Goal: Task Accomplishment & Management: Complete application form

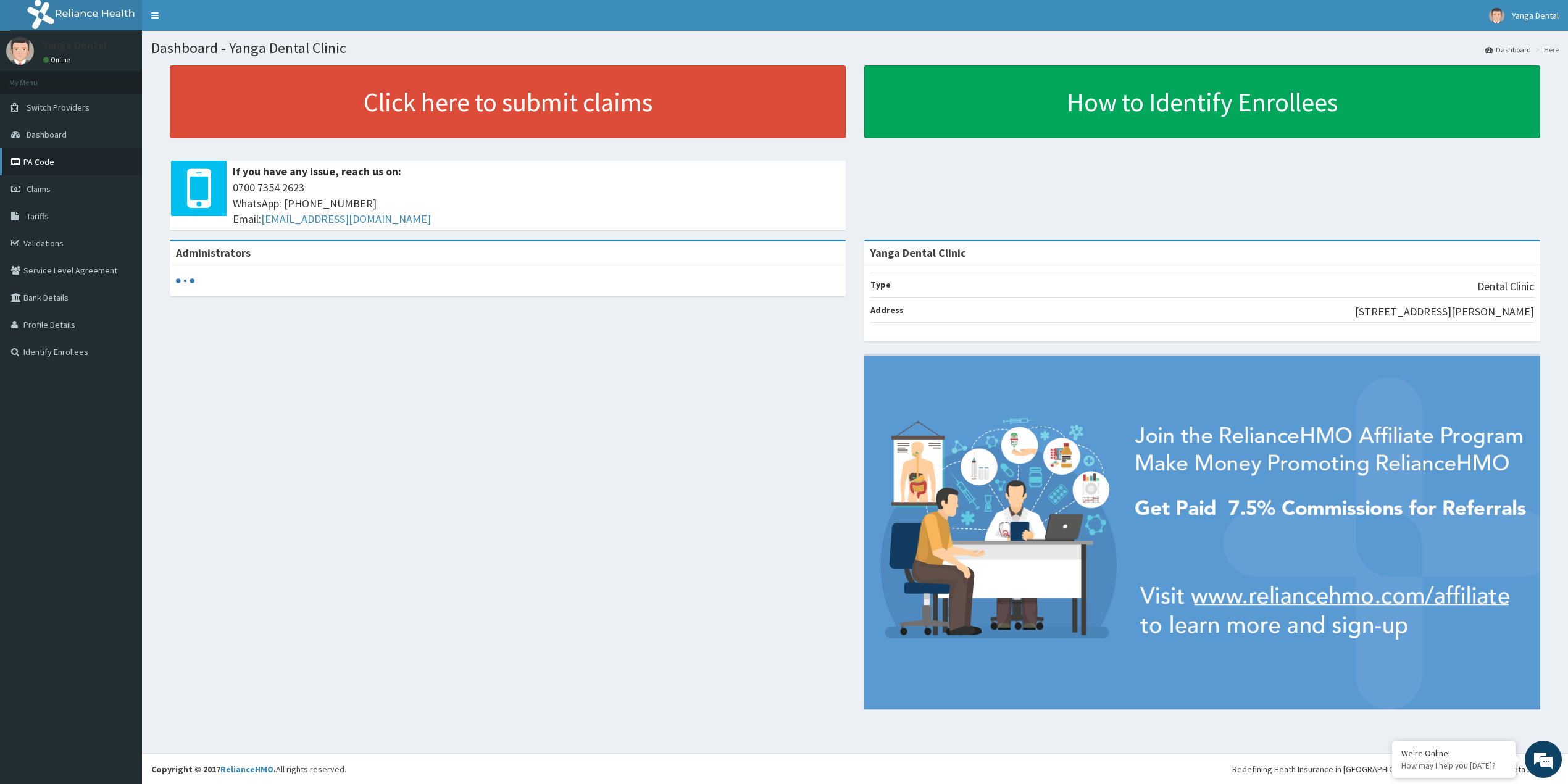
click at [72, 166] on link "PA Code" at bounding box center [71, 161] width 142 height 27
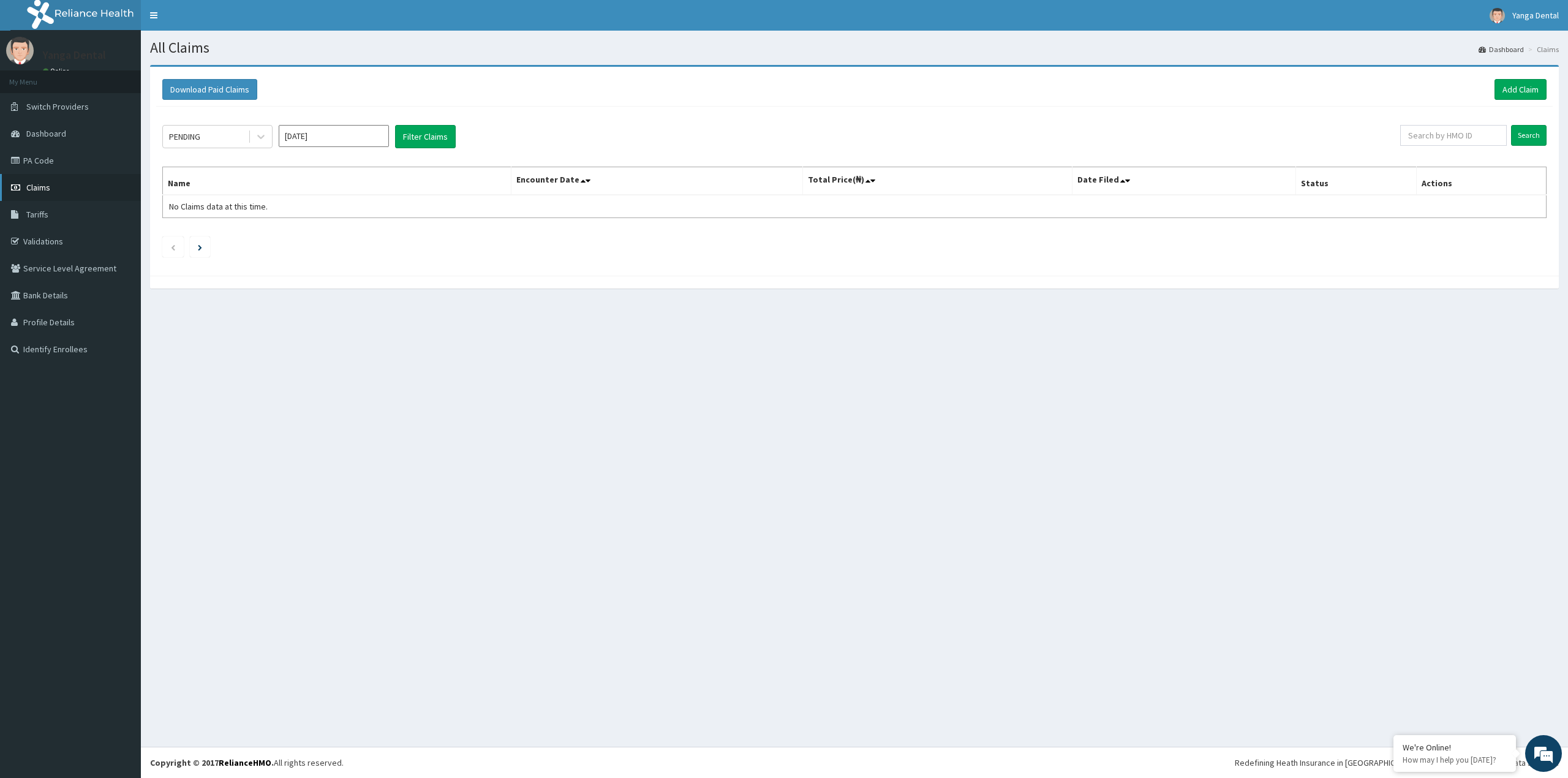
click at [45, 193] on link "Claims" at bounding box center [70, 187] width 141 height 27
click at [251, 138] on div at bounding box center [260, 136] width 22 height 22
click at [219, 188] on div "Approved" at bounding box center [217, 188] width 110 height 22
click at [219, 188] on th "Name" at bounding box center [337, 182] width 348 height 28
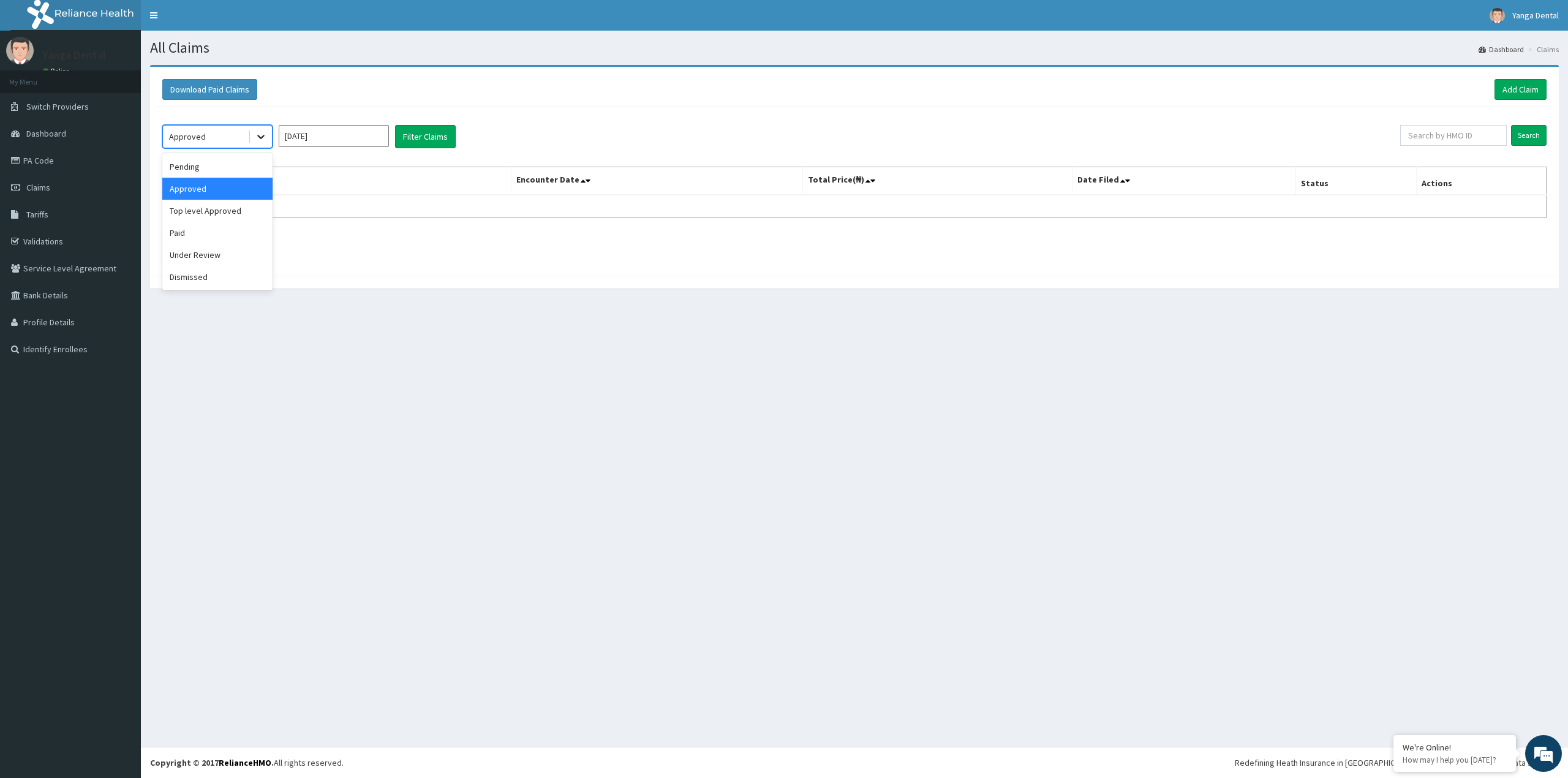
click at [251, 135] on div at bounding box center [260, 136] width 22 height 22
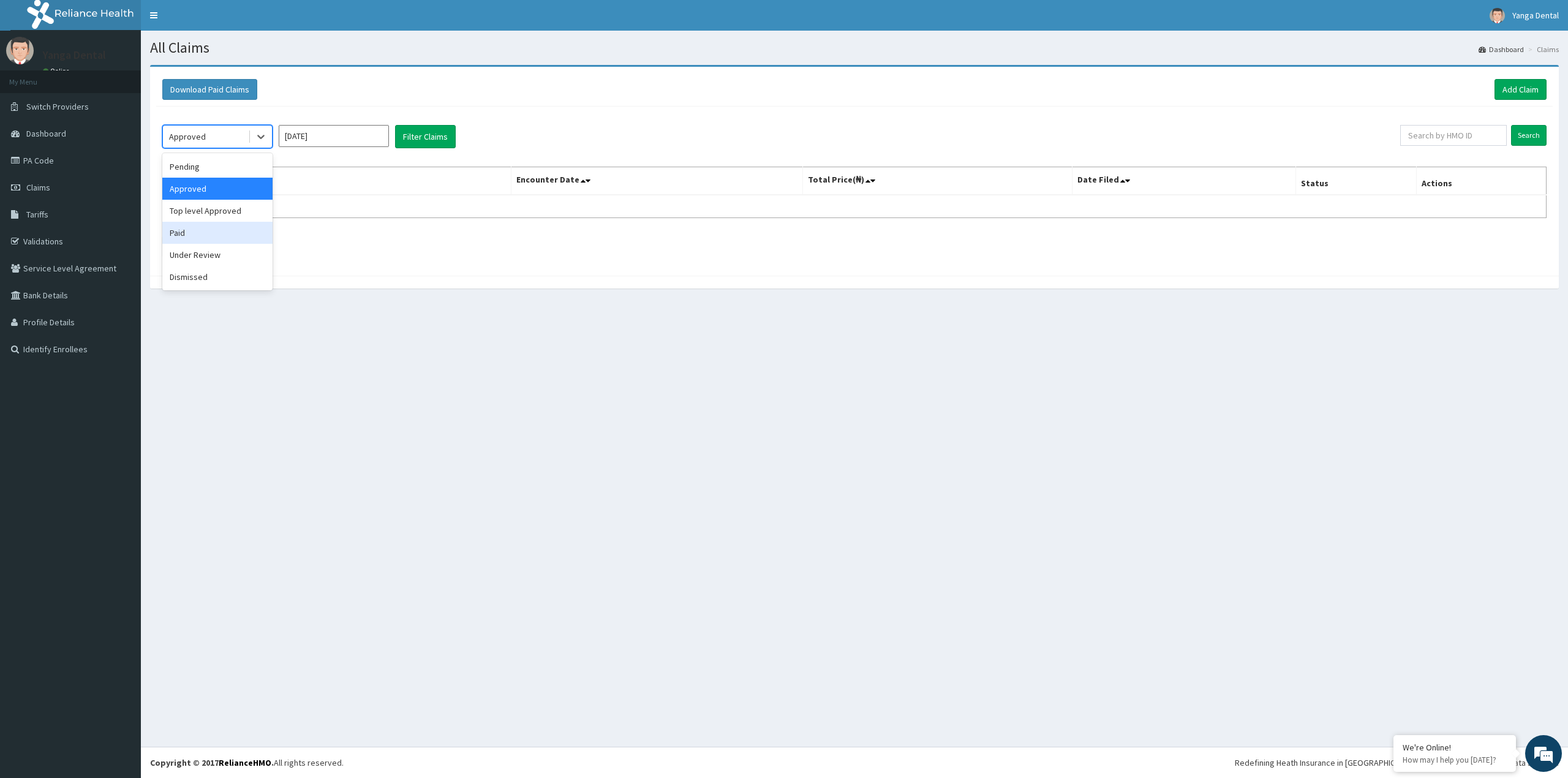
click at [242, 231] on div "Paid" at bounding box center [217, 232] width 110 height 22
click at [446, 140] on button "Filter Claims" at bounding box center [425, 136] width 61 height 24
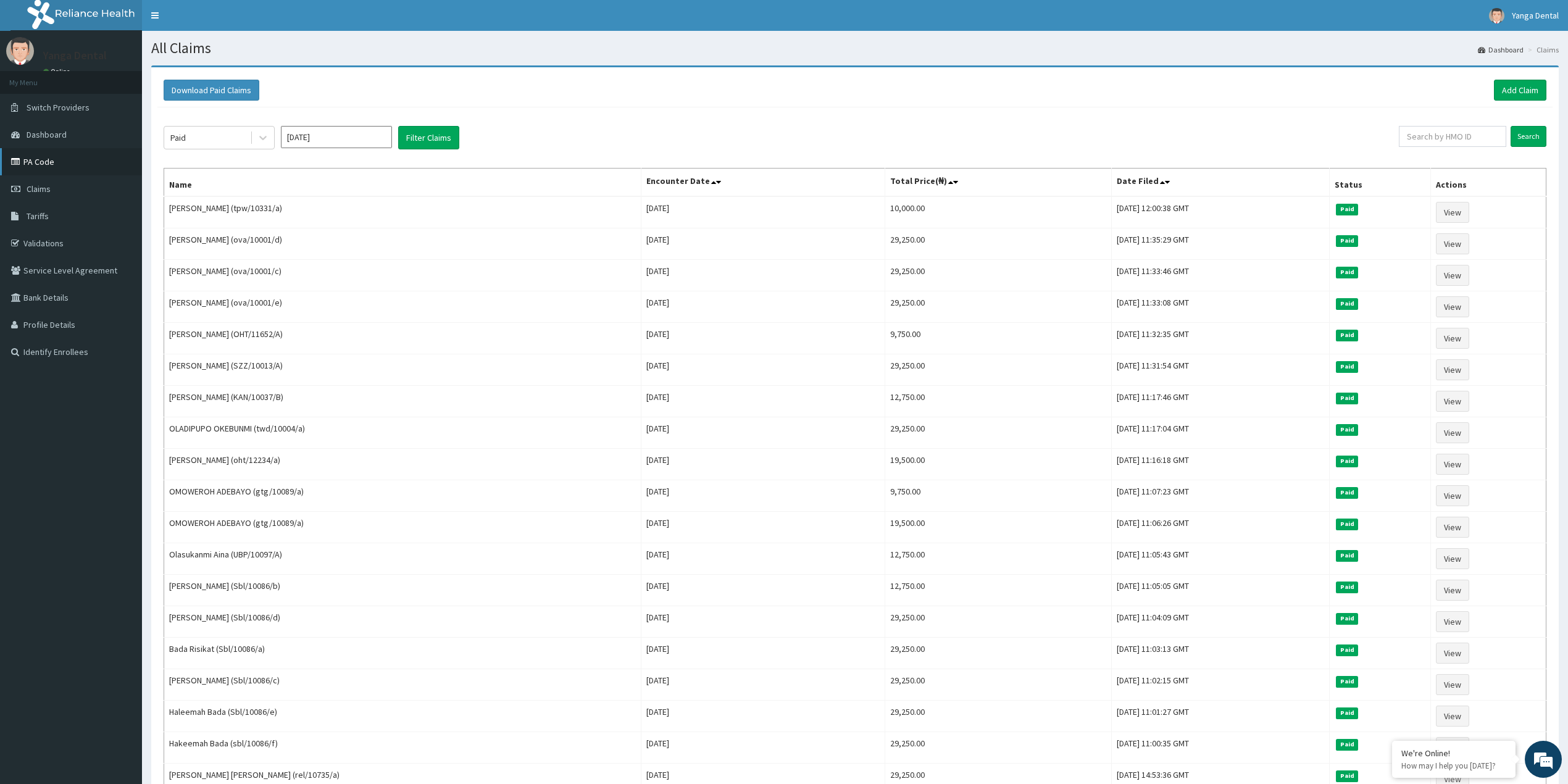
click at [53, 166] on link "PA Code" at bounding box center [71, 161] width 142 height 27
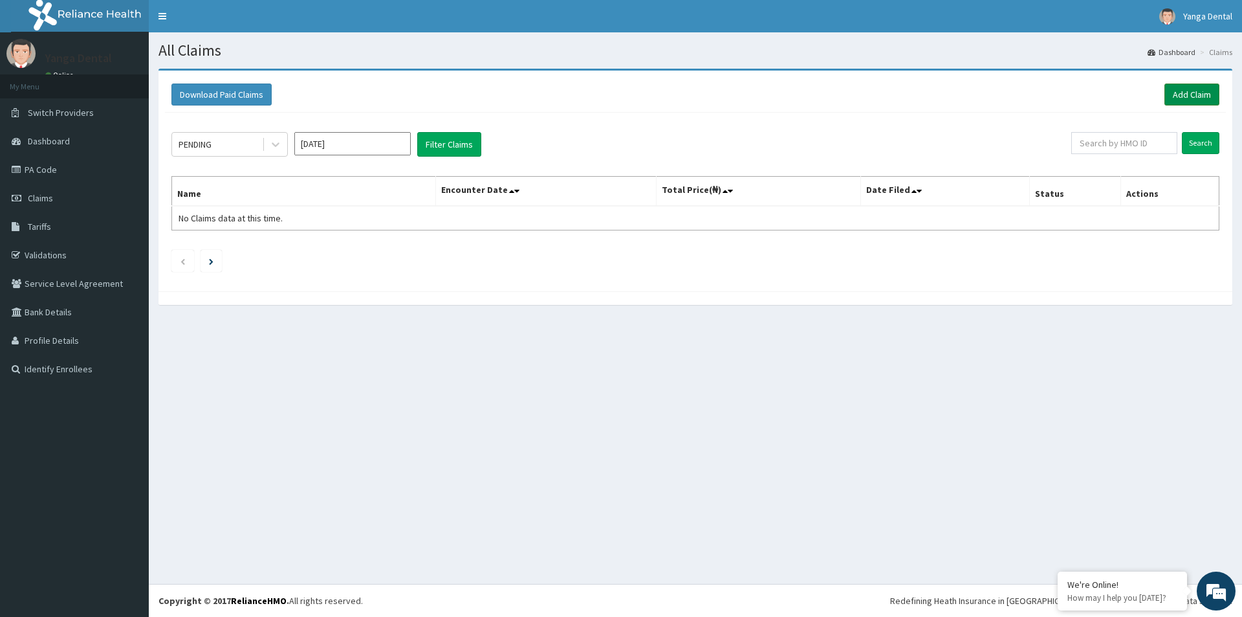
drag, startPoint x: 1194, startPoint y: 85, endPoint x: 1184, endPoint y: 93, distance: 12.0
click at [1193, 85] on link "Add Claim" at bounding box center [1192, 94] width 55 height 22
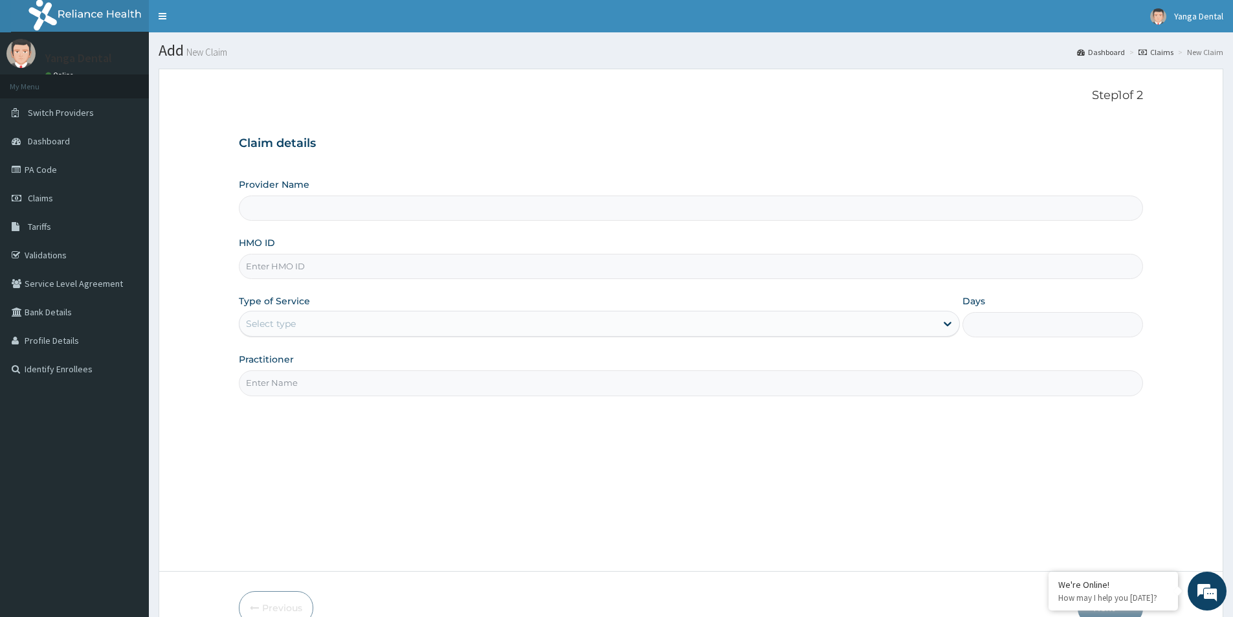
click at [331, 272] on input "HMO ID" at bounding box center [691, 266] width 904 height 25
type input "Yanga Dental Clinic"
type input "tpw/10331/c"
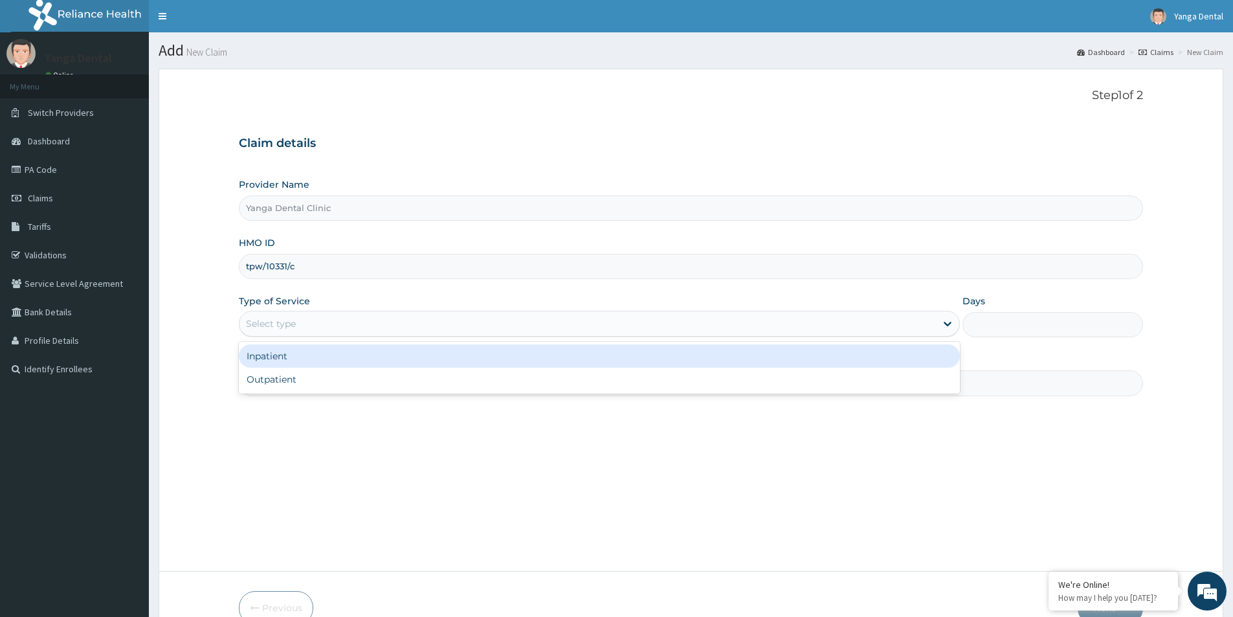
click at [826, 331] on div "Select type" at bounding box center [587, 323] width 696 height 21
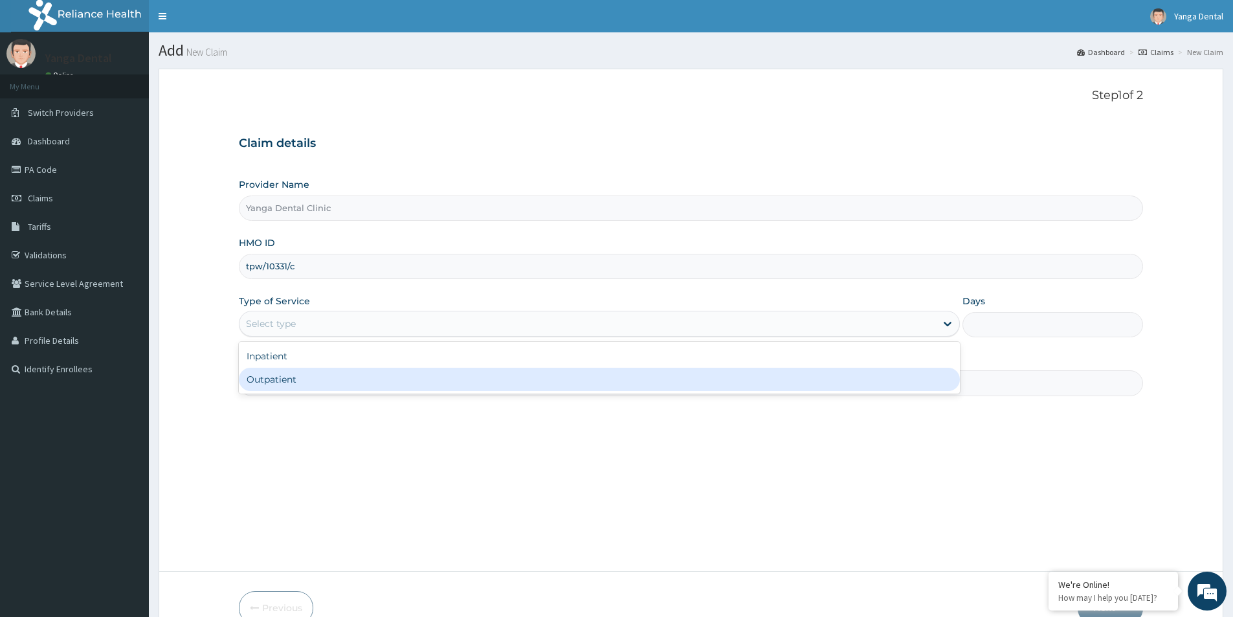
click at [776, 379] on div "Outpatient" at bounding box center [599, 379] width 721 height 23
type input "1"
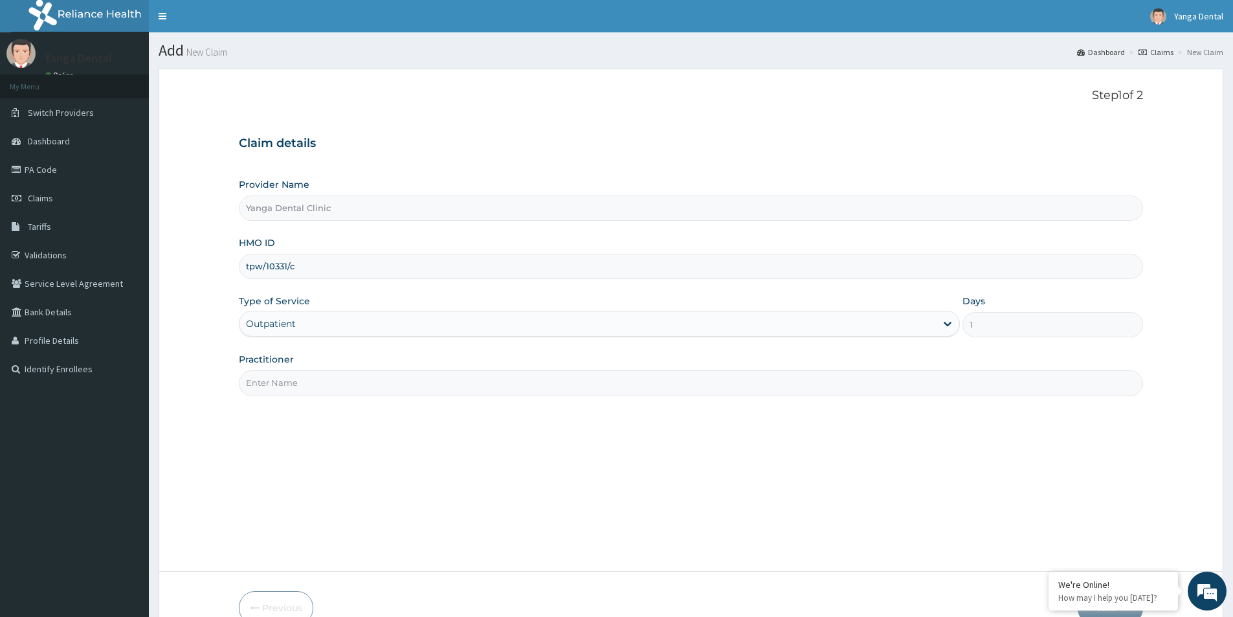
click at [775, 375] on input "Practitioner" at bounding box center [691, 382] width 904 height 25
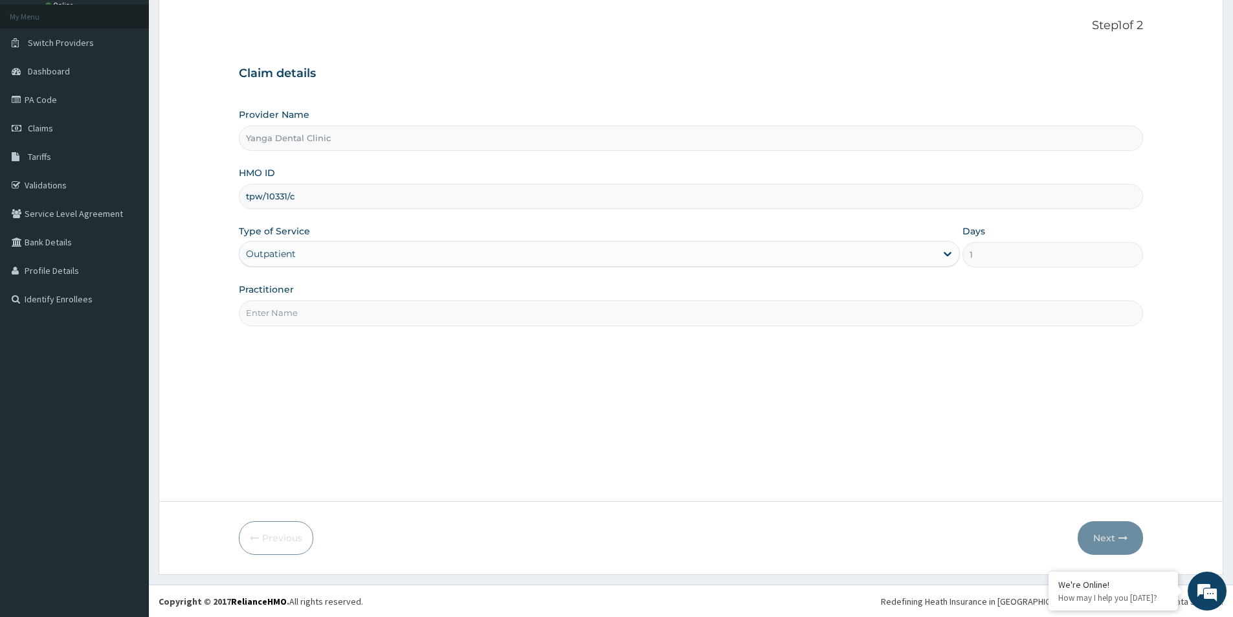
scroll to position [71, 0]
click at [861, 324] on input "Practitioner" at bounding box center [691, 312] width 904 height 25
type input "Ehis"
click at [1112, 543] on button "Next" at bounding box center [1109, 537] width 65 height 34
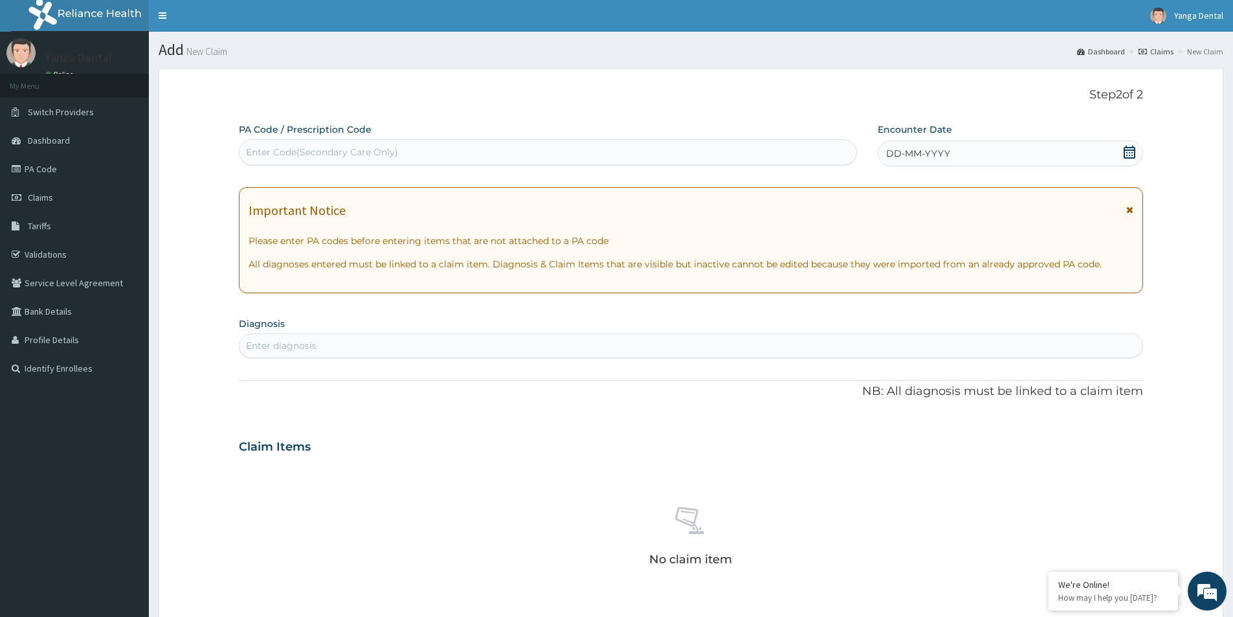
scroll to position [0, 0]
click at [615, 149] on div "Enter Code(Secondary Care Only)" at bounding box center [547, 152] width 617 height 21
paste input "PA/92DE89"
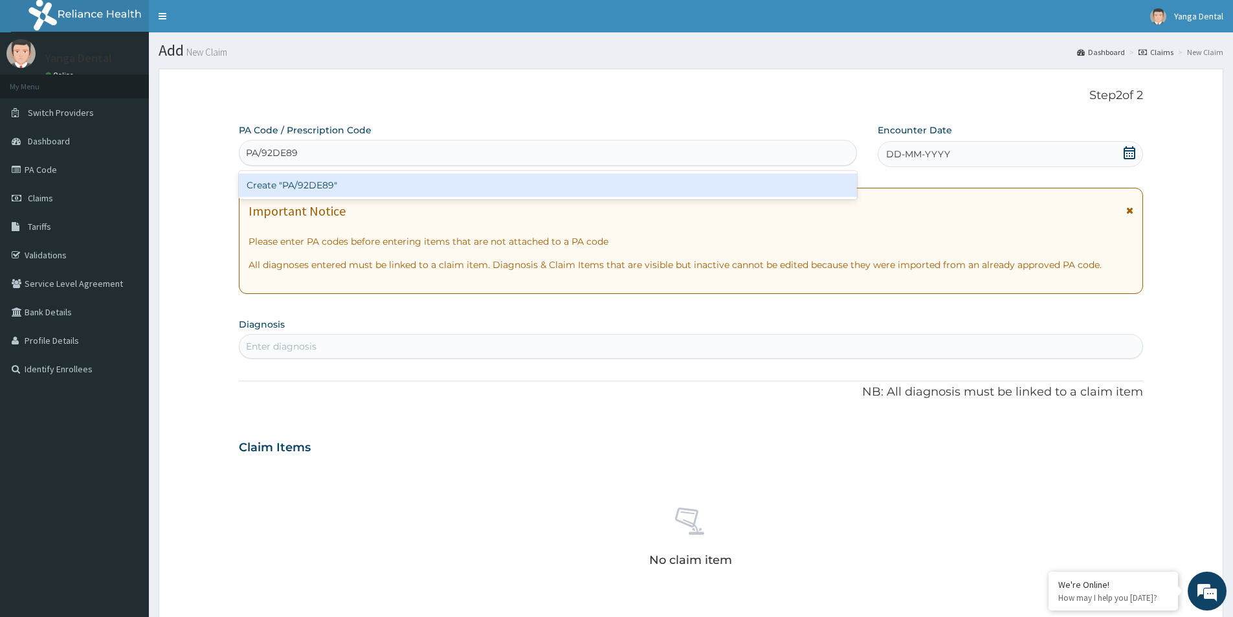
type input "PA/92DE89"
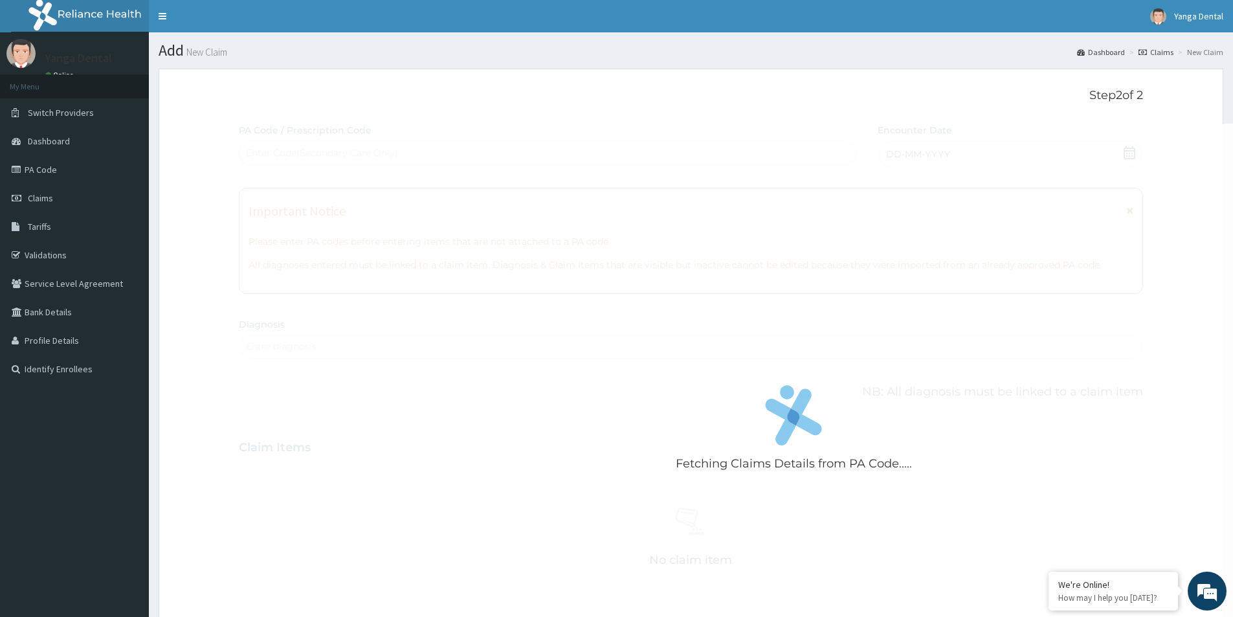
click at [985, 154] on div "Fetching Claims Details from PA Code..... PA Code / Prescription Code Enter Cod…" at bounding box center [691, 452] width 904 height 657
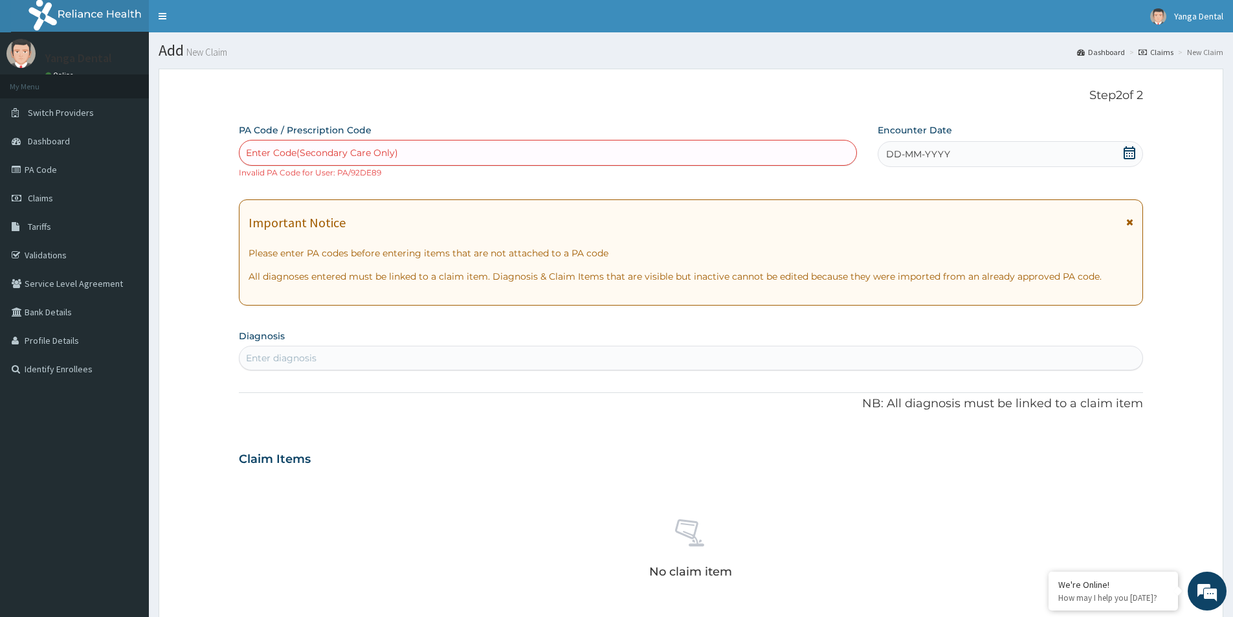
click at [531, 156] on div "Enter Code(Secondary Care Only)" at bounding box center [547, 152] width 617 height 21
click at [512, 152] on div "Enter Code(Secondary Care Only)" at bounding box center [547, 152] width 617 height 21
paste input "PA/92DE89"
type input "PA/92DE89"
click at [1025, 159] on div "DD-MM-YYYY" at bounding box center [1009, 154] width 265 height 26
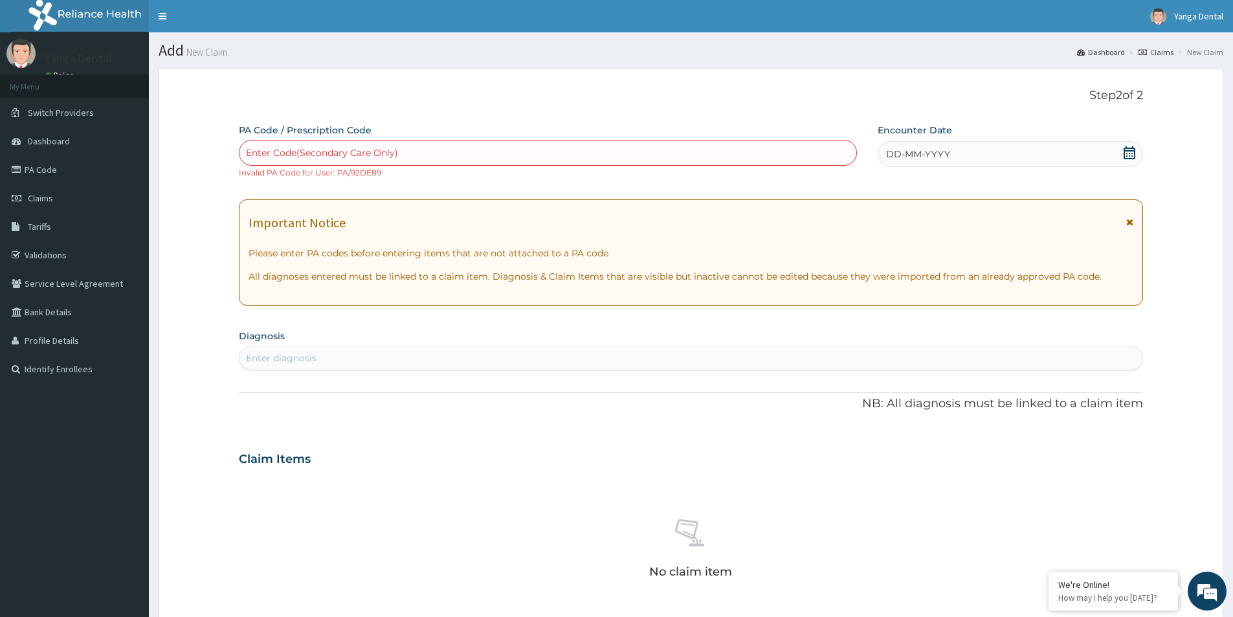
click at [1025, 159] on div "DD-MM-YYYY" at bounding box center [1009, 154] width 265 height 26
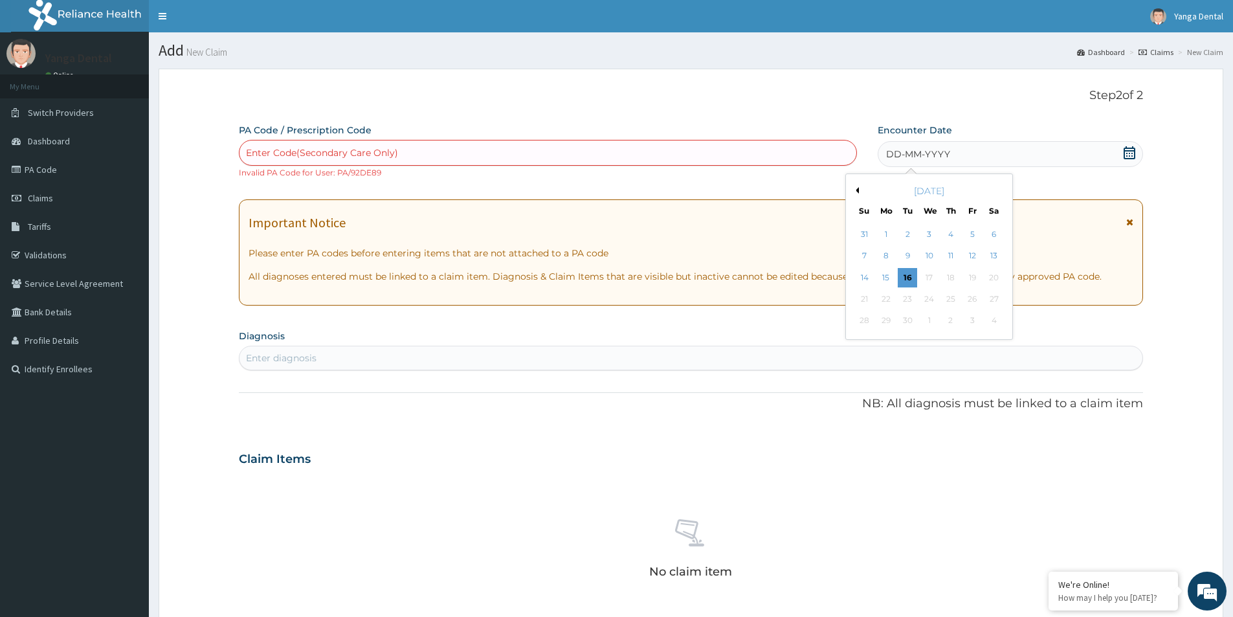
click at [1025, 159] on div "DD-MM-YYYY" at bounding box center [1009, 154] width 265 height 26
click at [1024, 157] on div "DD-MM-YYYY" at bounding box center [1009, 154] width 265 height 26
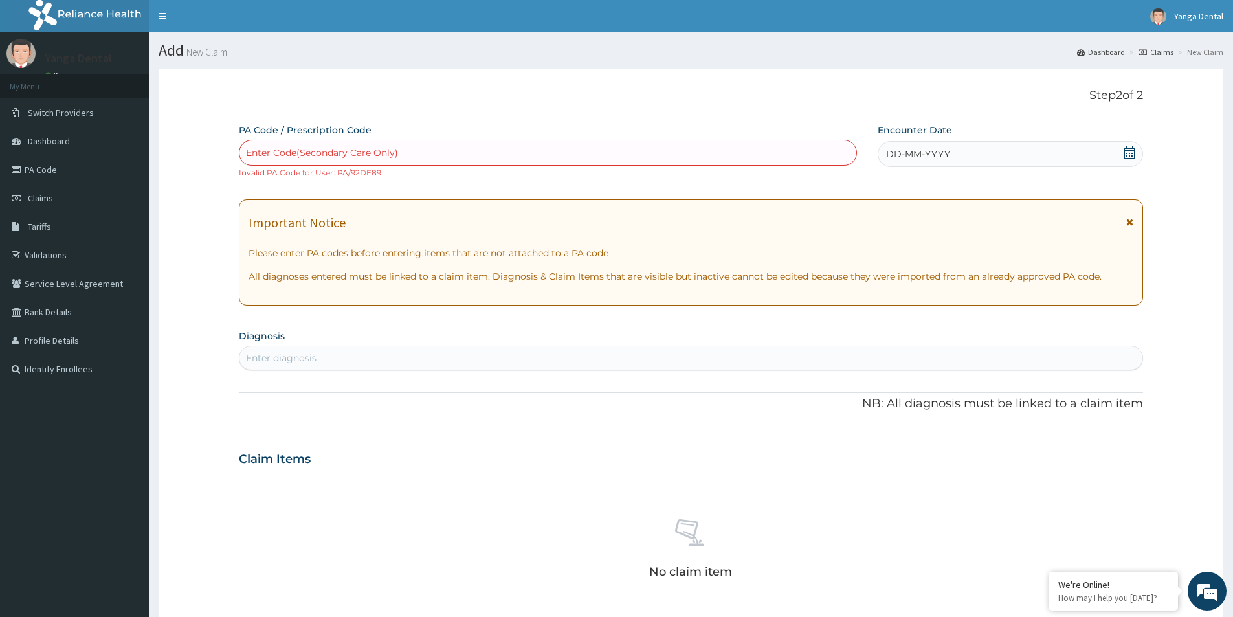
click at [679, 147] on div "Enter Code(Secondary Care Only)" at bounding box center [547, 152] width 617 height 21
click at [71, 205] on link "Claims" at bounding box center [74, 198] width 149 height 28
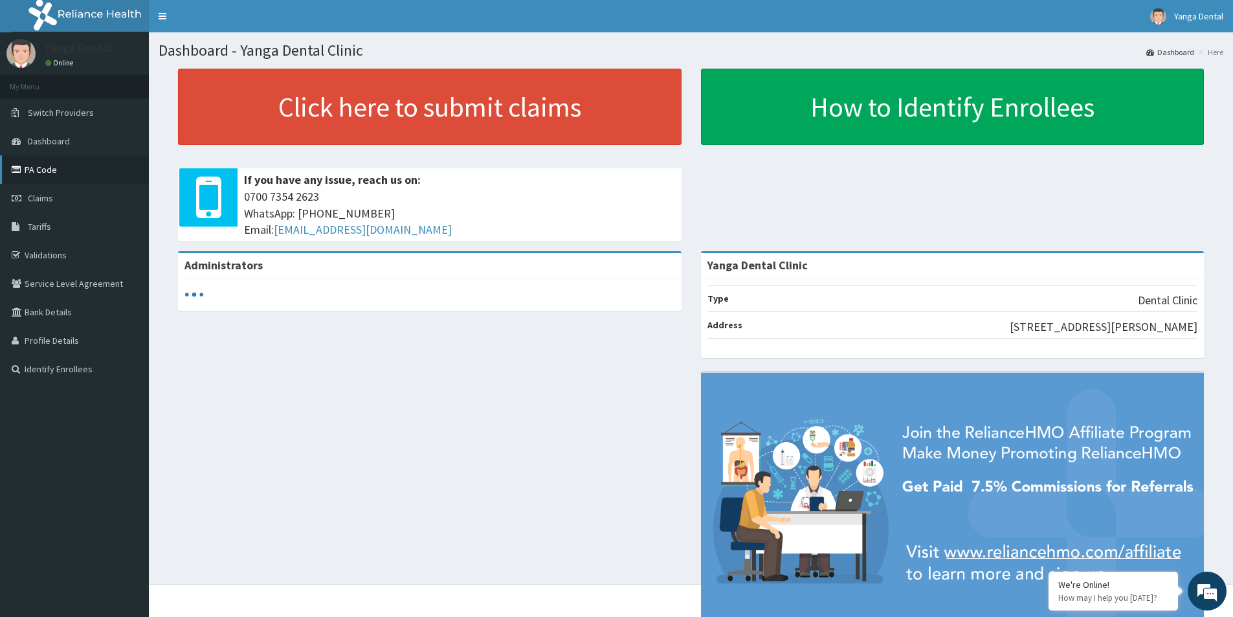
click at [105, 168] on link "PA Code" at bounding box center [74, 169] width 149 height 28
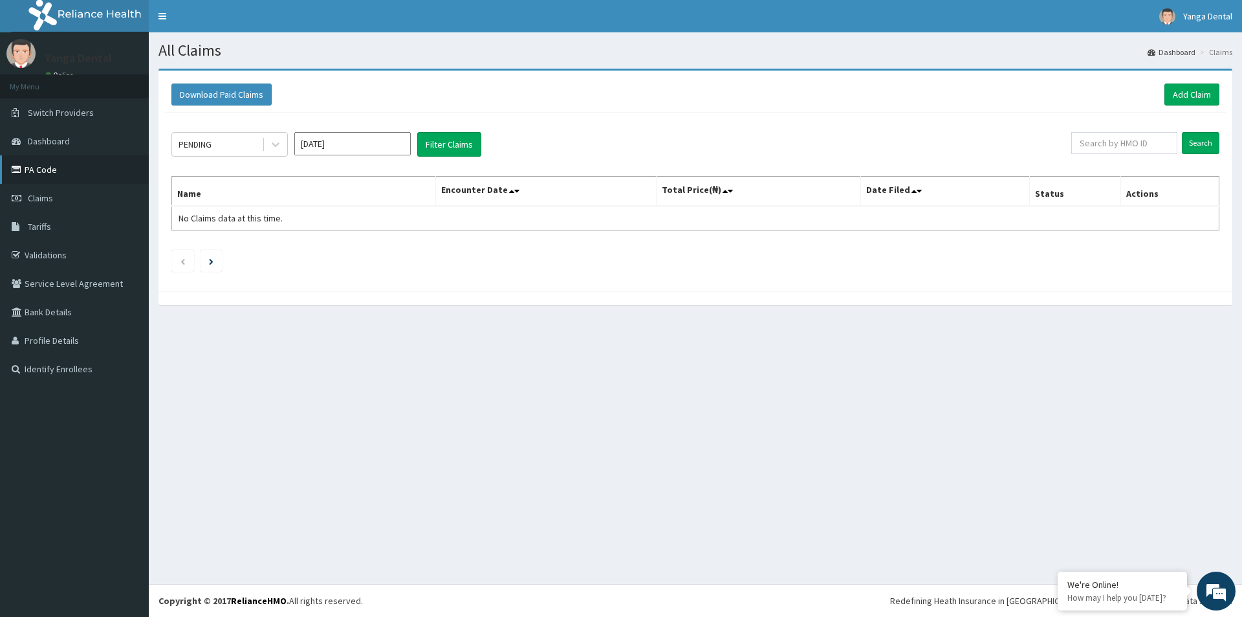
click at [65, 179] on link "PA Code" at bounding box center [74, 169] width 149 height 28
click at [1187, 93] on link "Add Claim" at bounding box center [1192, 94] width 55 height 22
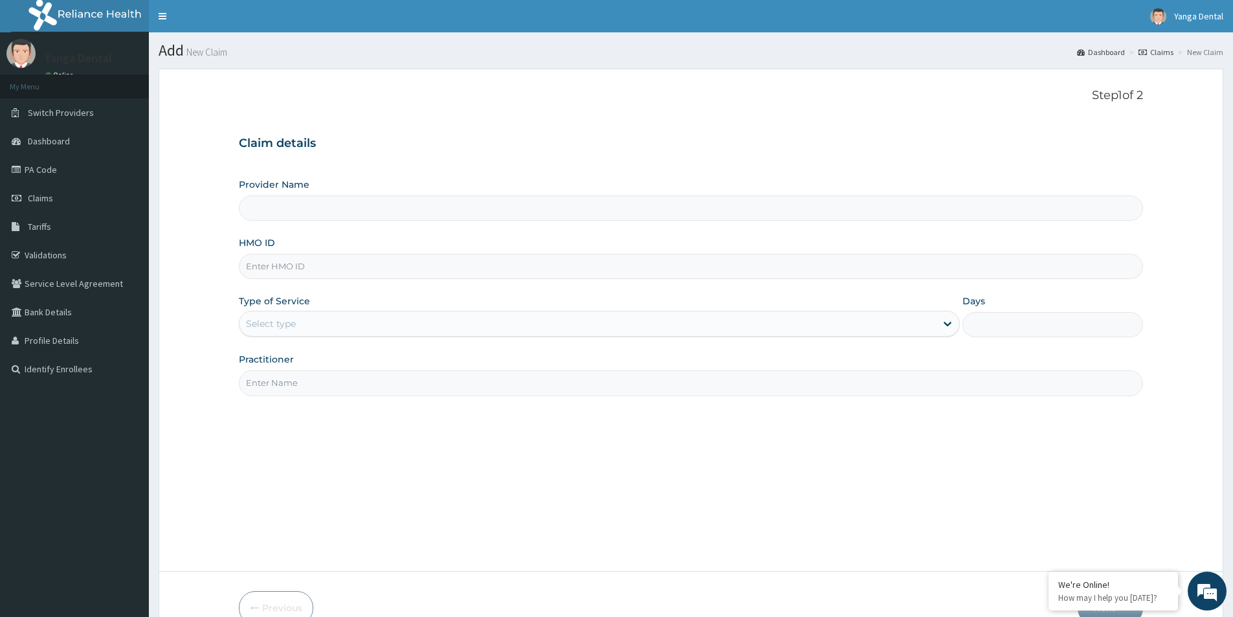
click at [373, 267] on input "HMO ID" at bounding box center [691, 266] width 904 height 25
type input "Yanga Dental Clinic"
type input "tpw/10331/d"
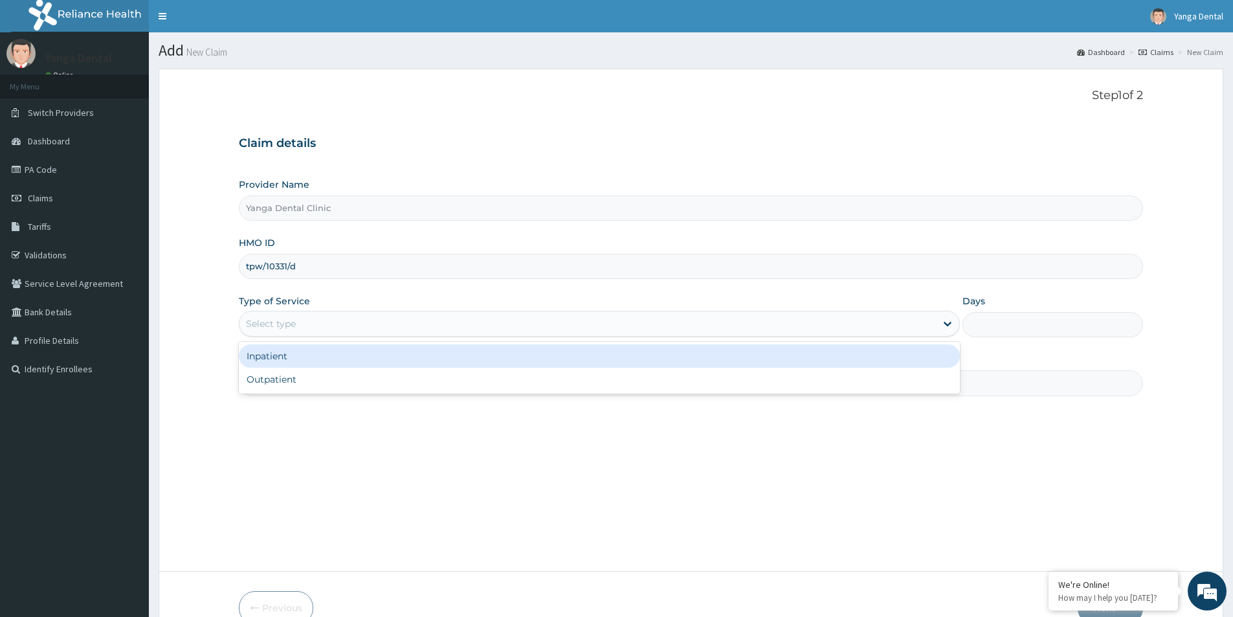
click at [709, 322] on div "Select type" at bounding box center [587, 323] width 696 height 21
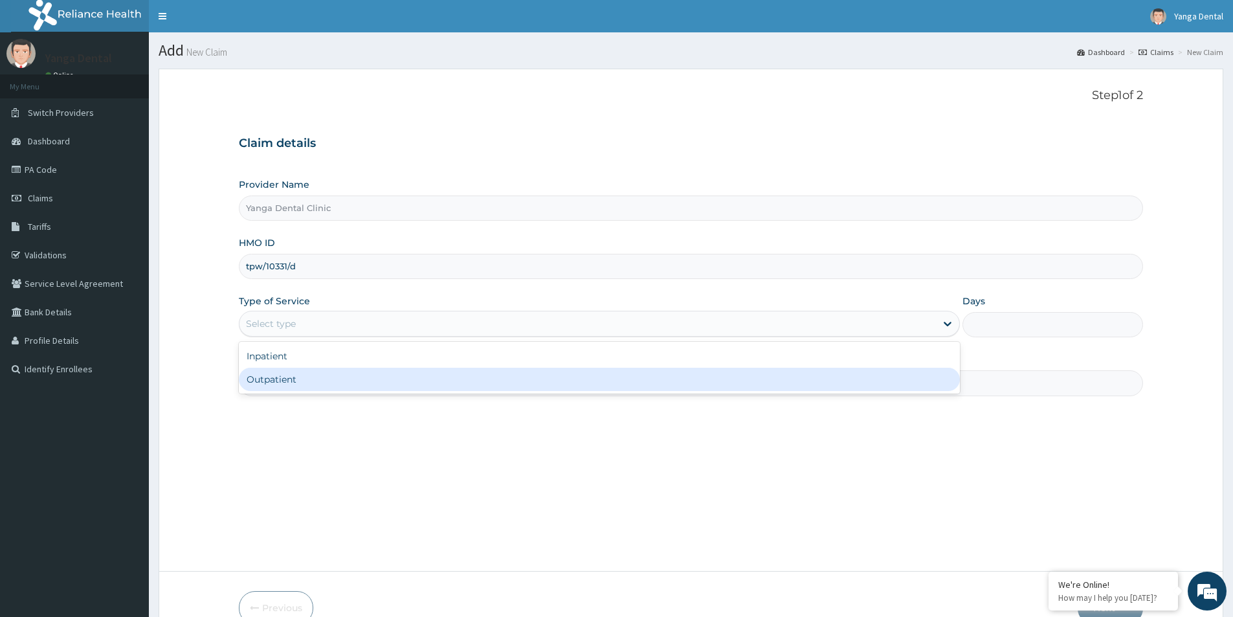
click at [385, 384] on div "Outpatient" at bounding box center [599, 379] width 721 height 23
type input "1"
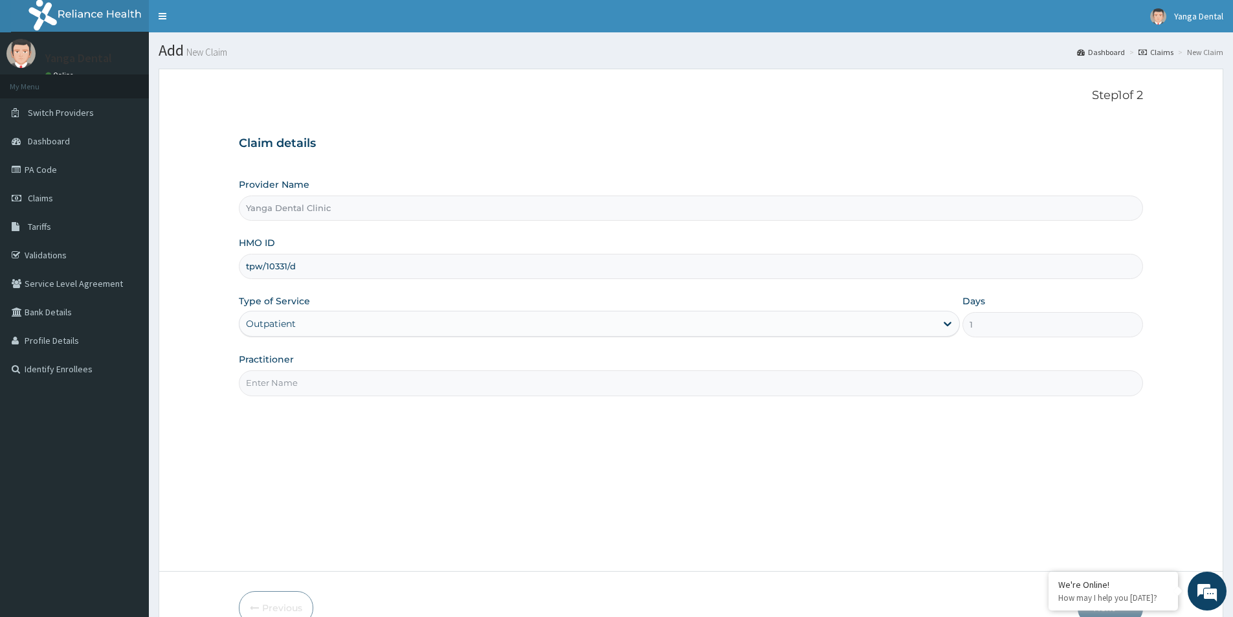
click at [381, 382] on input "Practitioner" at bounding box center [691, 382] width 904 height 25
type input "Ehis"
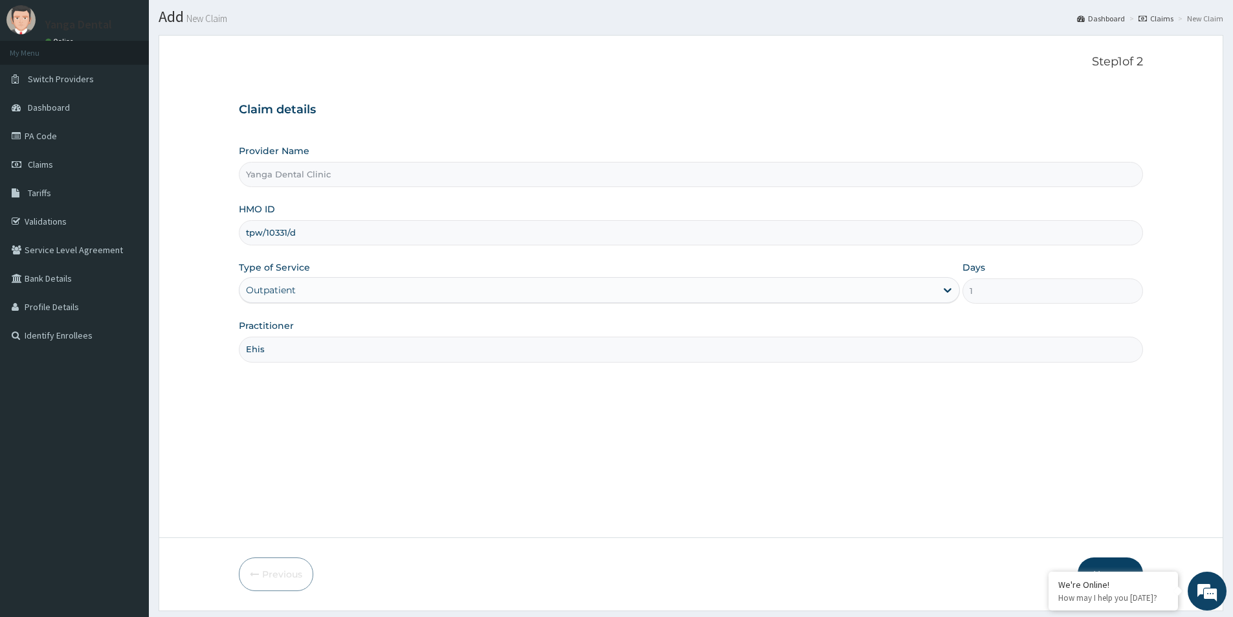
scroll to position [71, 0]
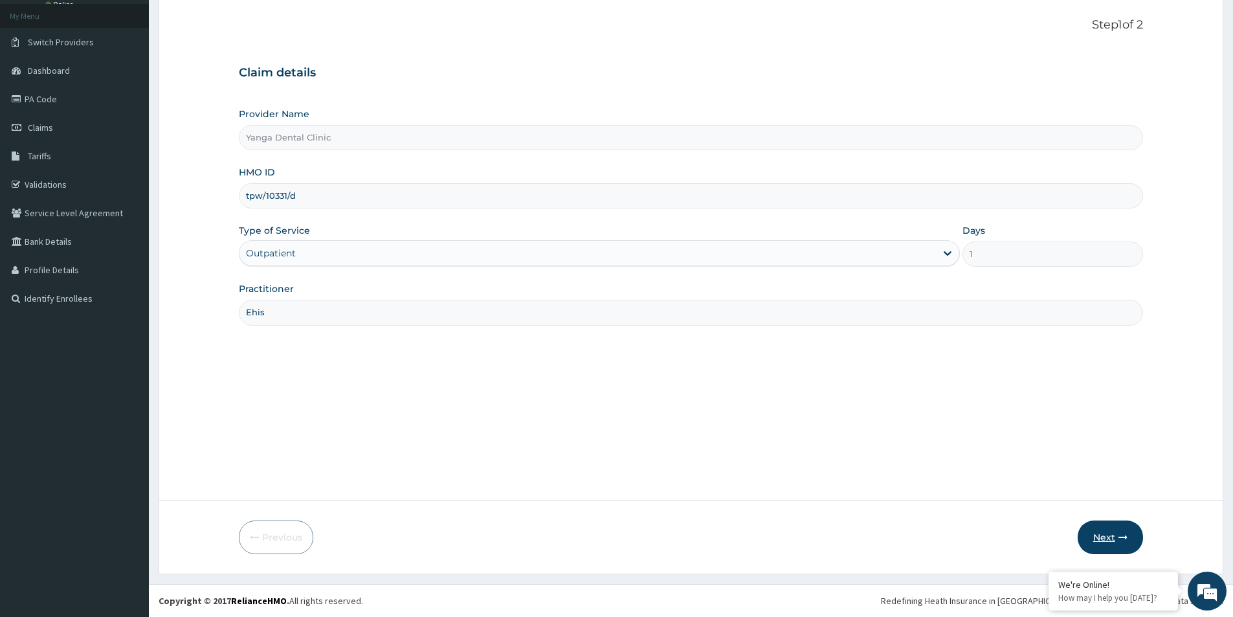
click at [1095, 531] on button "Next" at bounding box center [1109, 537] width 65 height 34
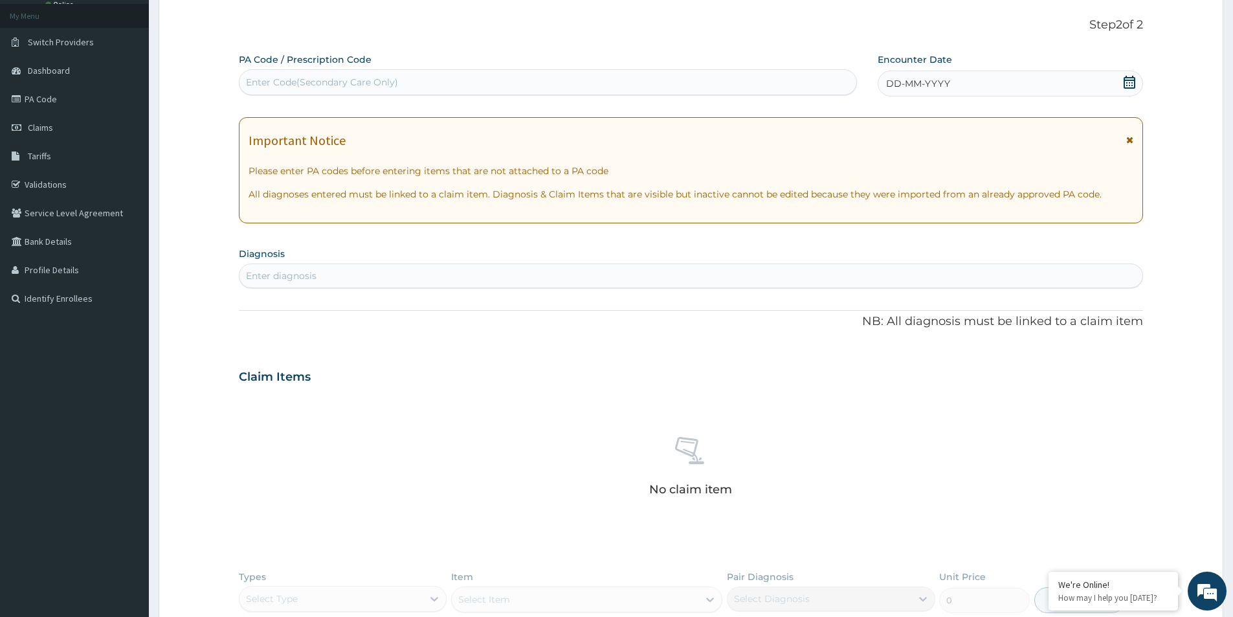
click at [773, 88] on div "Enter Code(Secondary Care Only)" at bounding box center [547, 82] width 617 height 21
paste input "PA/92DE89"
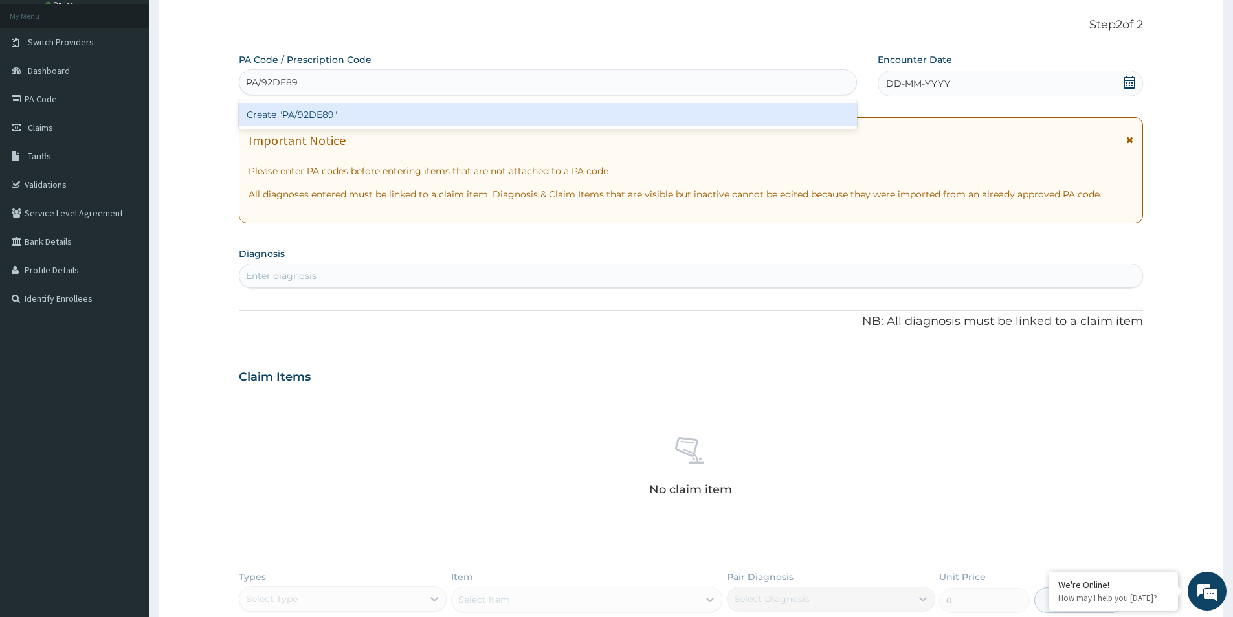
type input "PA/92DE89"
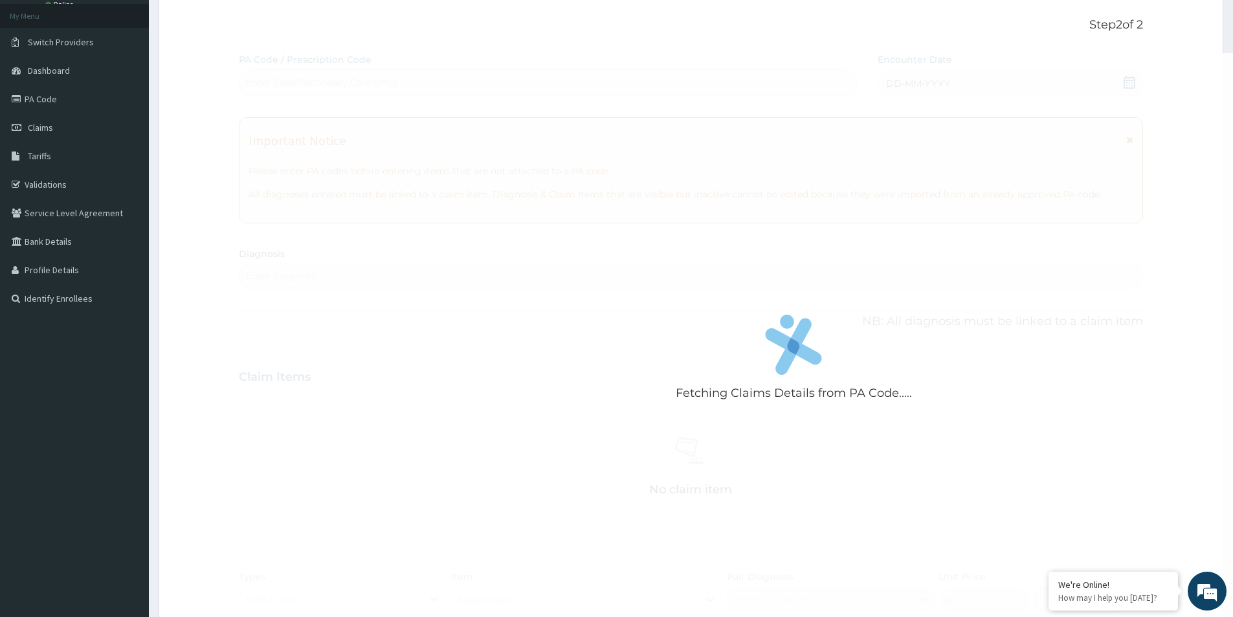
click at [910, 89] on div "Fetching Claims Details from PA Code..... PA Code / Prescription Code Enter Cod…" at bounding box center [691, 381] width 904 height 657
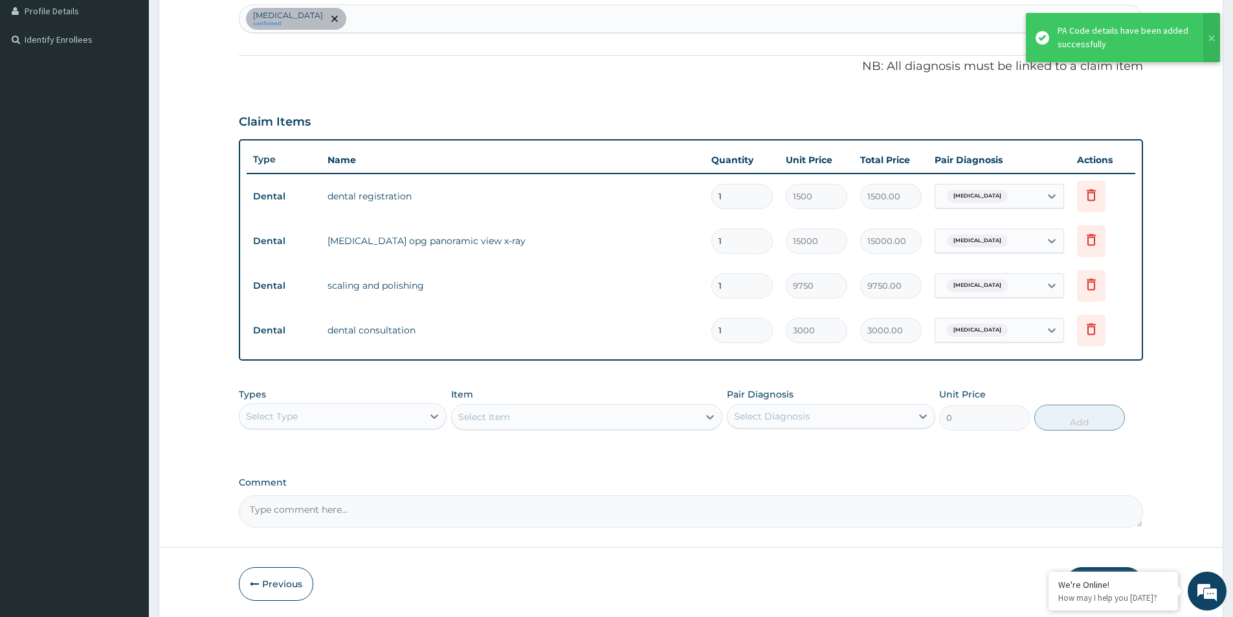
scroll to position [376, 0]
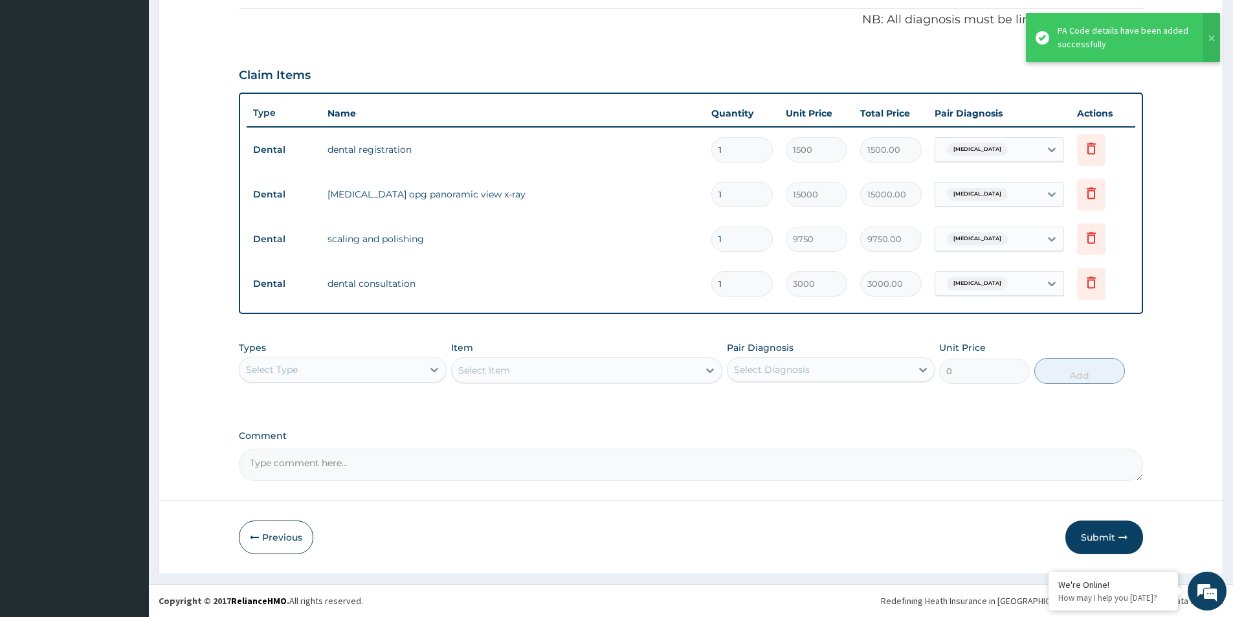
click at [1104, 523] on button "Submit" at bounding box center [1104, 537] width 78 height 34
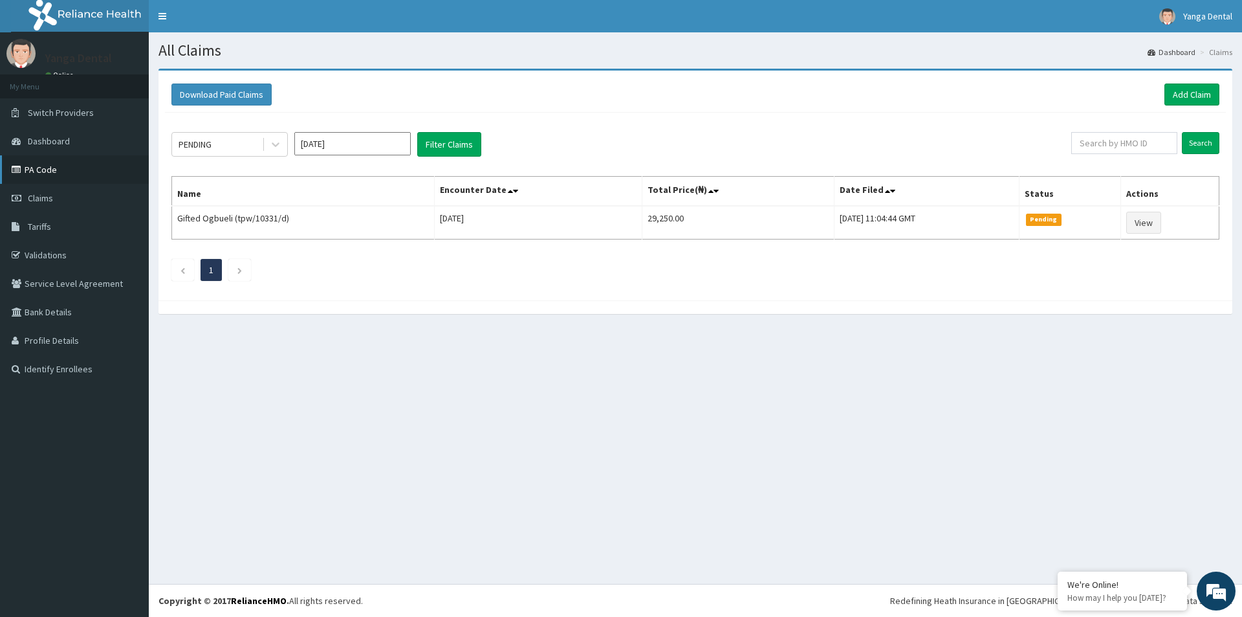
click at [94, 182] on link "PA Code" at bounding box center [74, 169] width 149 height 28
click at [1200, 89] on link "Add Claim" at bounding box center [1192, 94] width 55 height 22
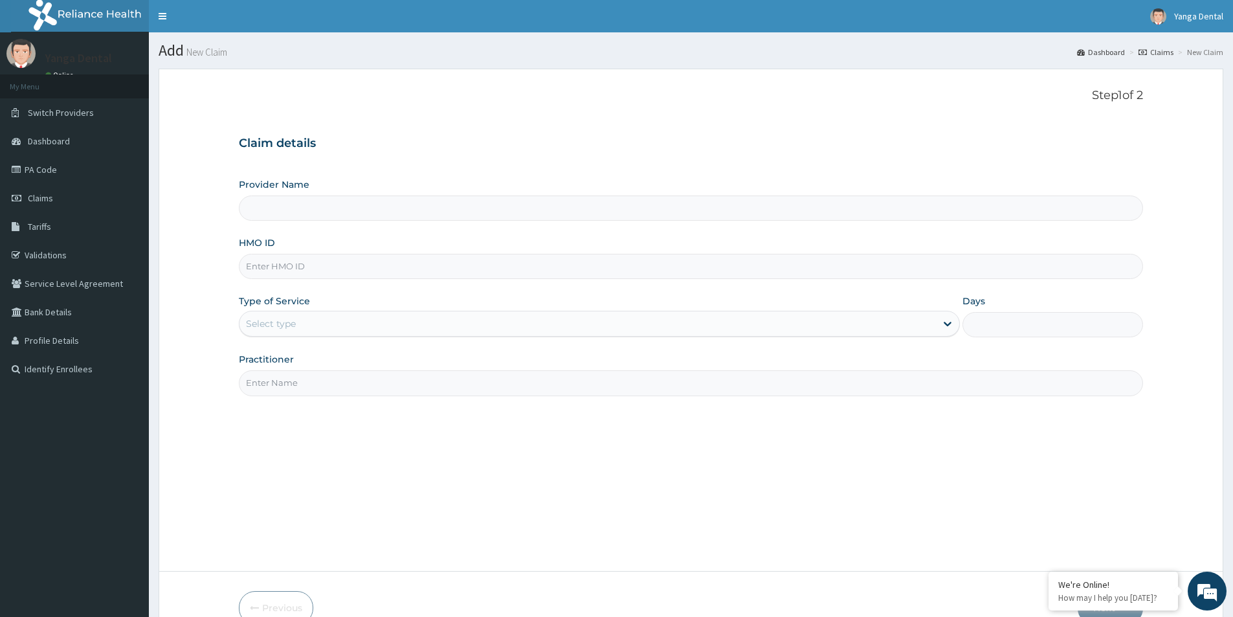
type input "Yanga Dental Clinic"
click at [650, 270] on input "HMO ID" at bounding box center [691, 266] width 904 height 25
type input "tpw/10331/c"
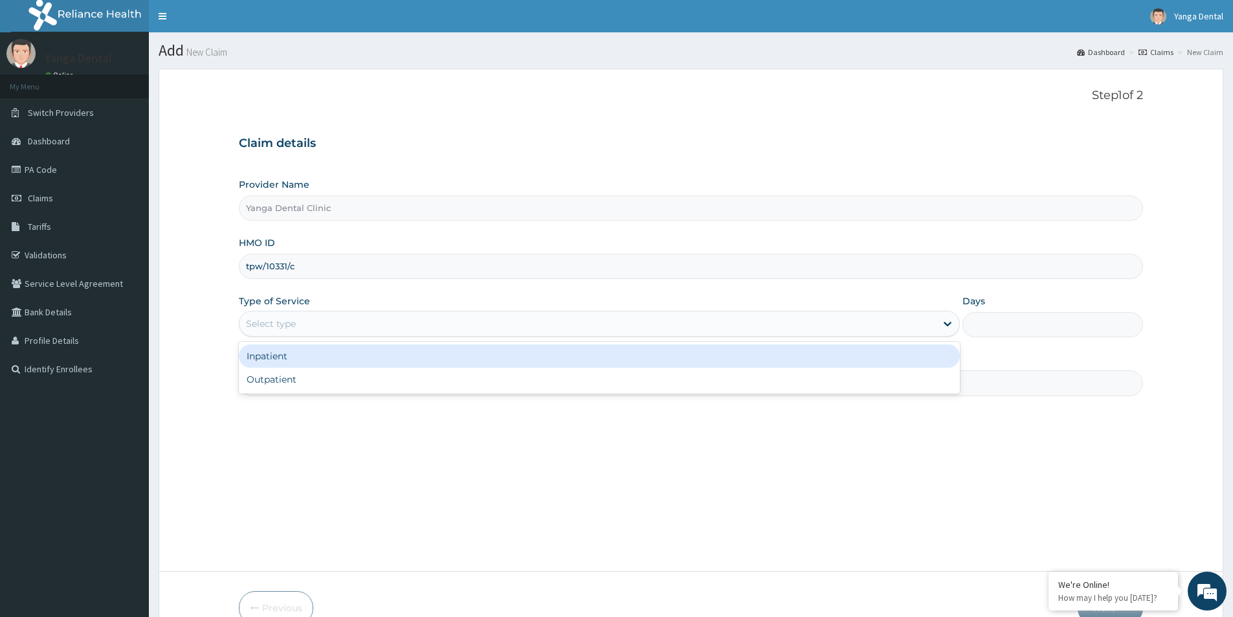
drag, startPoint x: 679, startPoint y: 322, endPoint x: 673, endPoint y: 331, distance: 10.8
click at [678, 322] on div "Select type" at bounding box center [587, 323] width 696 height 21
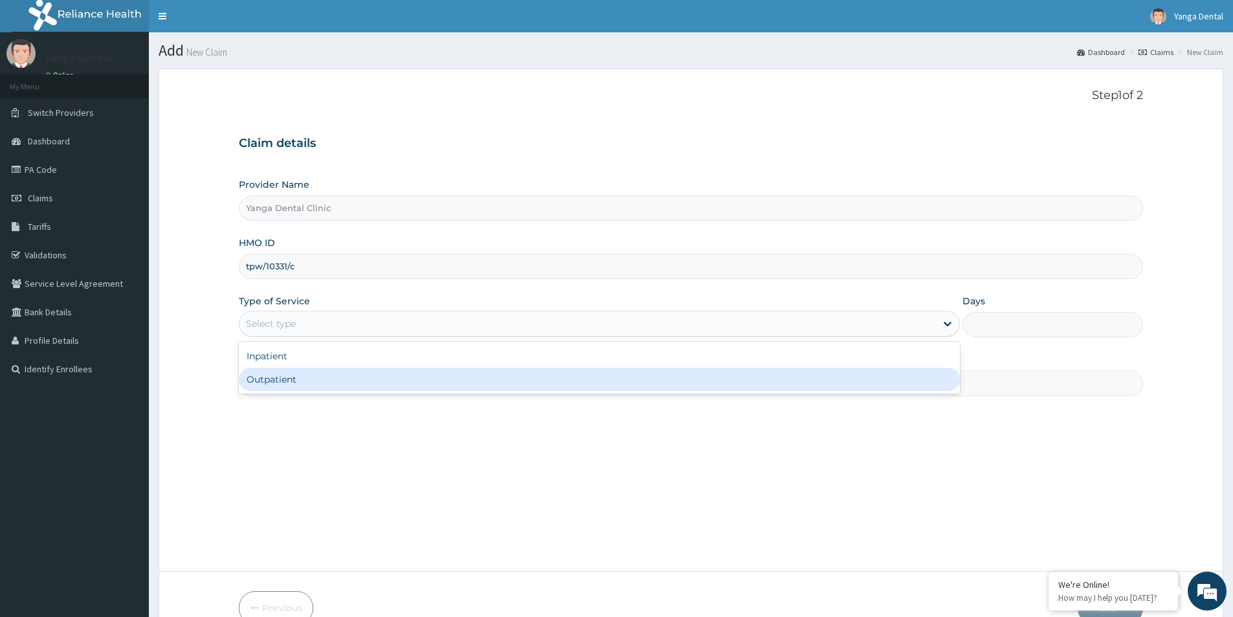
click at [489, 384] on div "Outpatient" at bounding box center [599, 379] width 721 height 23
type input "1"
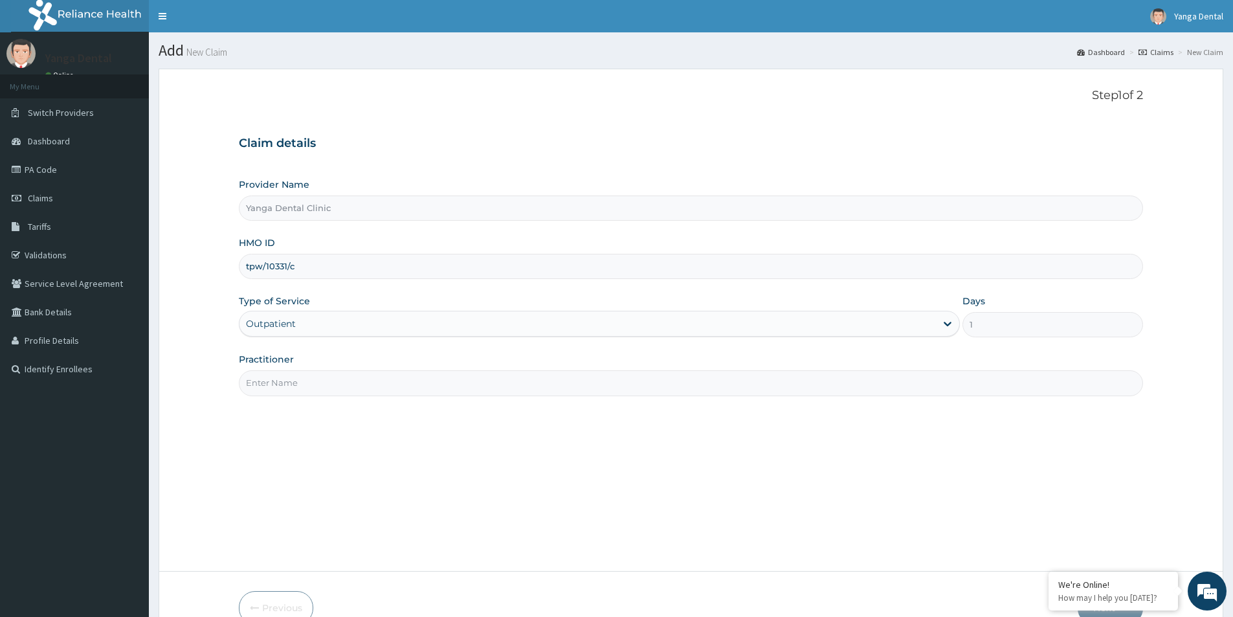
click at [406, 384] on input "Practitioner" at bounding box center [691, 382] width 904 height 25
type input "Ehis"
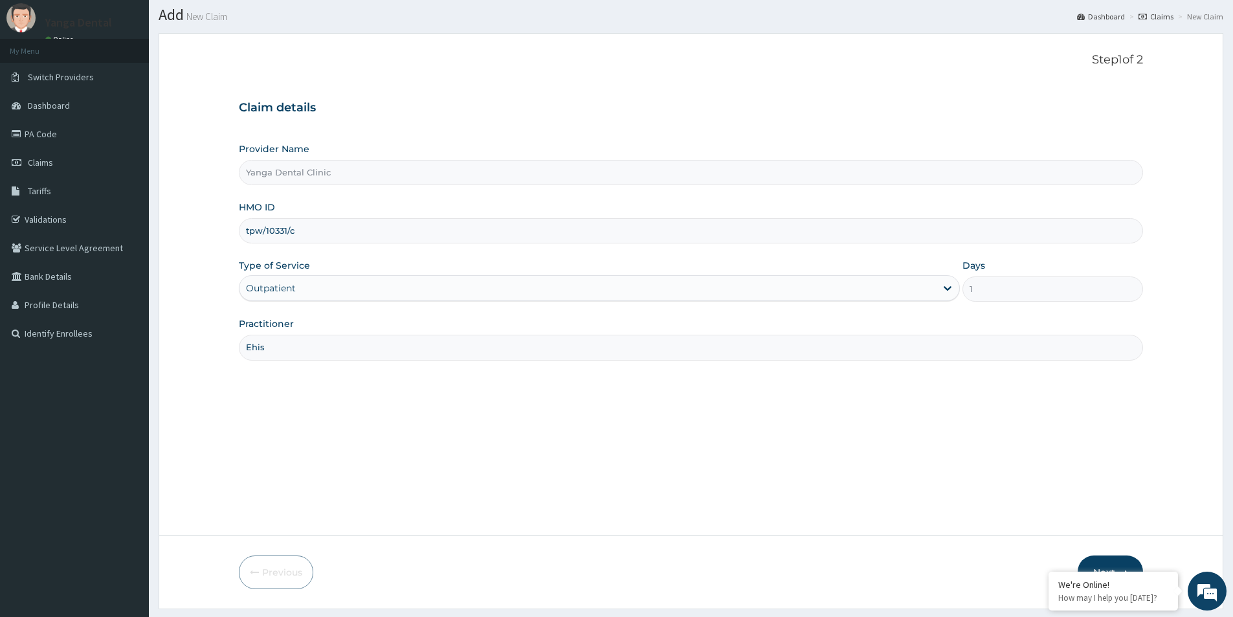
scroll to position [71, 0]
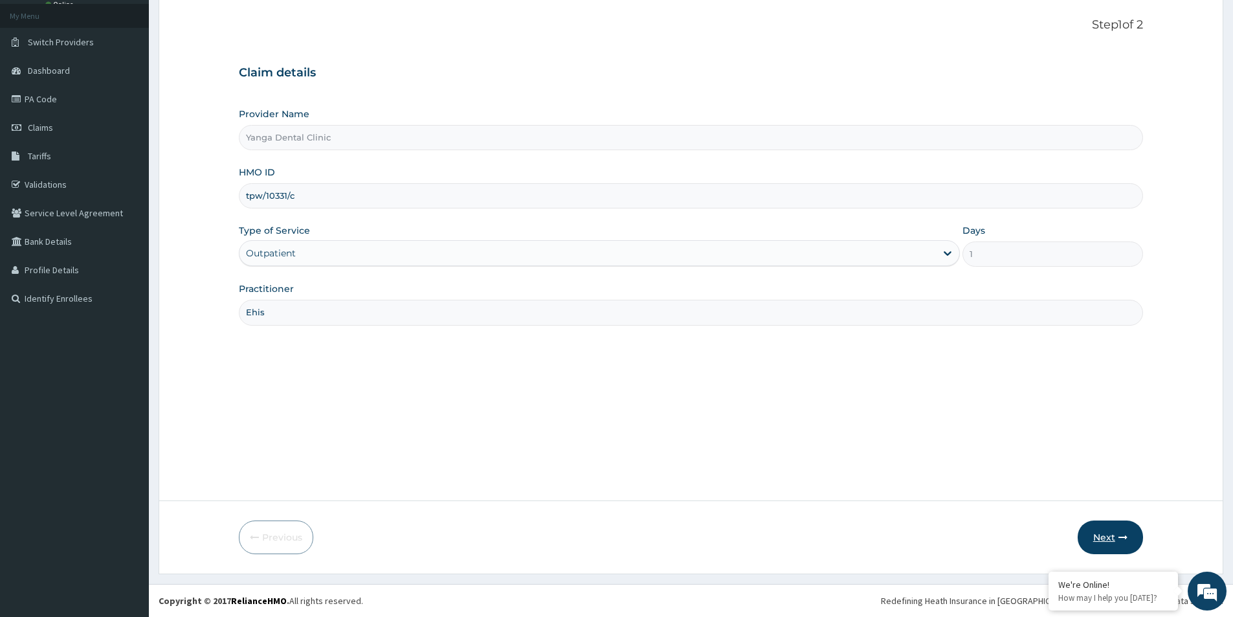
click at [1106, 540] on button "Next" at bounding box center [1109, 537] width 65 height 34
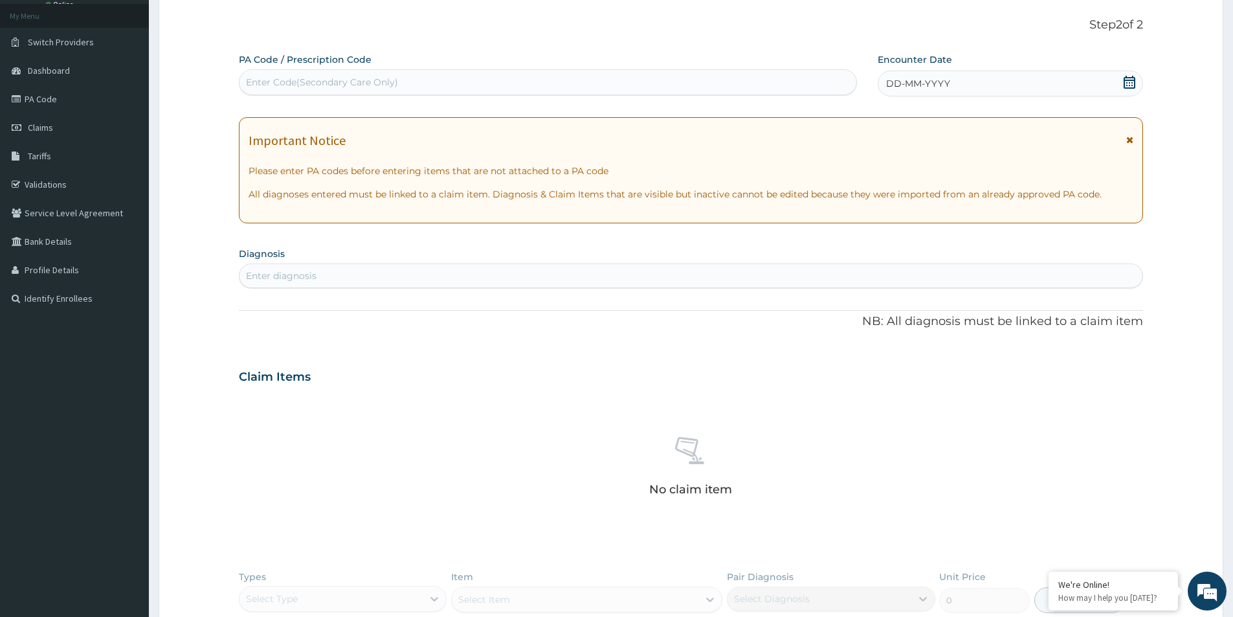
click at [626, 84] on div "Enter Code(Secondary Care Only)" at bounding box center [547, 82] width 617 height 21
paste input "PA/D816C9"
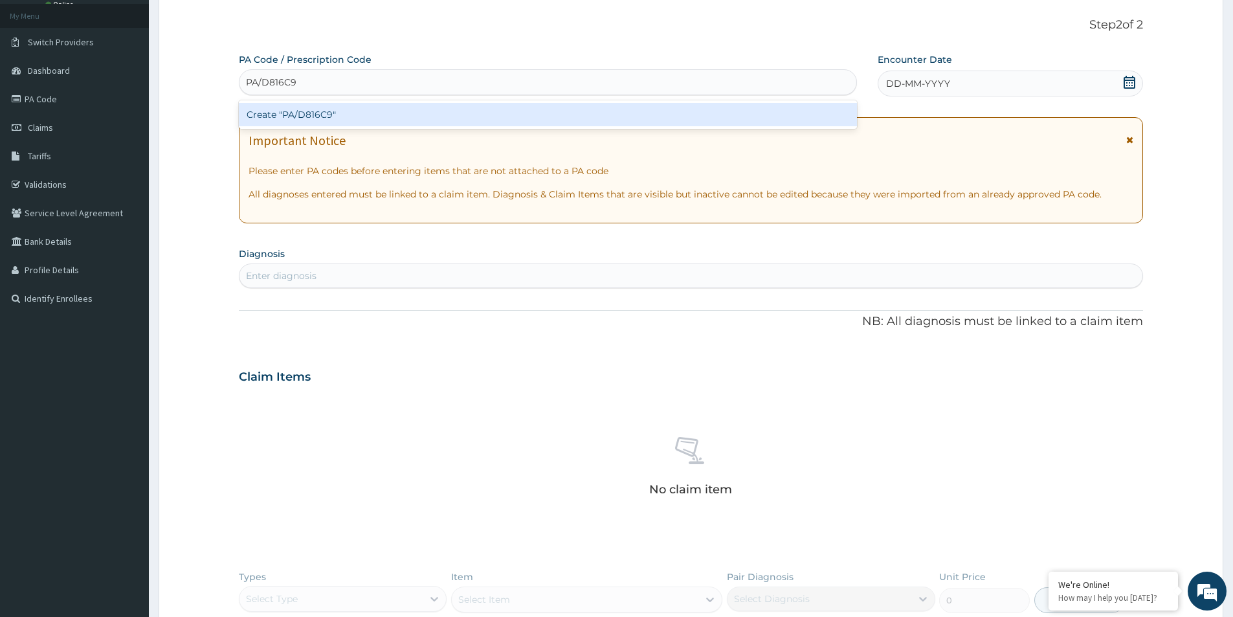
type input "PA/D816C9"
click at [1009, 79] on div "PA Code / Prescription Code option Create "PA/D816C9" focused, 1 of 1. 1 result…" at bounding box center [691, 381] width 904 height 657
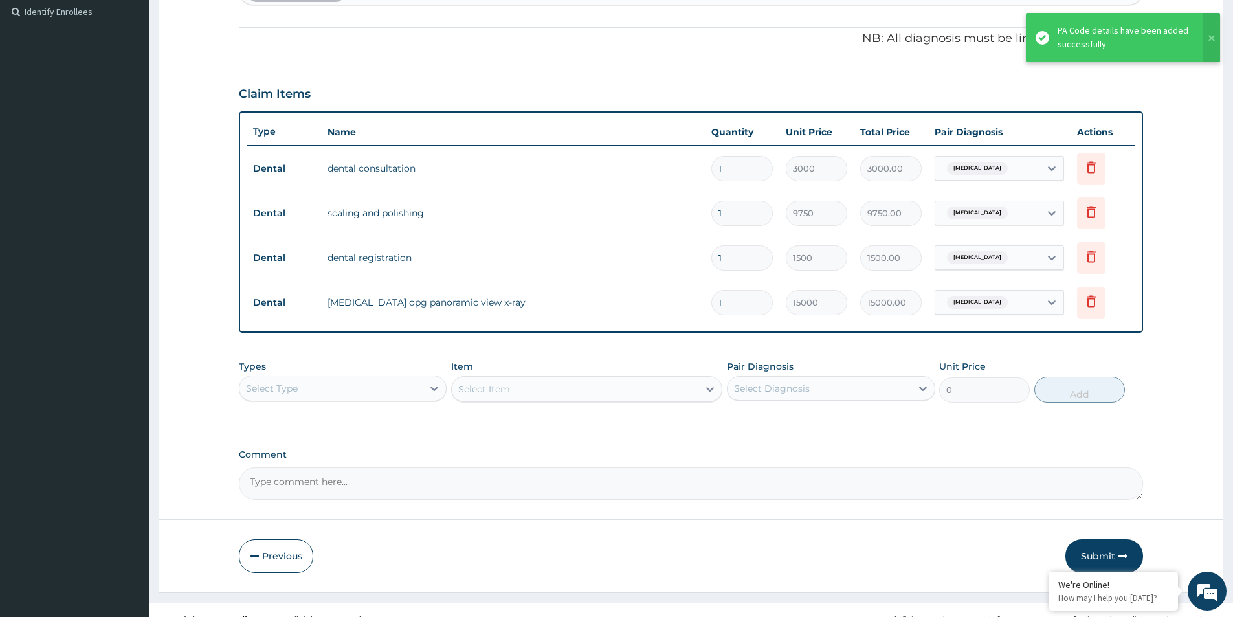
scroll to position [376, 0]
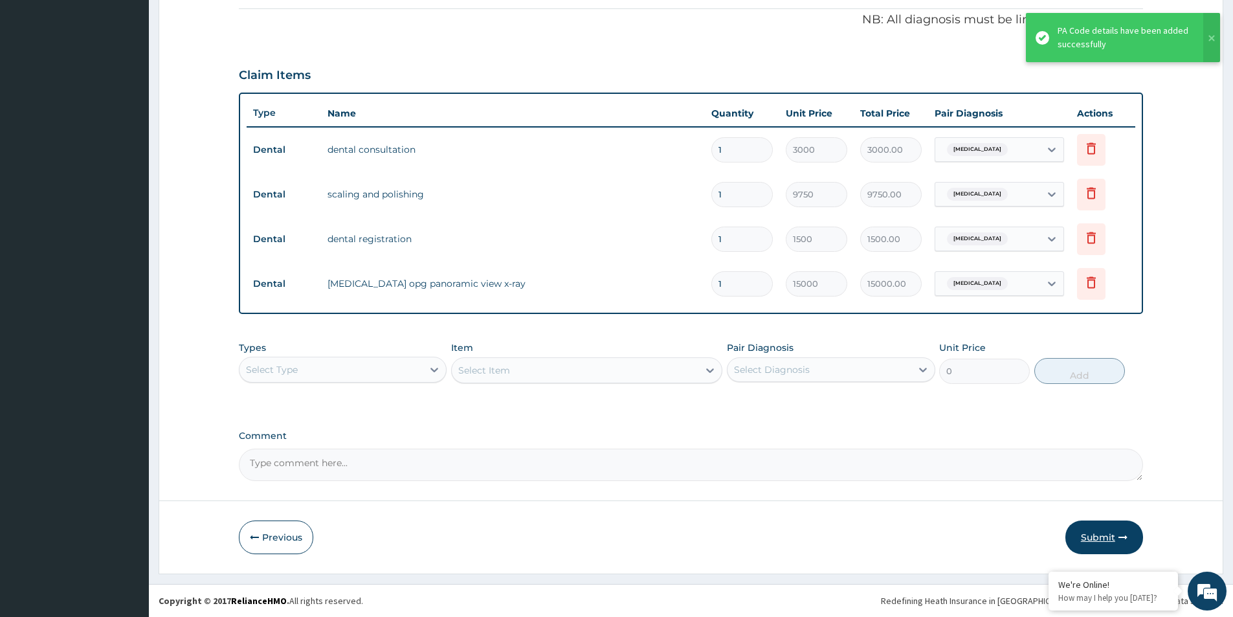
click at [1089, 532] on button "Submit" at bounding box center [1104, 537] width 78 height 34
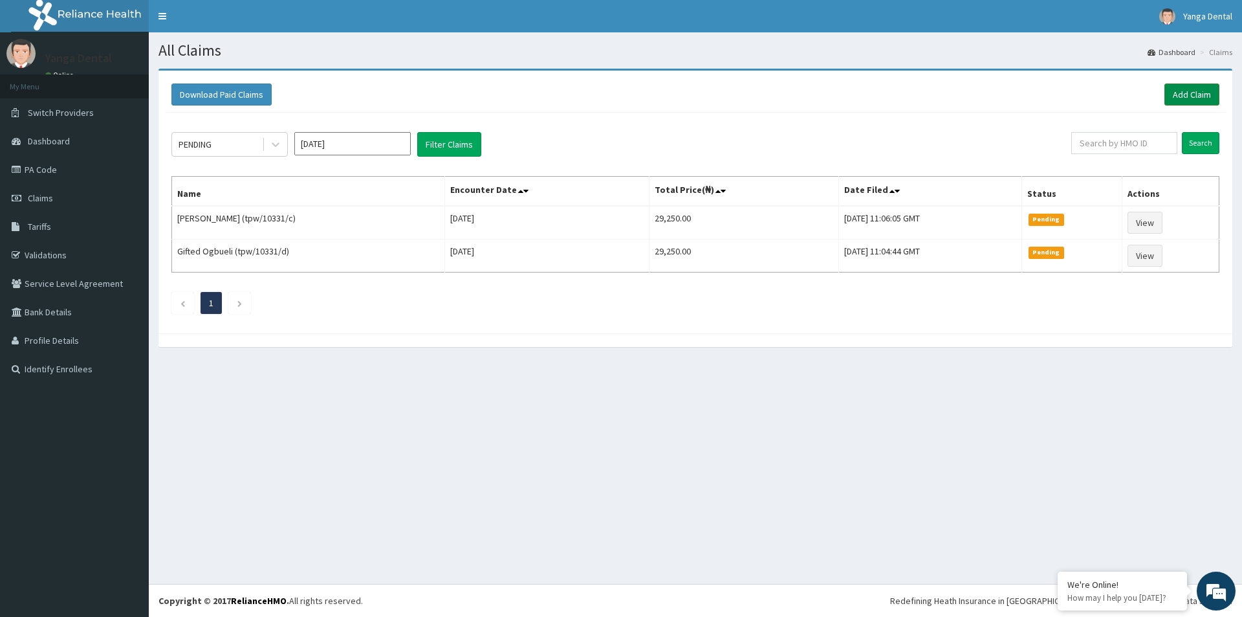
click at [1179, 96] on link "Add Claim" at bounding box center [1192, 94] width 55 height 22
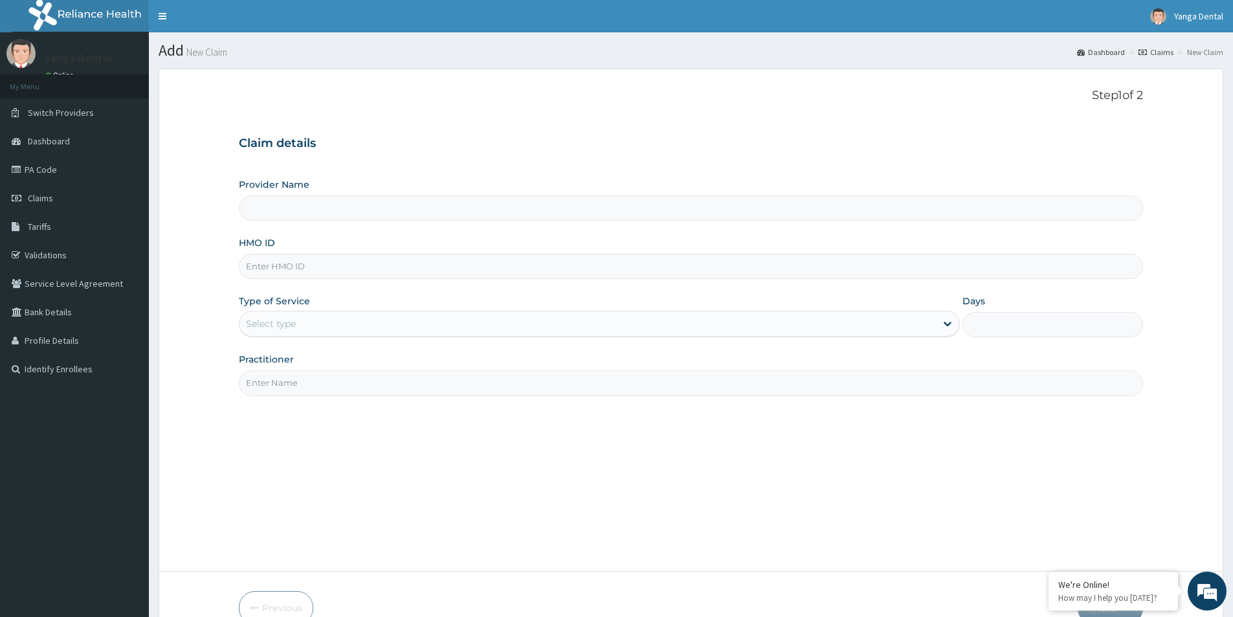
click at [312, 264] on input "HMO ID" at bounding box center [691, 266] width 904 height 25
type input "Yanga Dental Clinic"
paste input "tpw/10331/b"
type input "tpw/10331/b"
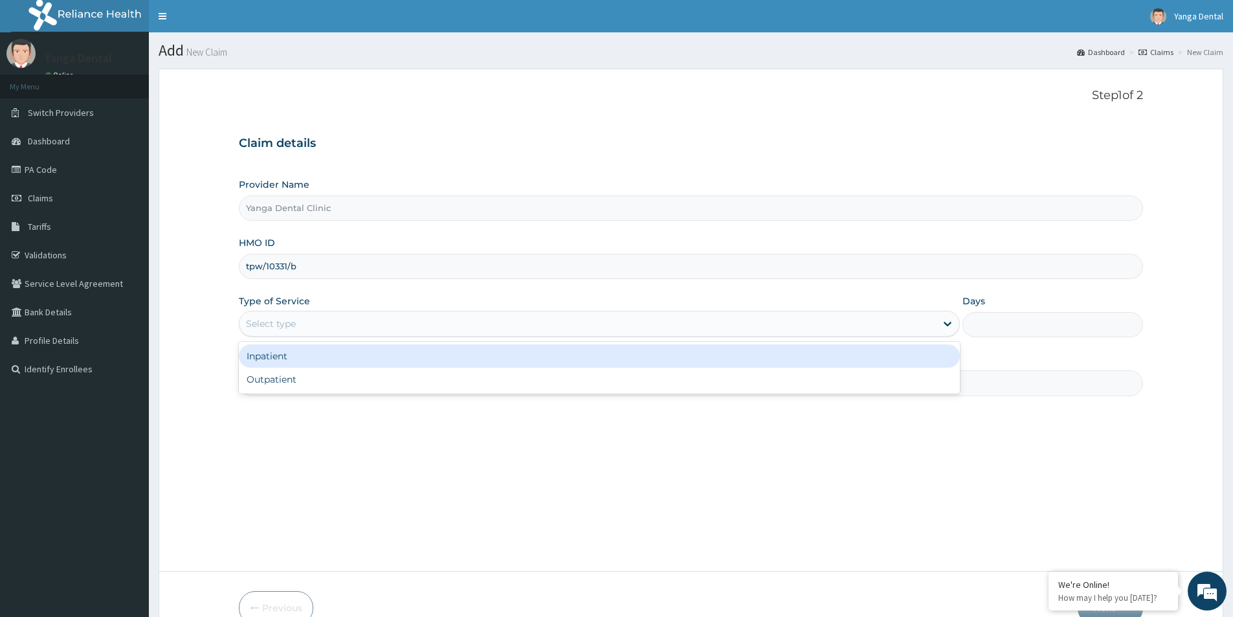
click at [327, 325] on div "Select type" at bounding box center [587, 323] width 696 height 21
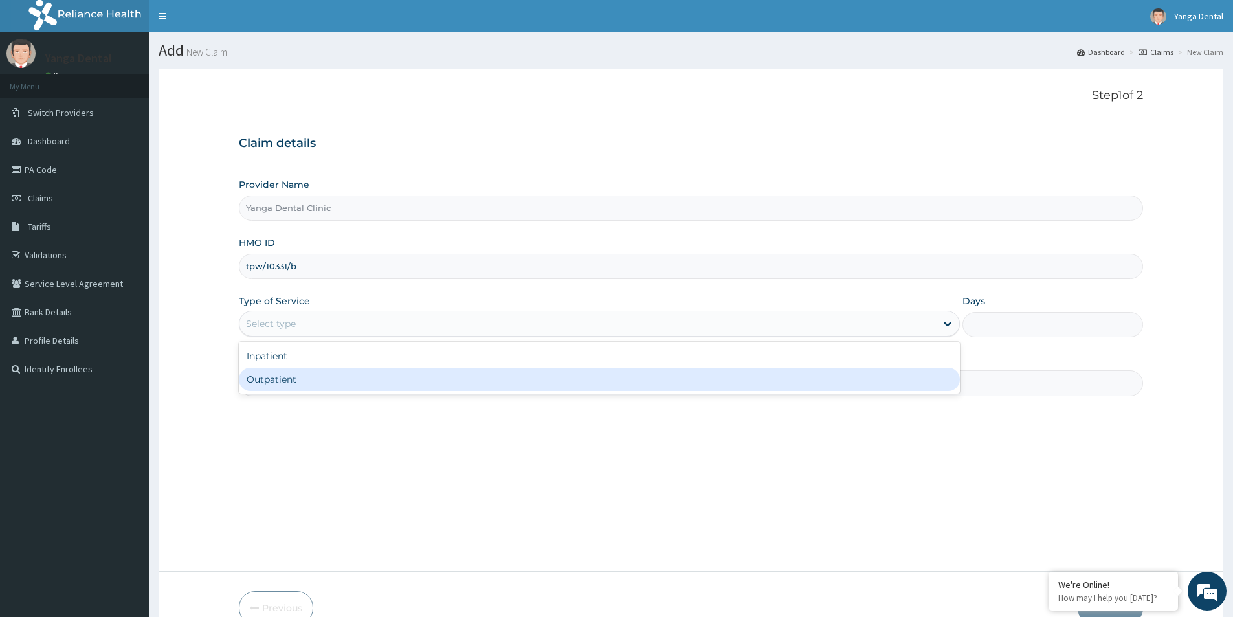
click at [333, 389] on div "Outpatient" at bounding box center [599, 379] width 721 height 23
type input "1"
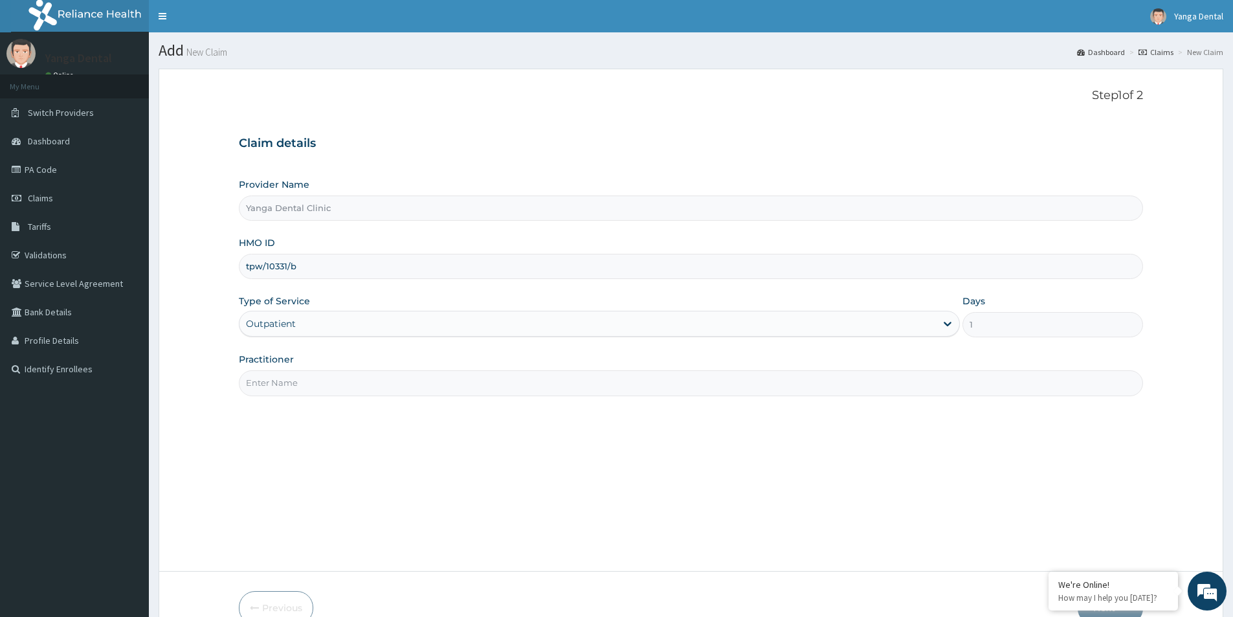
click at [331, 385] on input "Practitioner" at bounding box center [691, 382] width 904 height 25
type input "Ehis"
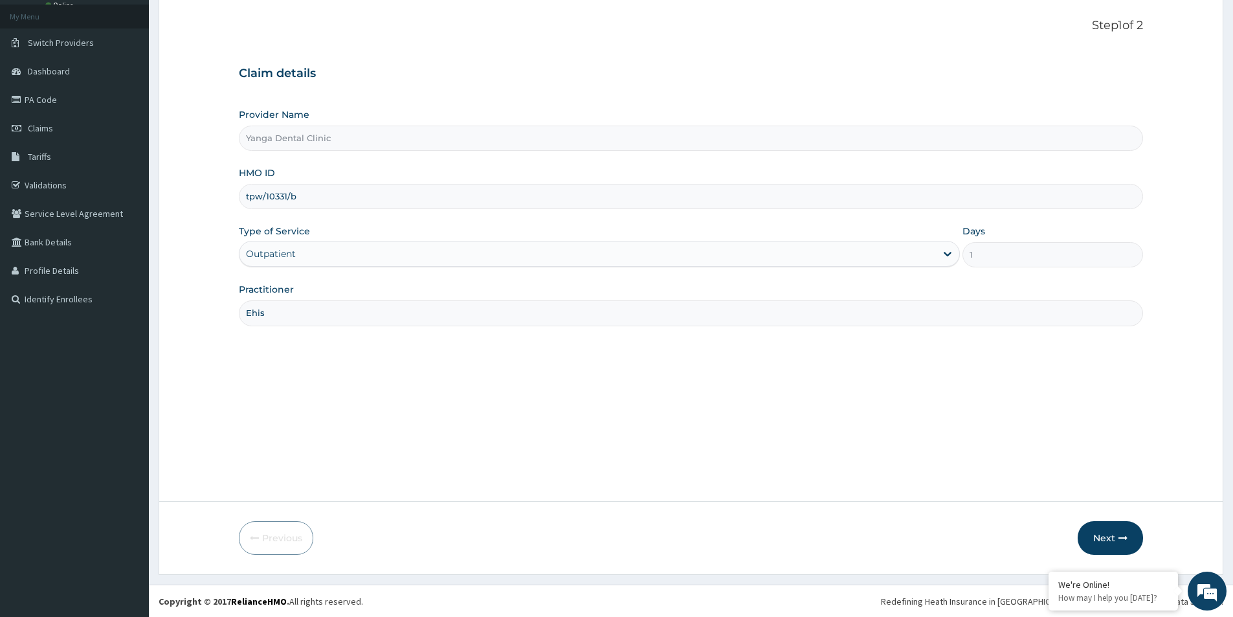
scroll to position [71, 0]
click at [1118, 545] on button "Next" at bounding box center [1109, 537] width 65 height 34
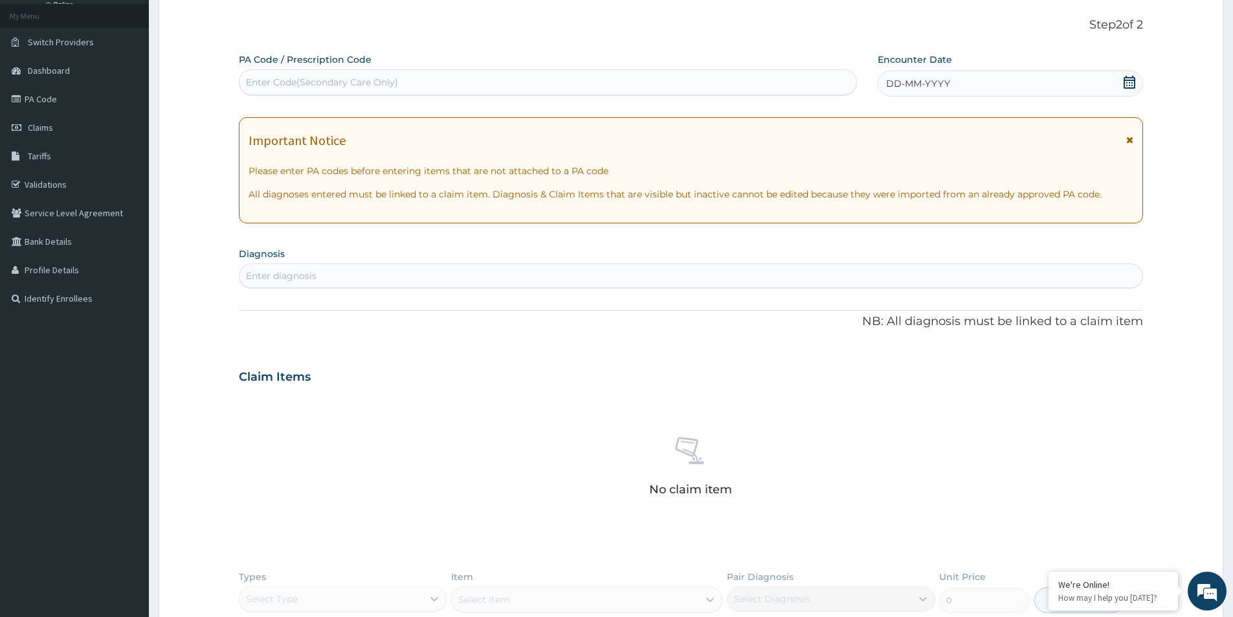
click at [356, 76] on div "Enter Code(Secondary Care Only)" at bounding box center [322, 82] width 152 height 13
paste input "PA/4A7F08"
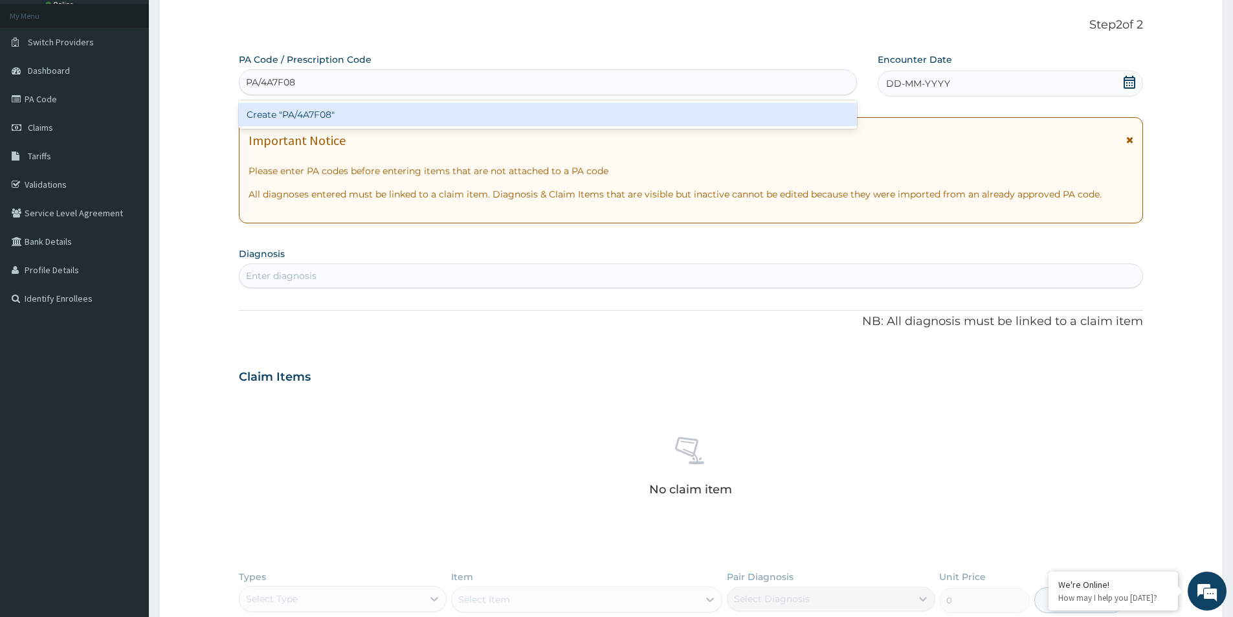
type input "PA/4A7F08"
click at [973, 73] on div "PA Code / Prescription Code option Create "PA/4A7F08" focused, 1 of 1. 1 result…" at bounding box center [691, 381] width 904 height 657
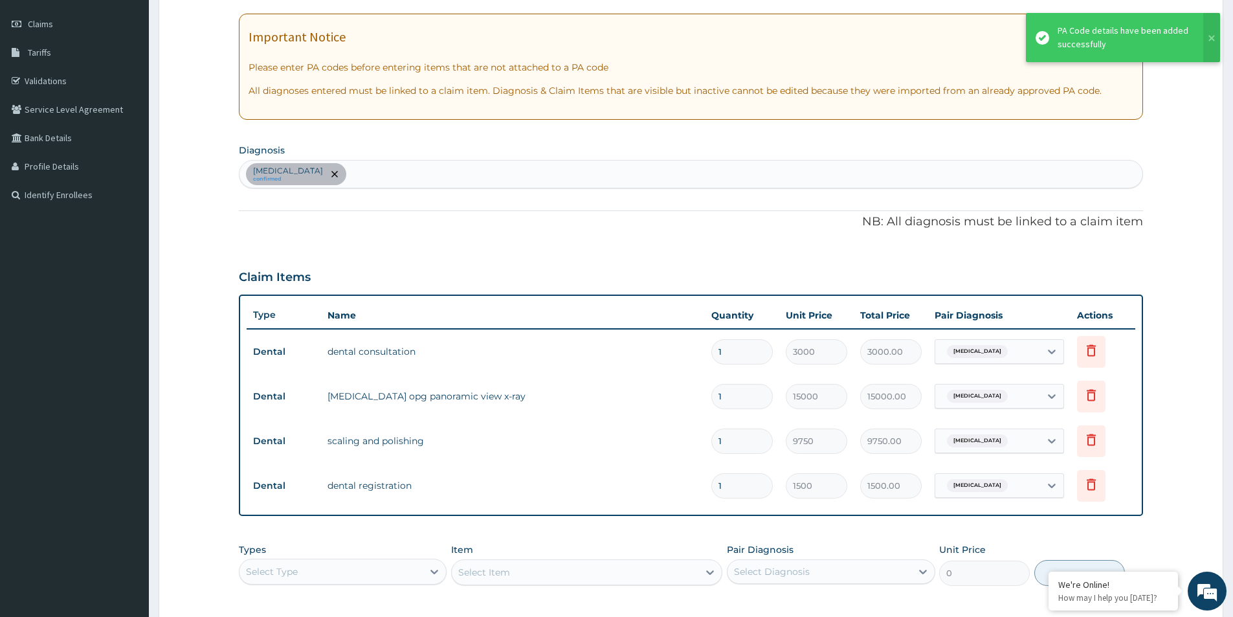
scroll to position [376, 0]
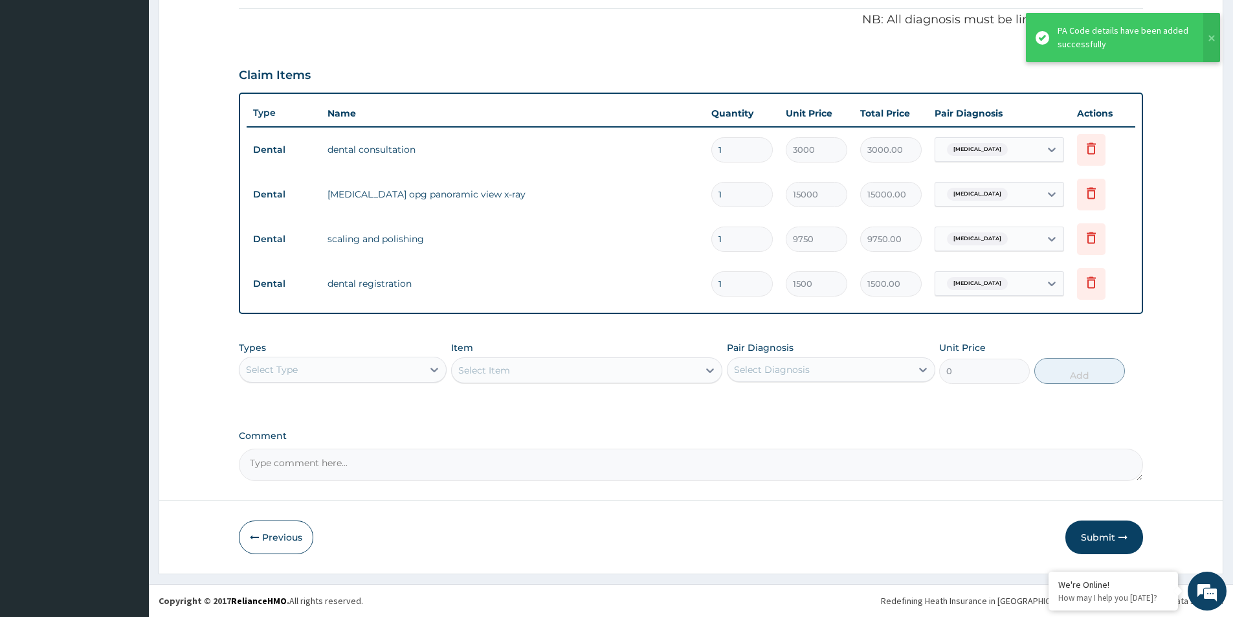
click at [1113, 534] on button "Submit" at bounding box center [1104, 537] width 78 height 34
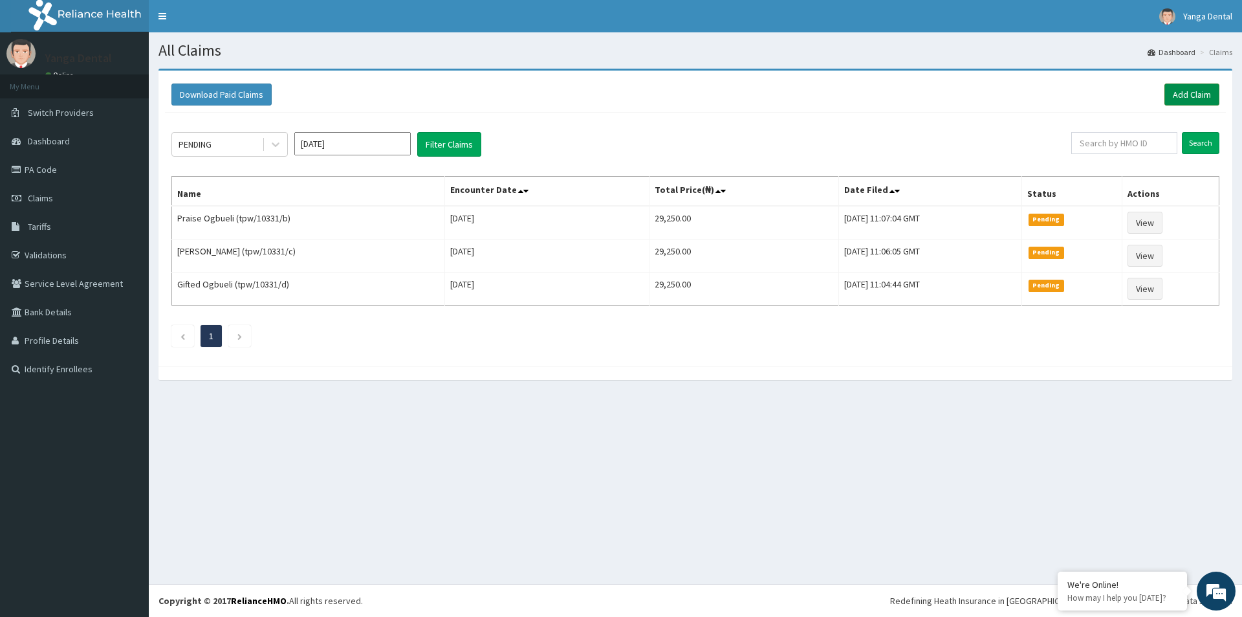
click at [1206, 89] on link "Add Claim" at bounding box center [1192, 94] width 55 height 22
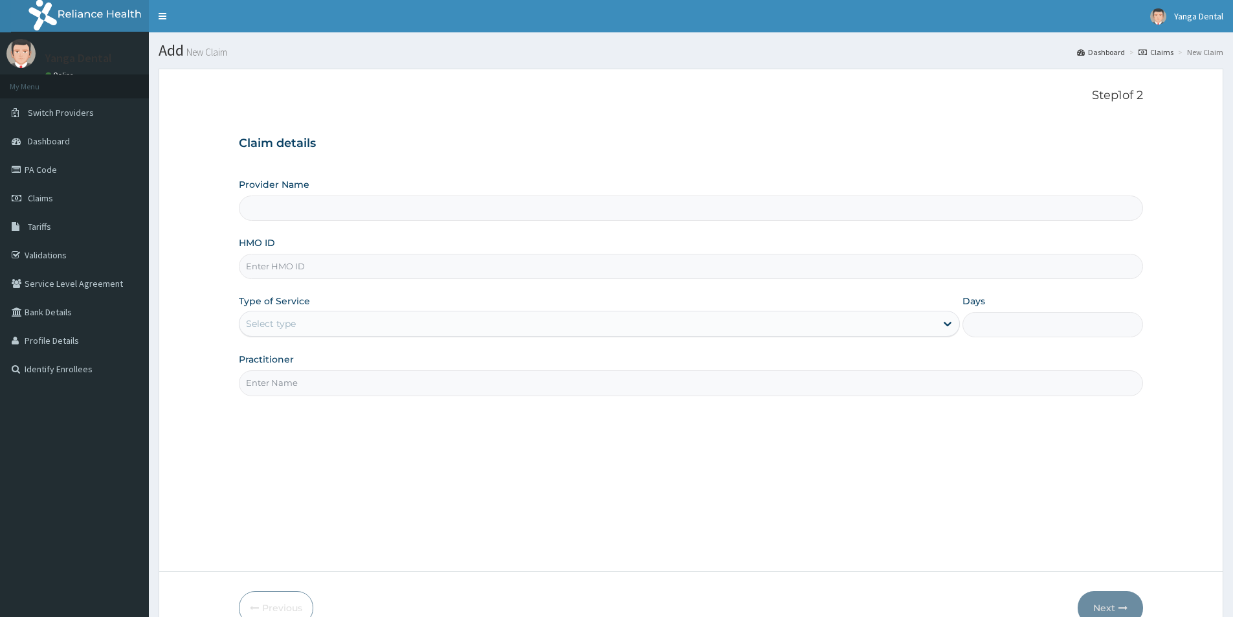
click at [303, 272] on input "HMO ID" at bounding box center [691, 266] width 904 height 25
paste input "ANL/10139/E"
type input "ANL/10139/E"
type input "Yanga Dental Clinic"
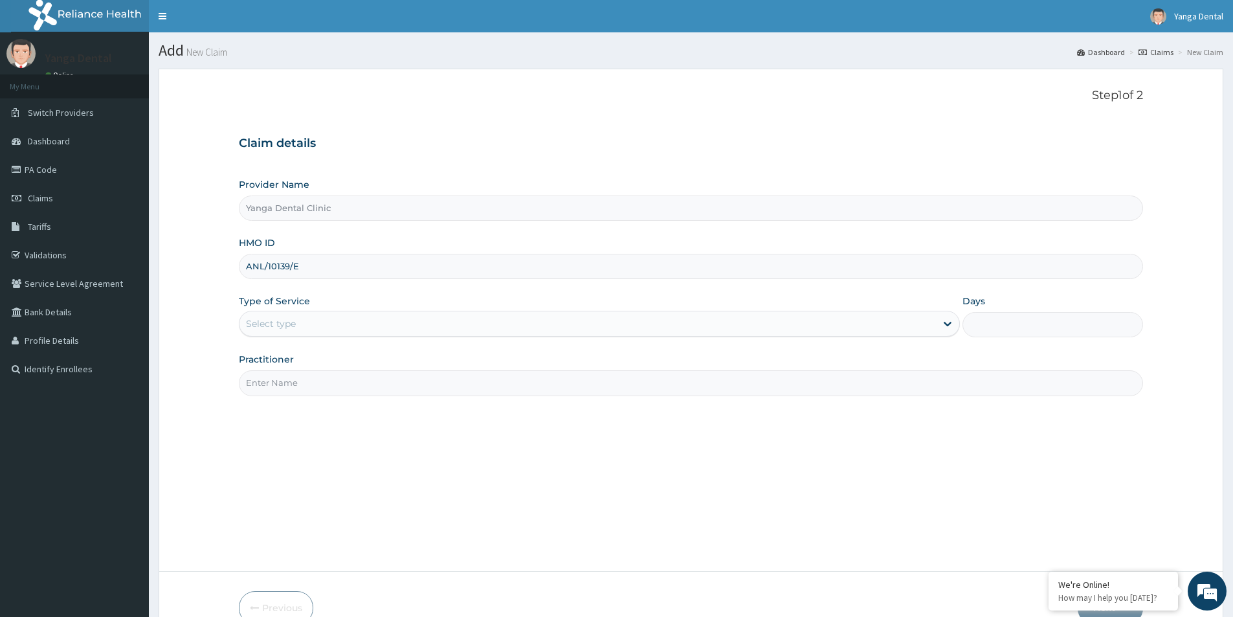
type input "ANL/10139/E"
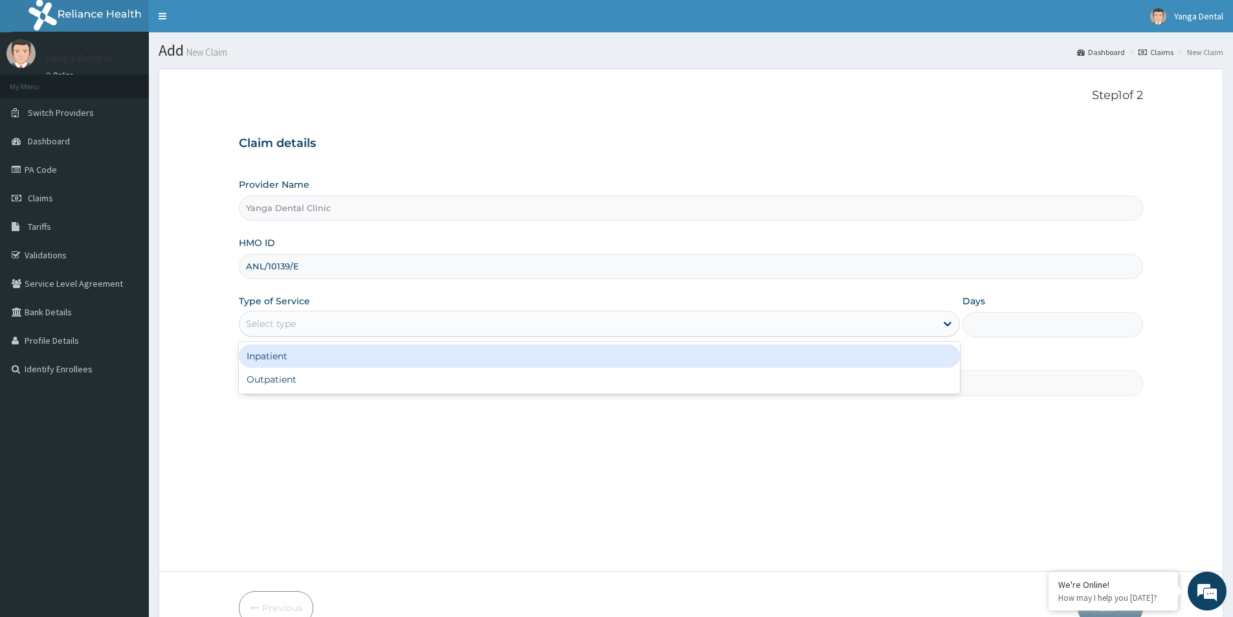
click at [322, 324] on div "Select type" at bounding box center [587, 323] width 696 height 21
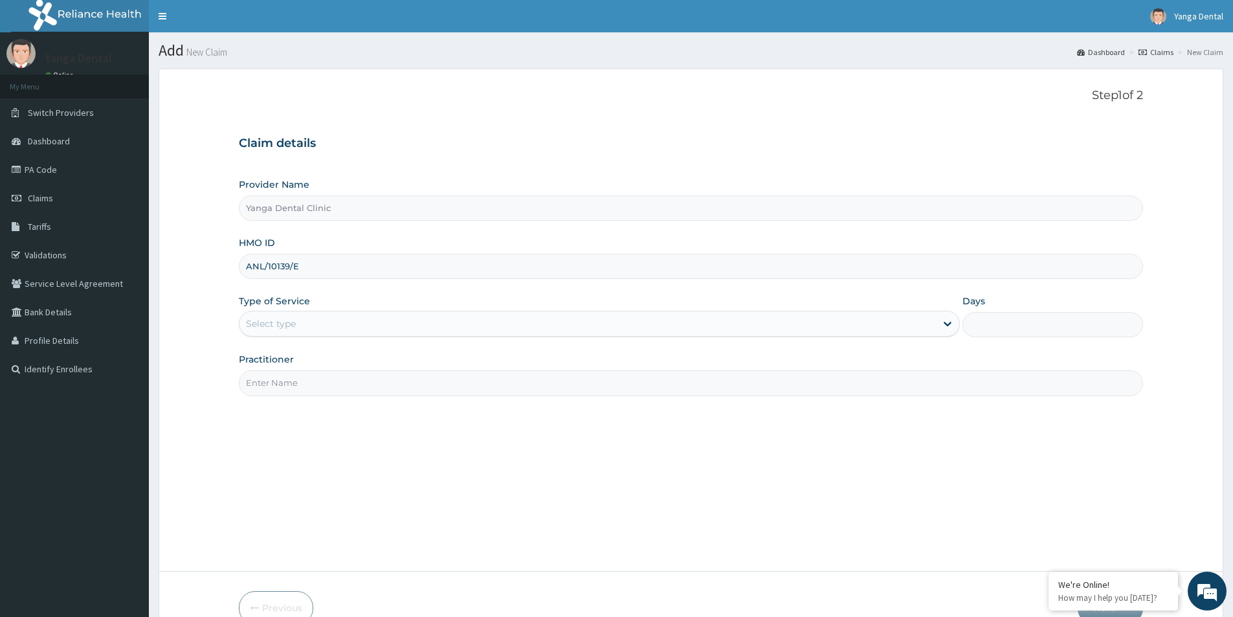
click at [298, 385] on input "Practitioner" at bounding box center [691, 382] width 904 height 25
type input "Ehis"
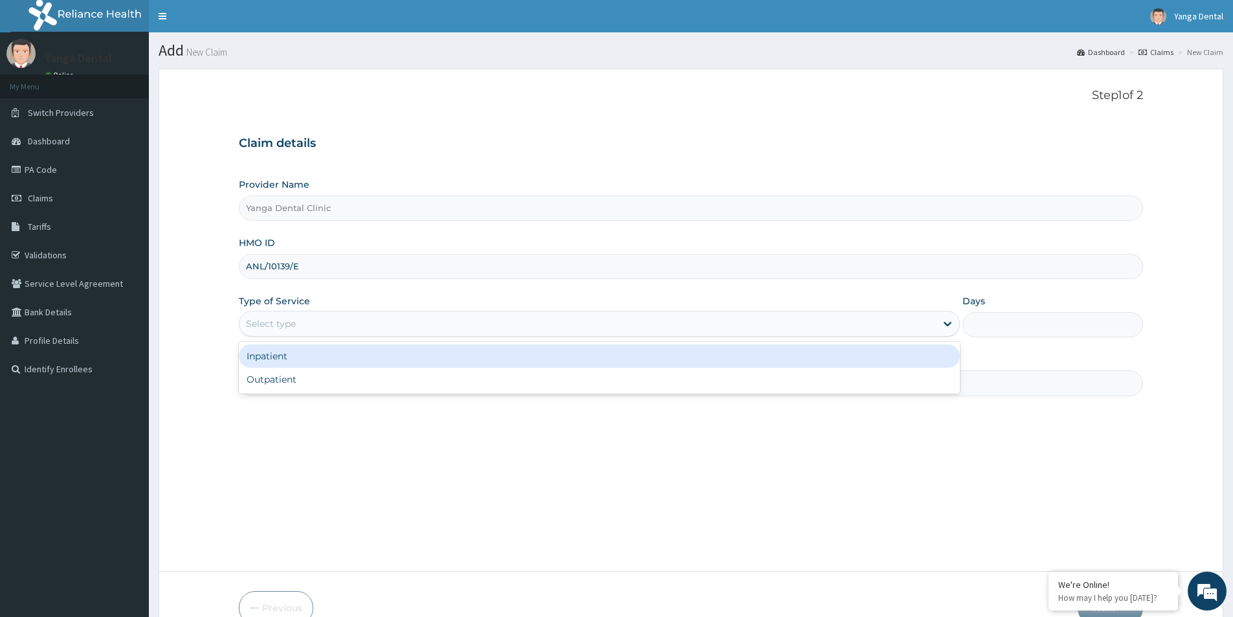
click at [324, 319] on div "Select type" at bounding box center [587, 323] width 696 height 21
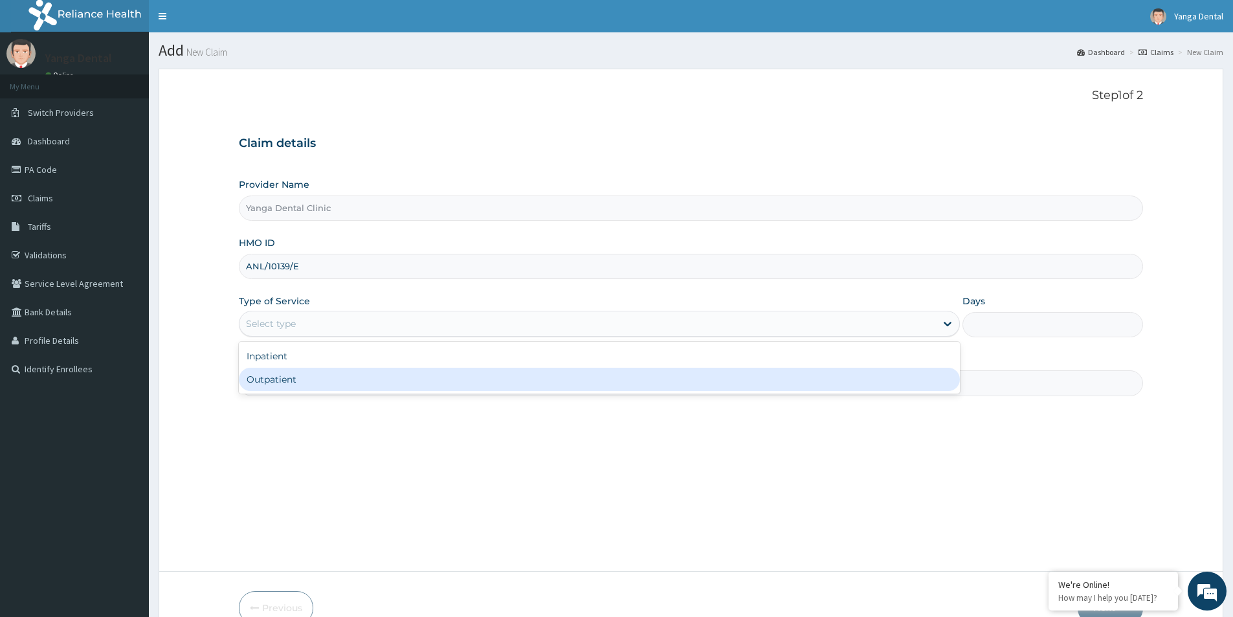
click at [298, 371] on div "Outpatient" at bounding box center [599, 379] width 721 height 23
type input "1"
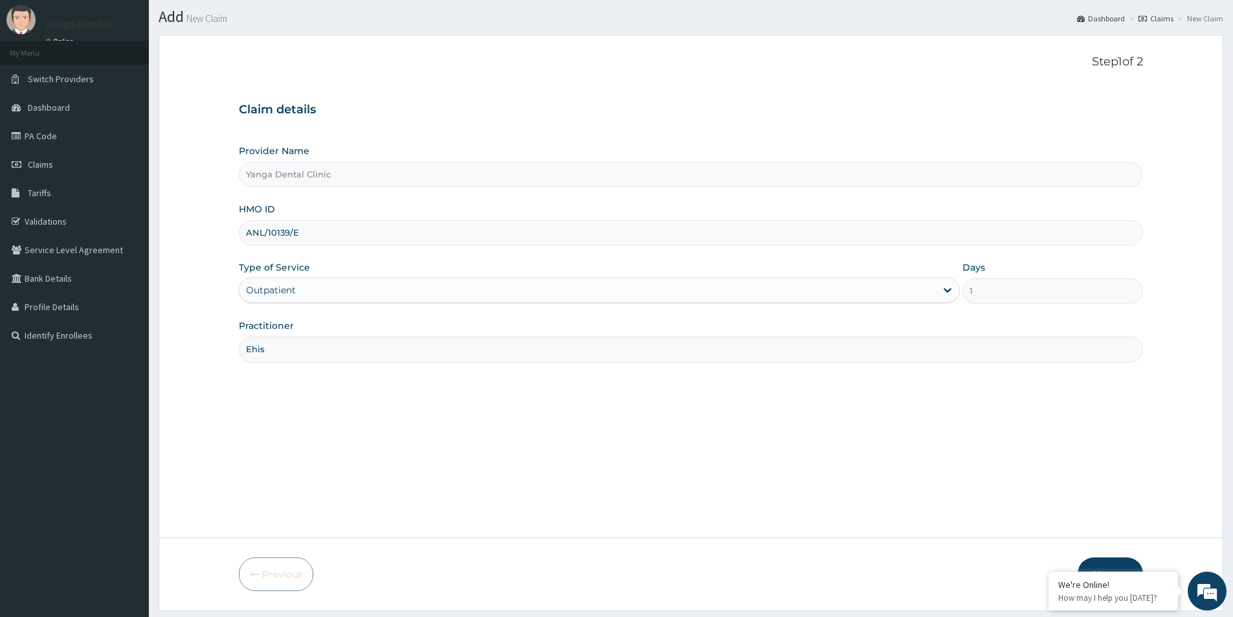
scroll to position [71, 0]
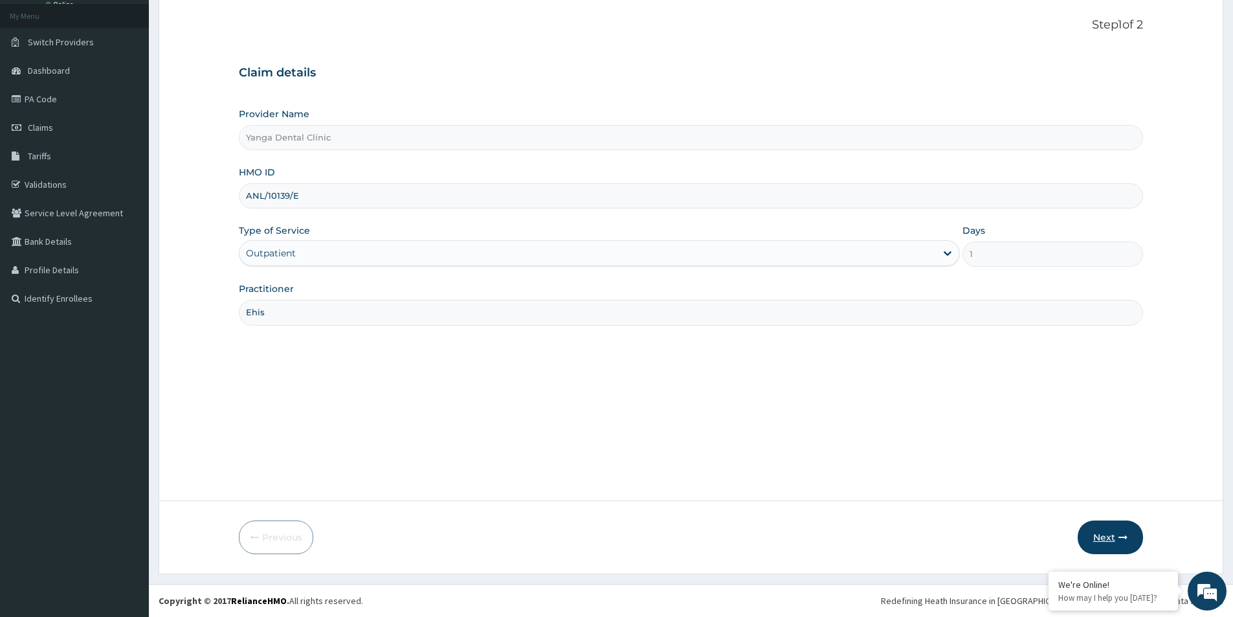
click at [1123, 529] on button "Next" at bounding box center [1109, 537] width 65 height 34
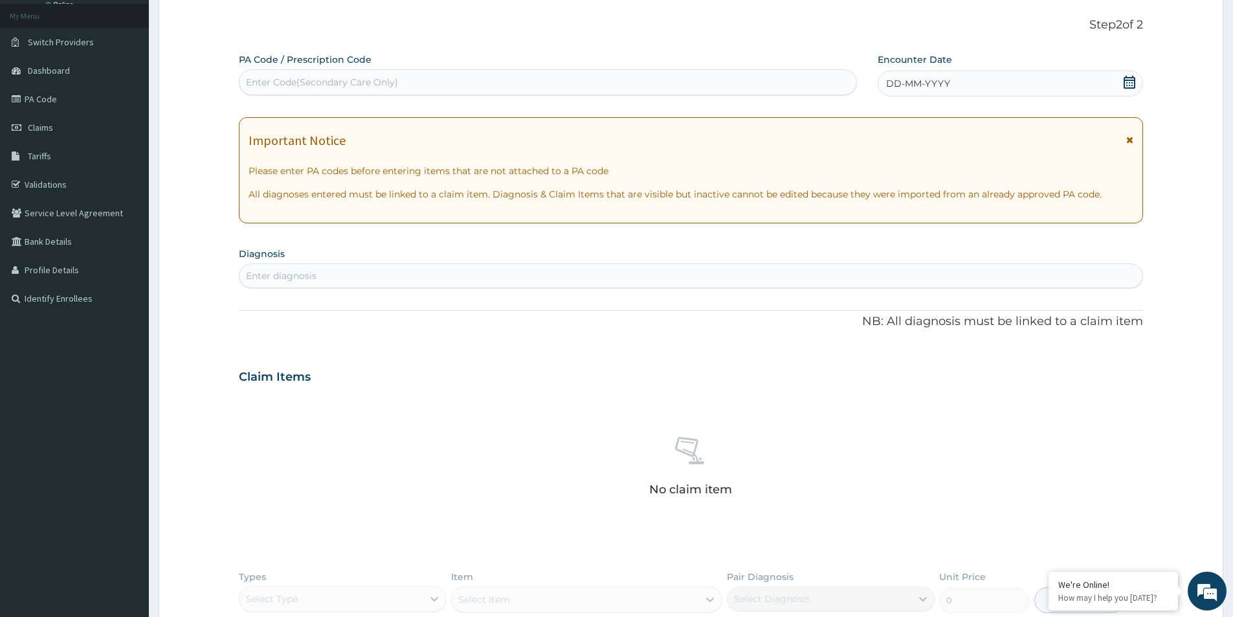
scroll to position [0, 0]
click at [620, 82] on div "Enter Code(Secondary Care Only)" at bounding box center [547, 82] width 617 height 21
paste input "PA/C423CE"
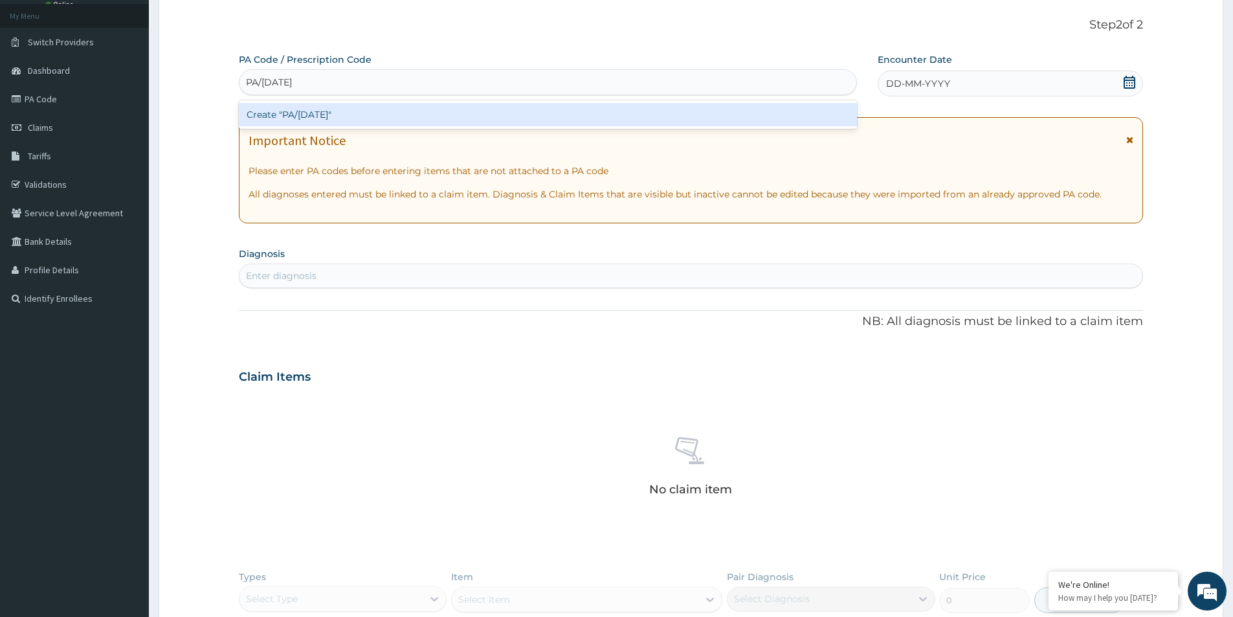
type input "PA/C423CE"
click at [1014, 90] on div "PA Code / Prescription Code option Create "PA/C423CE" focused, 1 of 1. 1 result…" at bounding box center [691, 381] width 904 height 657
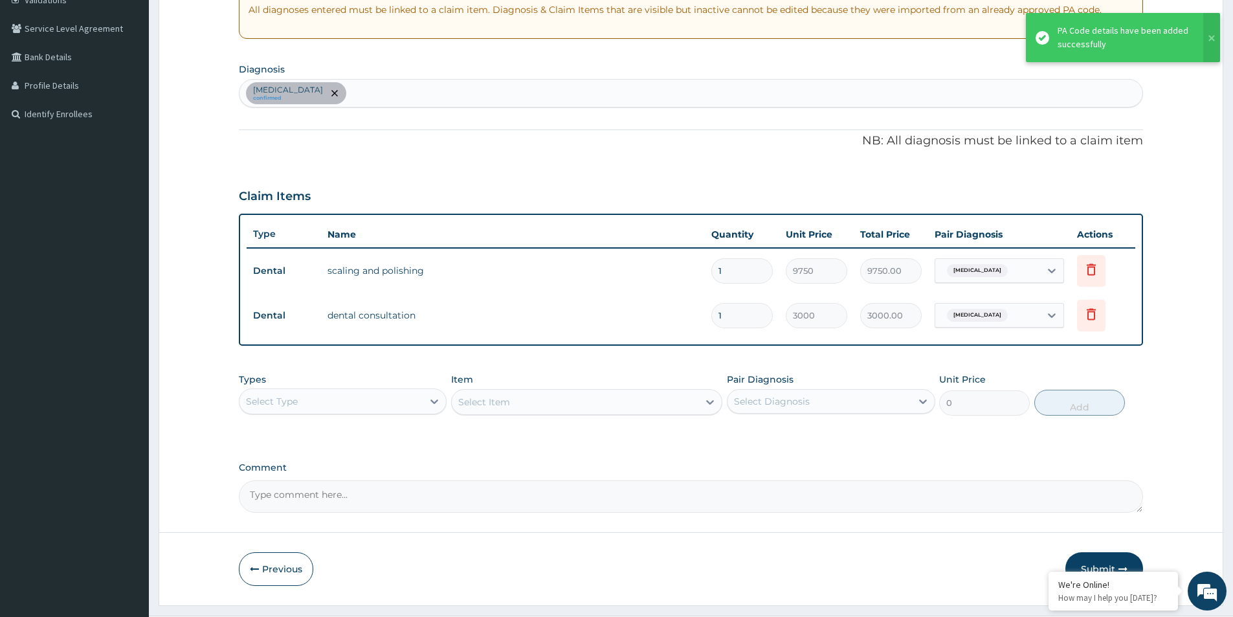
scroll to position [287, 0]
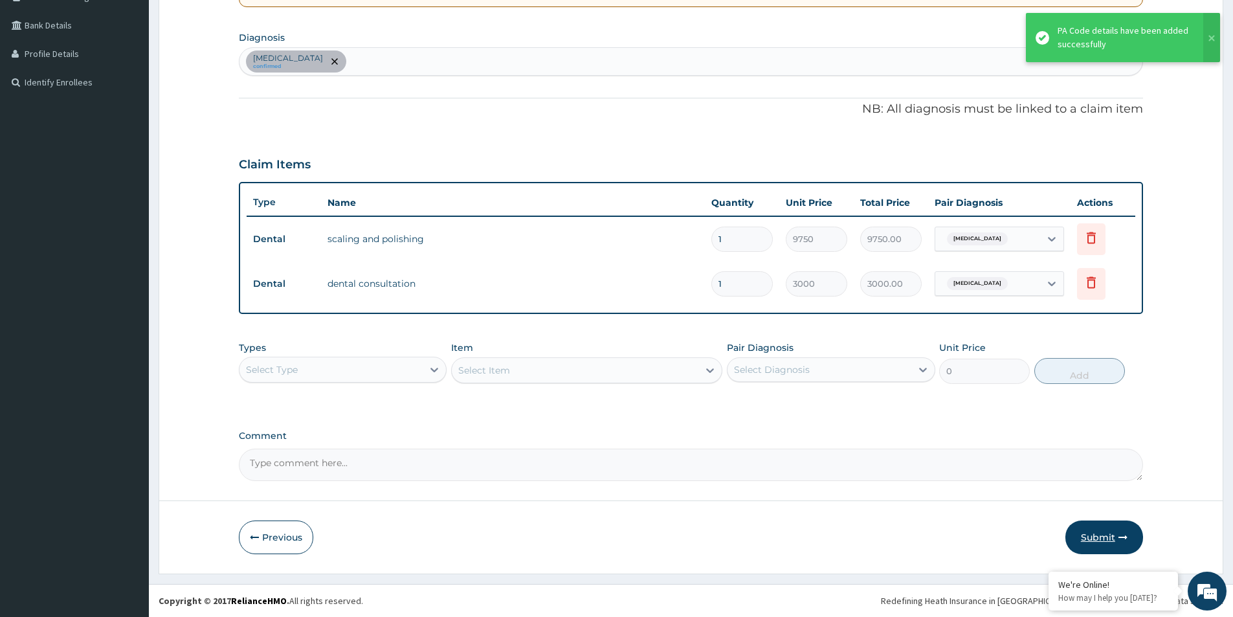
click at [1116, 540] on button "Submit" at bounding box center [1104, 537] width 78 height 34
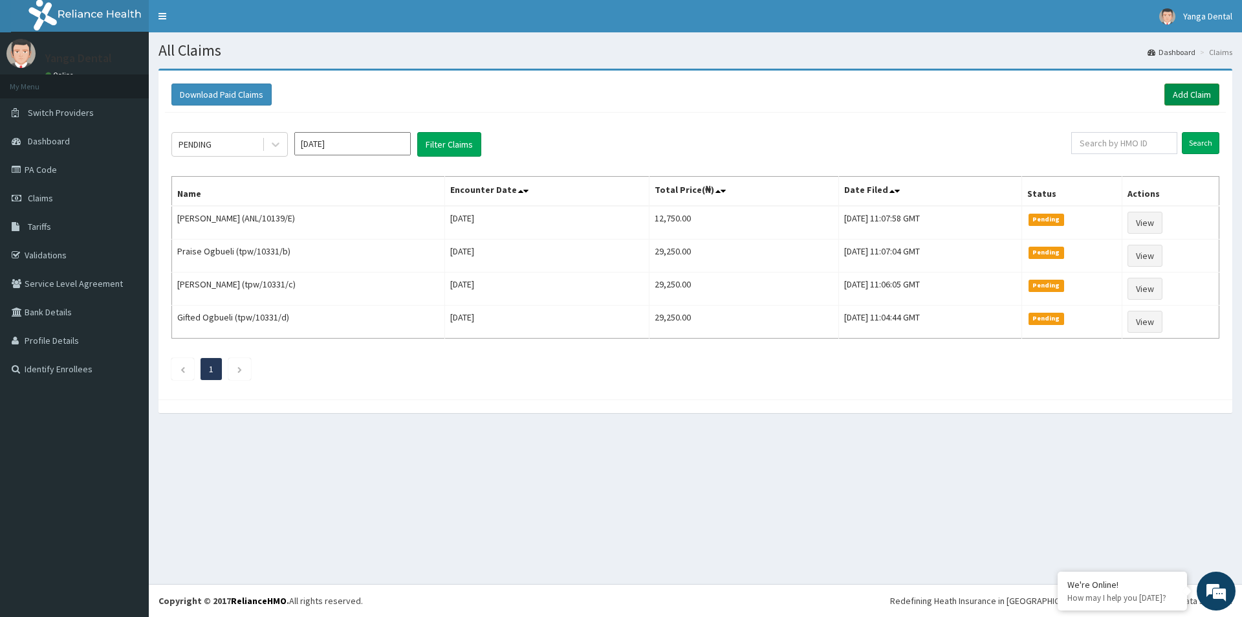
click at [1202, 95] on link "Add Claim" at bounding box center [1192, 94] width 55 height 22
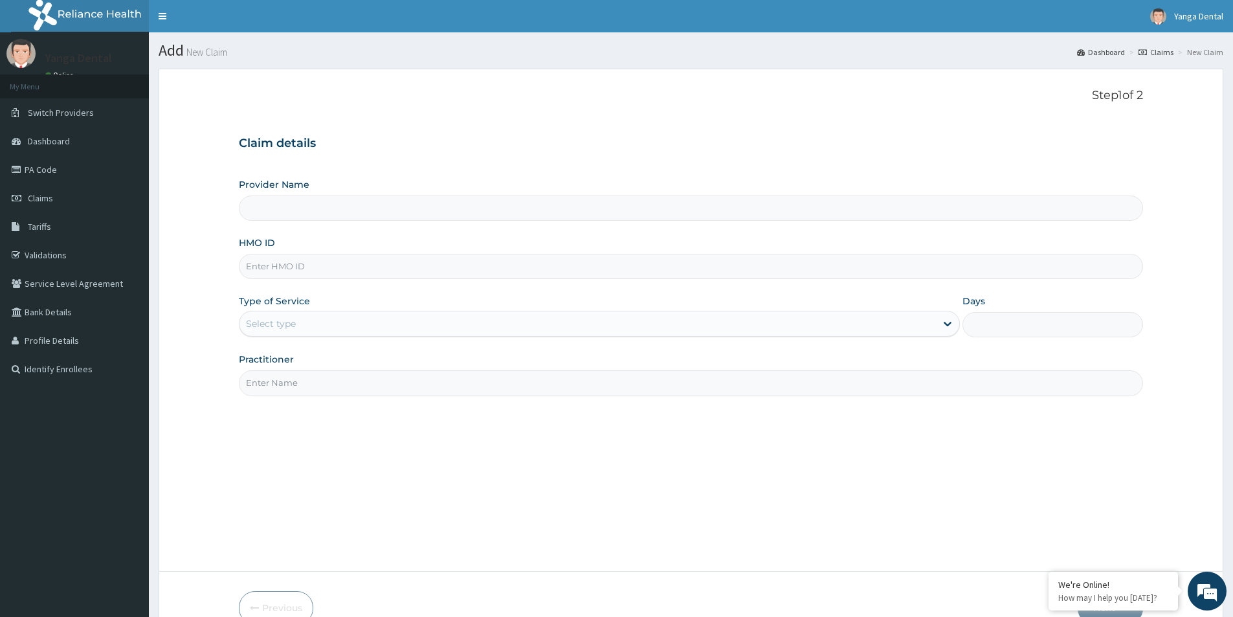
click at [477, 272] on input "HMO ID" at bounding box center [691, 266] width 904 height 25
paste input "abp/10063/a"
type input "abp/10063/a"
click at [265, 329] on div "Select type" at bounding box center [271, 323] width 50 height 13
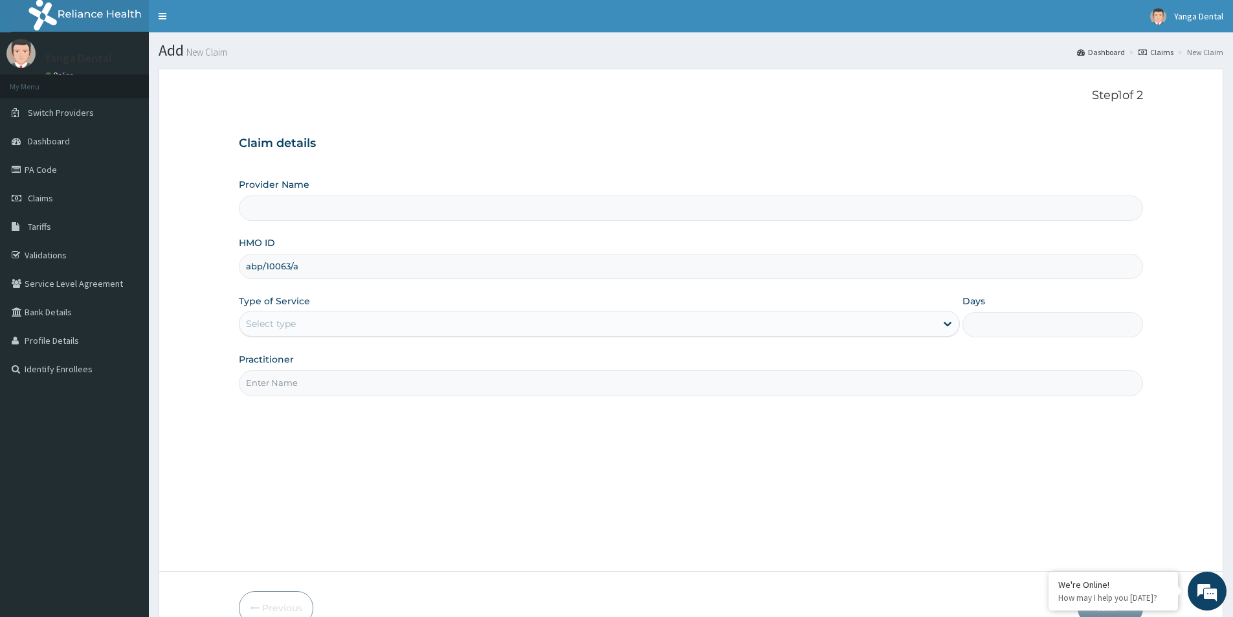
click at [265, 329] on div "Select type" at bounding box center [271, 323] width 50 height 13
type input "Yanga Dental Clinic"
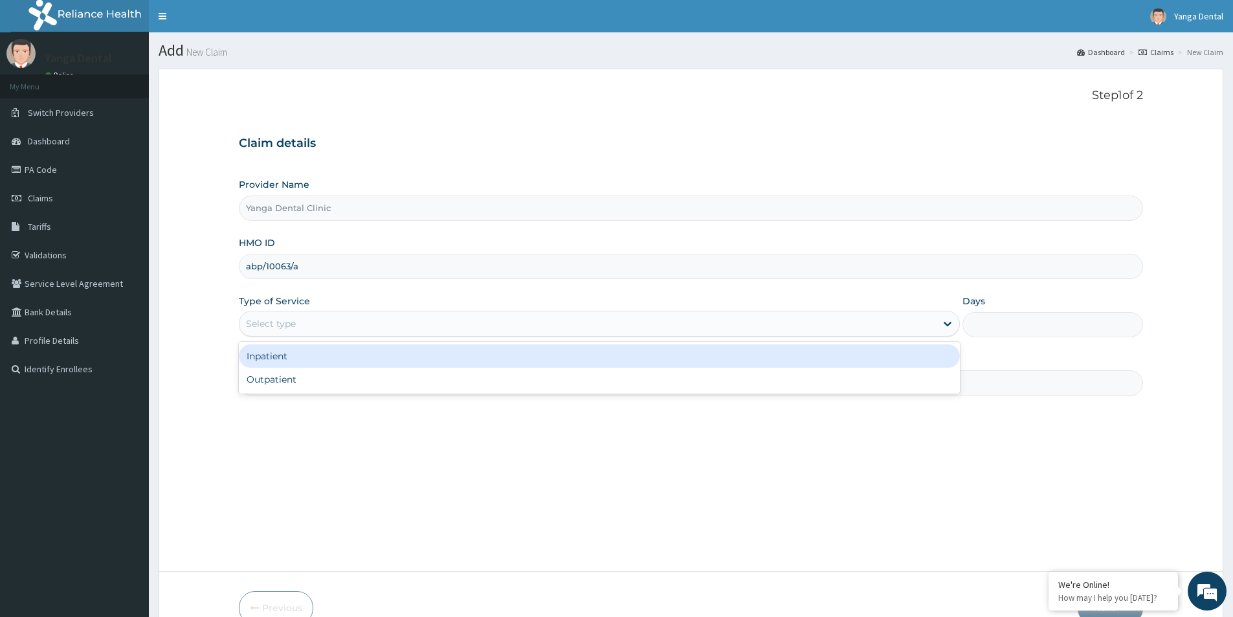
click at [279, 328] on div "Select type" at bounding box center [271, 323] width 50 height 13
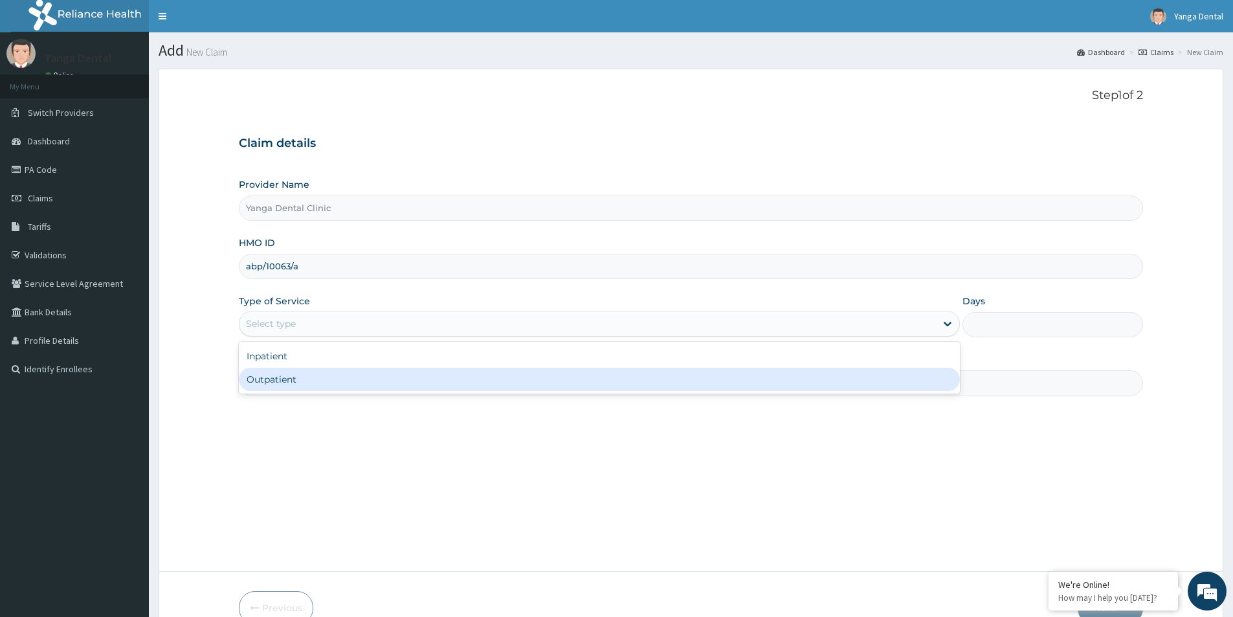
click at [285, 373] on div "Outpatient" at bounding box center [599, 379] width 721 height 23
type input "1"
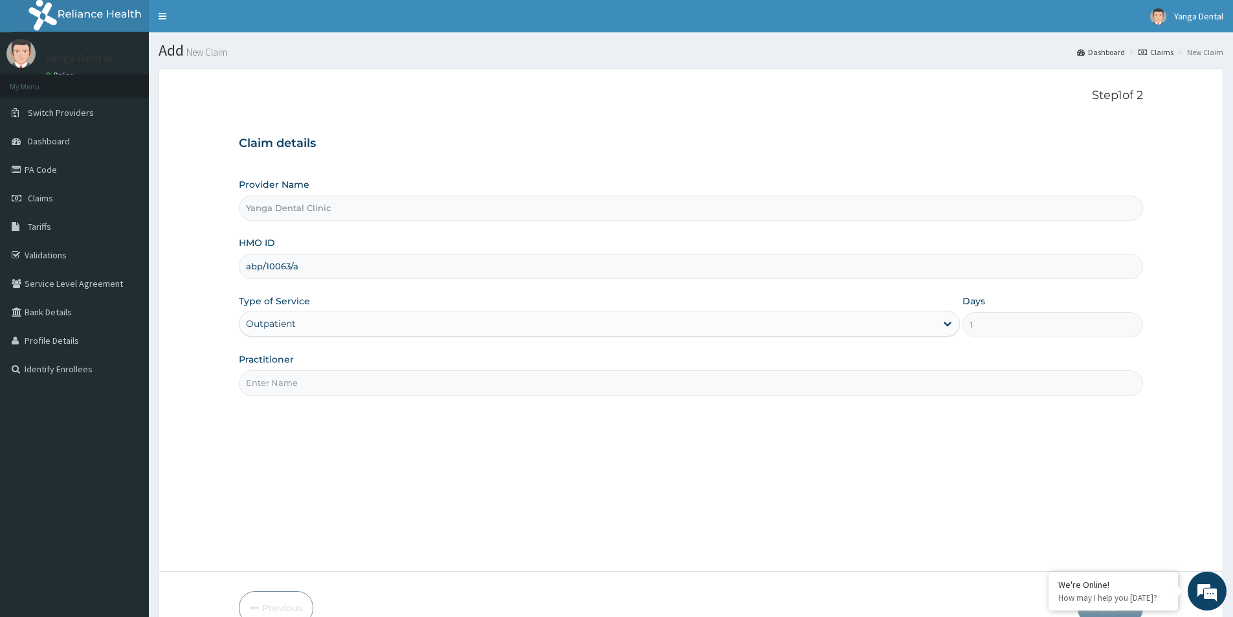
click at [290, 390] on input "Practitioner" at bounding box center [691, 382] width 904 height 25
type input "Ehis"
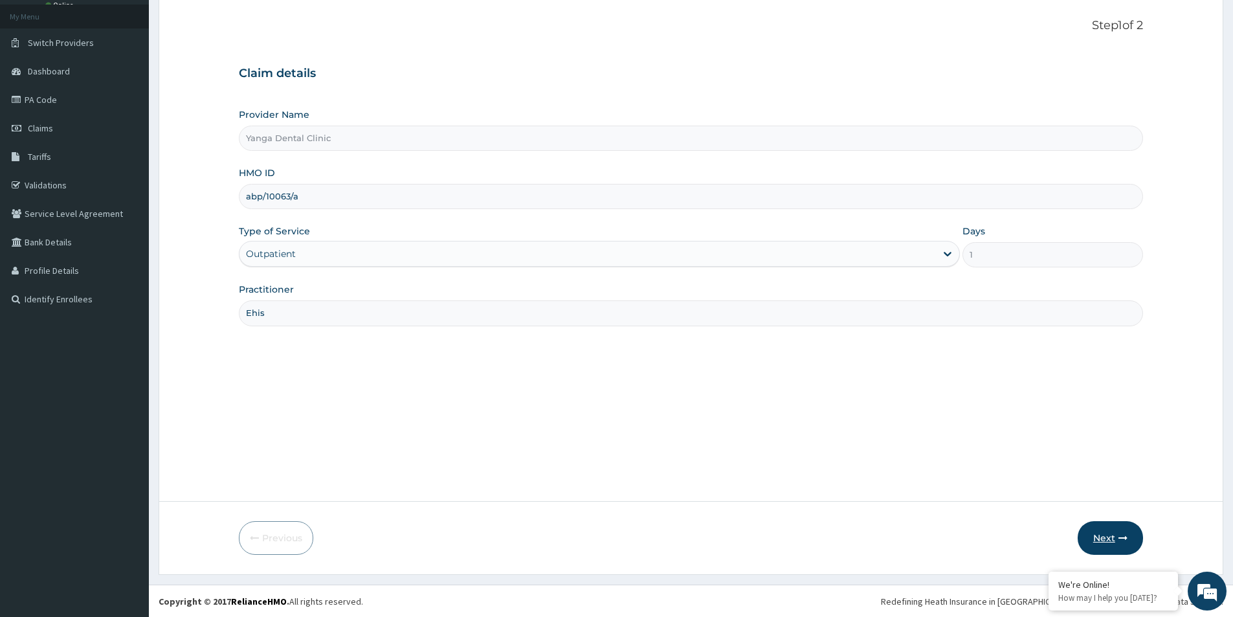
scroll to position [71, 0]
click at [1103, 533] on button "Next" at bounding box center [1109, 537] width 65 height 34
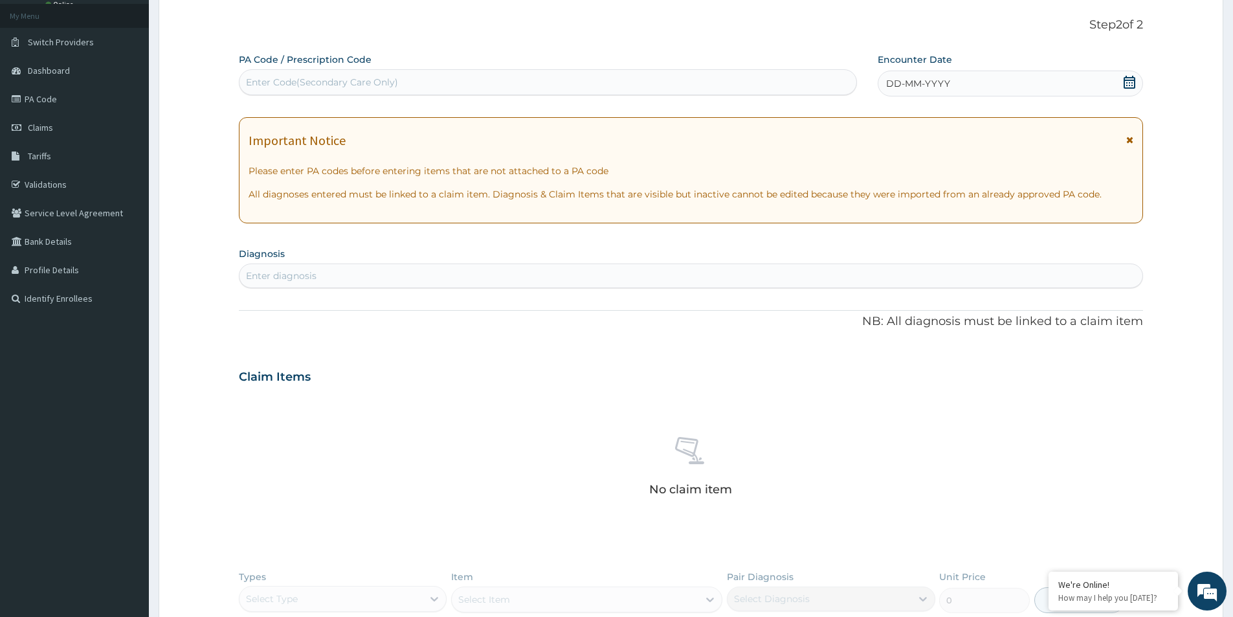
scroll to position [0, 0]
click at [558, 84] on div "Enter Code(Secondary Care Only)" at bounding box center [547, 82] width 617 height 21
paste input "PA/61BC4B"
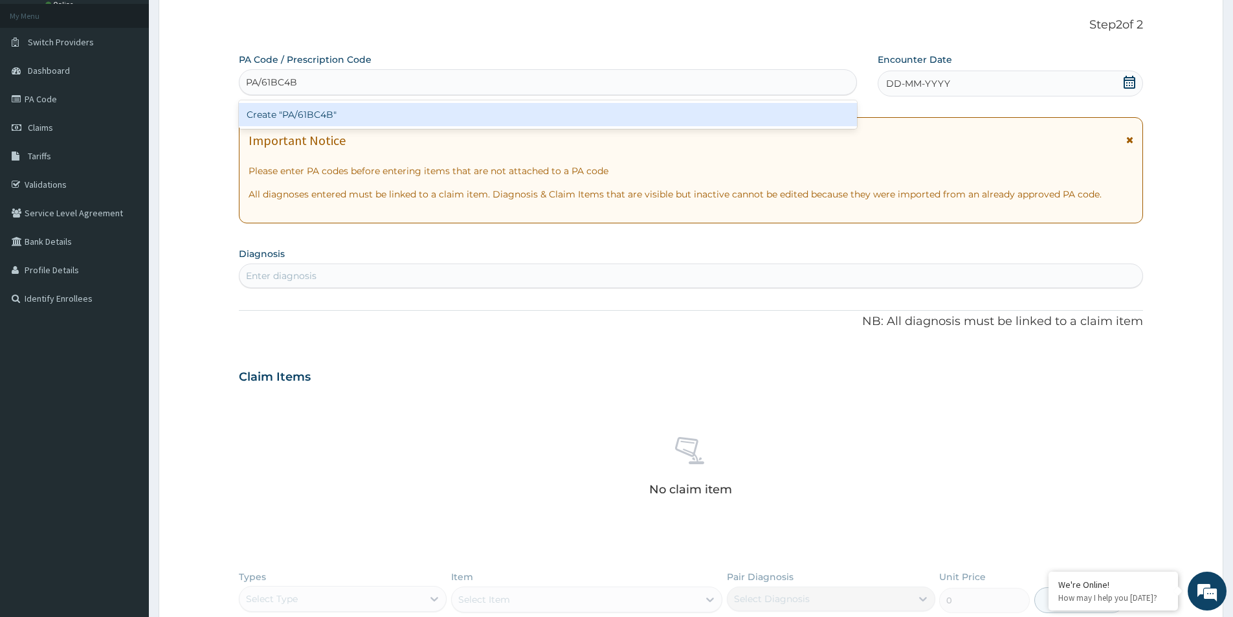
type input "PA/61BC4B"
click at [930, 67] on div "PA Code / Prescription Code option Create "PA/61BC4B" focused, 1 of 1. 1 result…" at bounding box center [691, 381] width 904 height 657
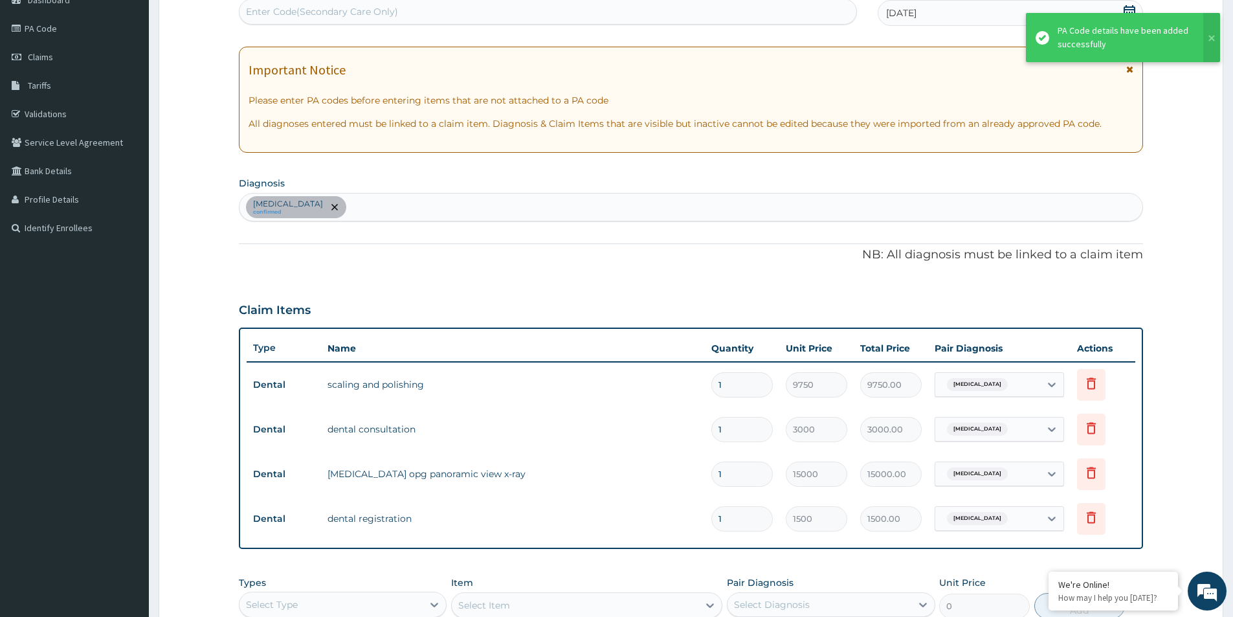
scroll to position [376, 0]
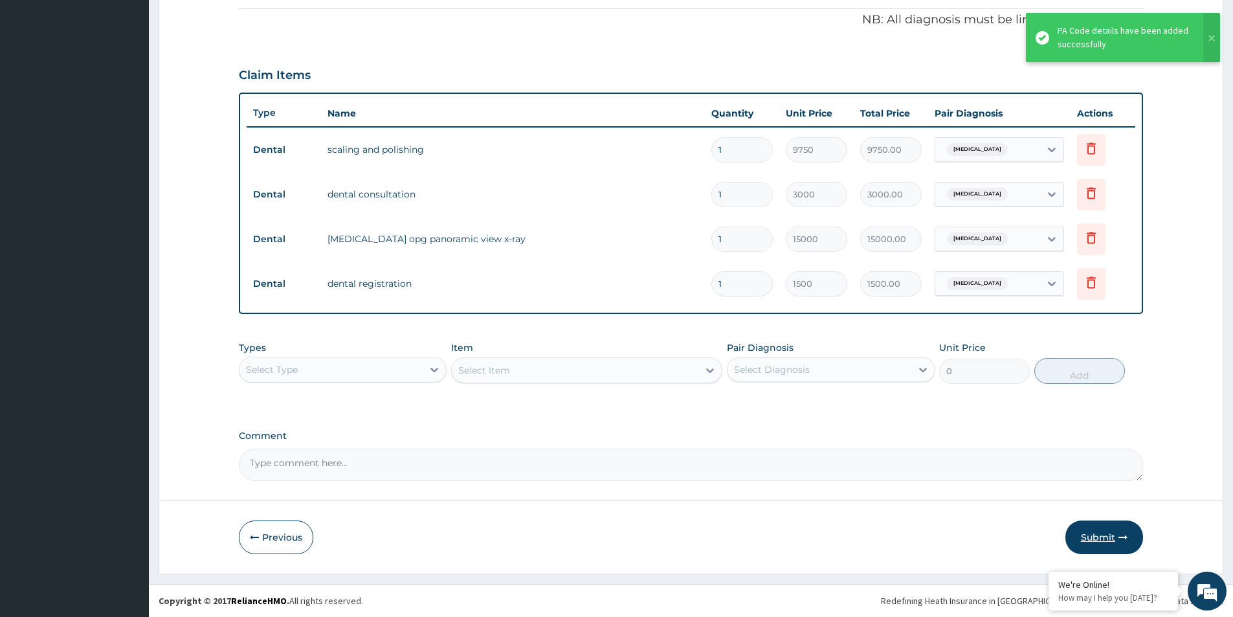
click at [1121, 527] on button "Submit" at bounding box center [1104, 537] width 78 height 34
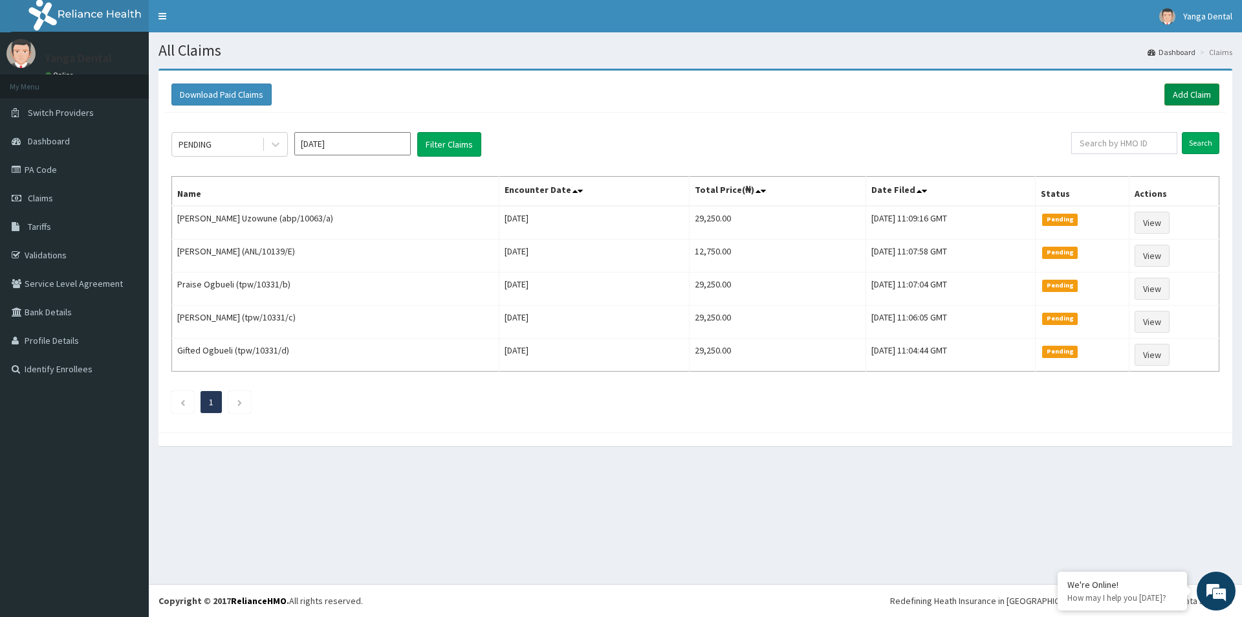
click at [1191, 91] on link "Add Claim" at bounding box center [1192, 94] width 55 height 22
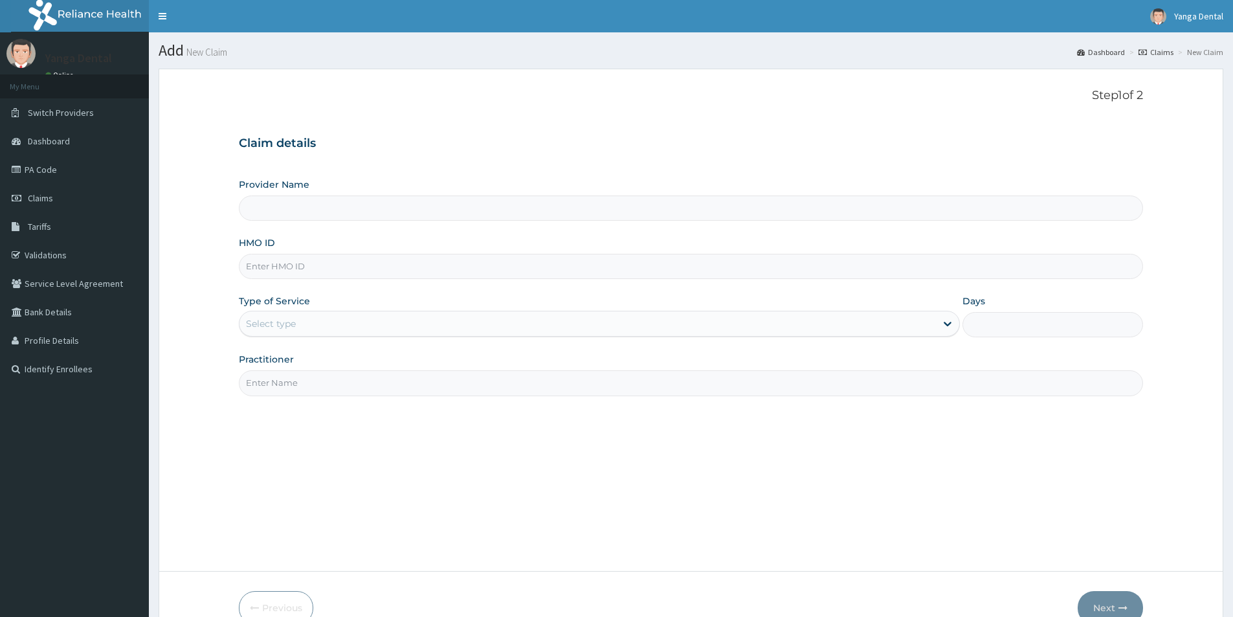
click at [441, 263] on input "HMO ID" at bounding box center [691, 266] width 904 height 25
paste input "TLR/10132/A"
type input "TLR/10132/A"
type input "Yanga Dental Clinic"
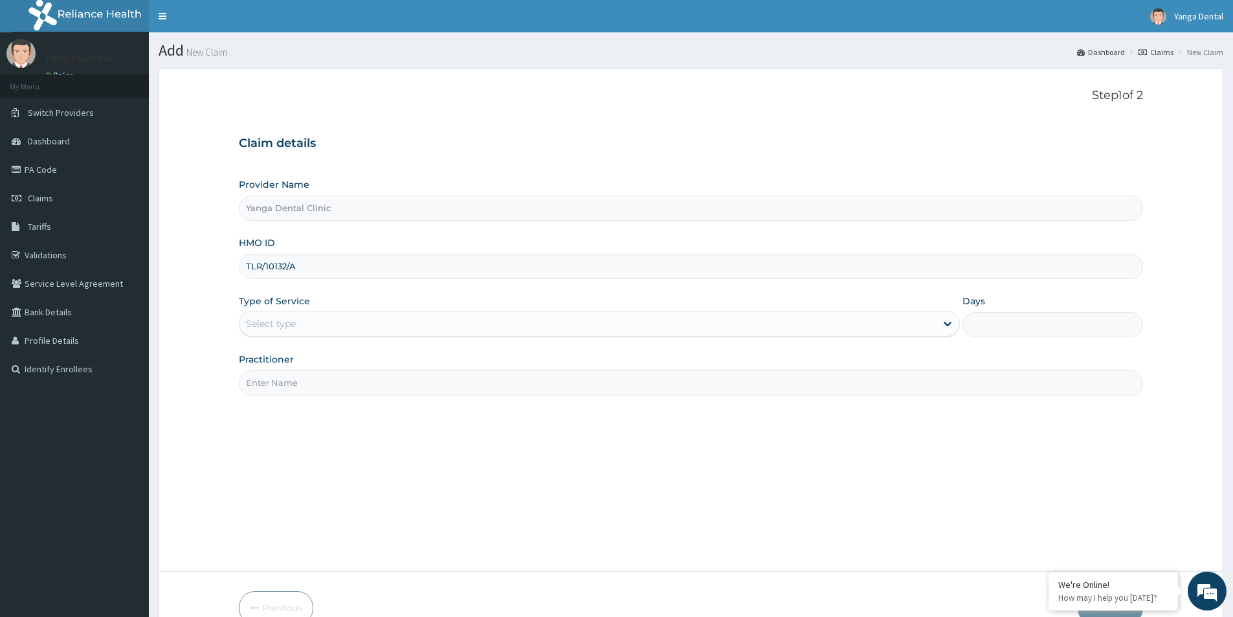
drag, startPoint x: 265, startPoint y: 264, endPoint x: 244, endPoint y: 266, distance: 20.8
click at [244, 266] on input "TLR/10132/A" at bounding box center [691, 266] width 904 height 25
type input "TLR/10132/A"
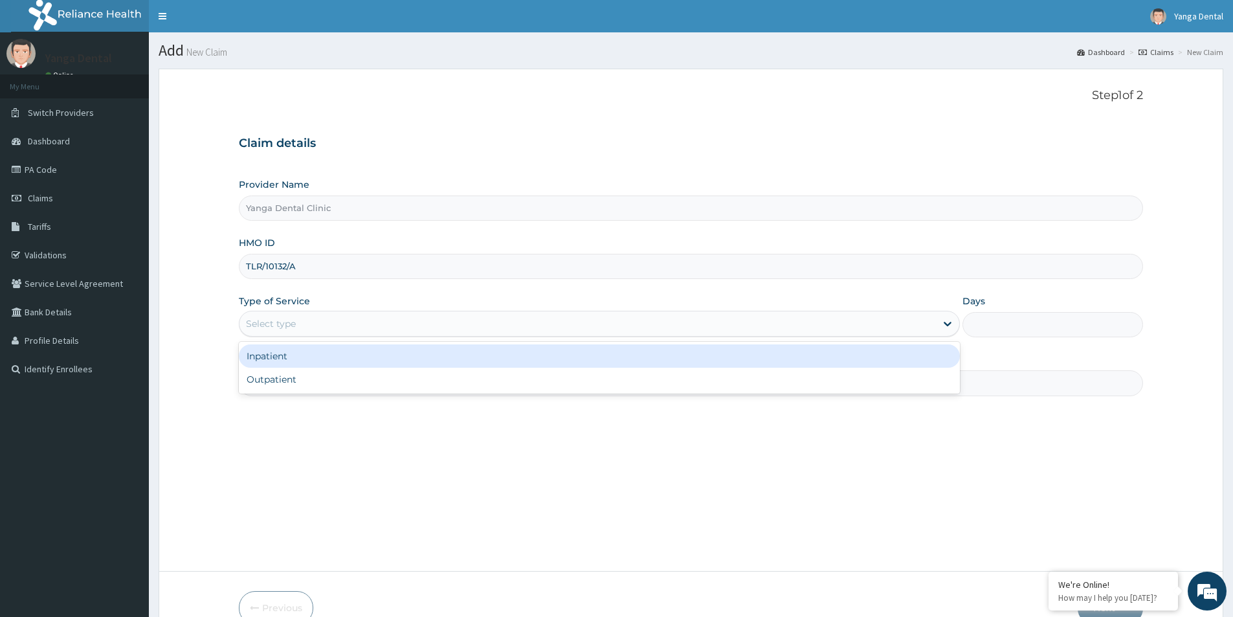
click at [493, 333] on div "Select type" at bounding box center [587, 323] width 696 height 21
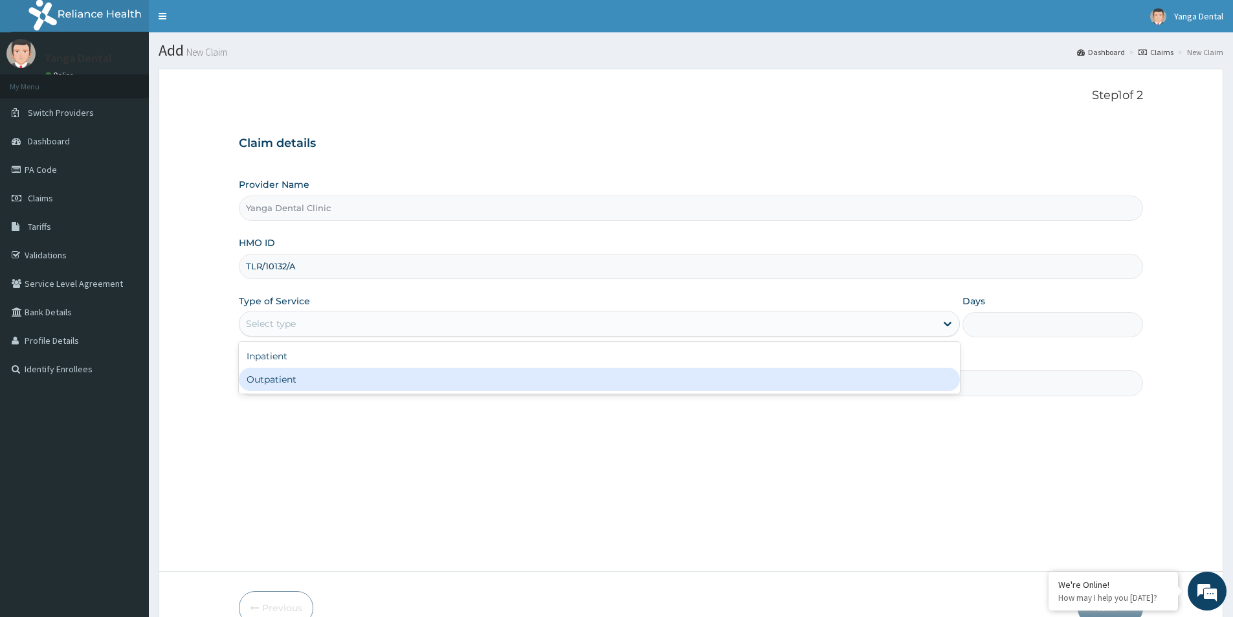
click at [504, 375] on div "Outpatient" at bounding box center [599, 379] width 721 height 23
type input "1"
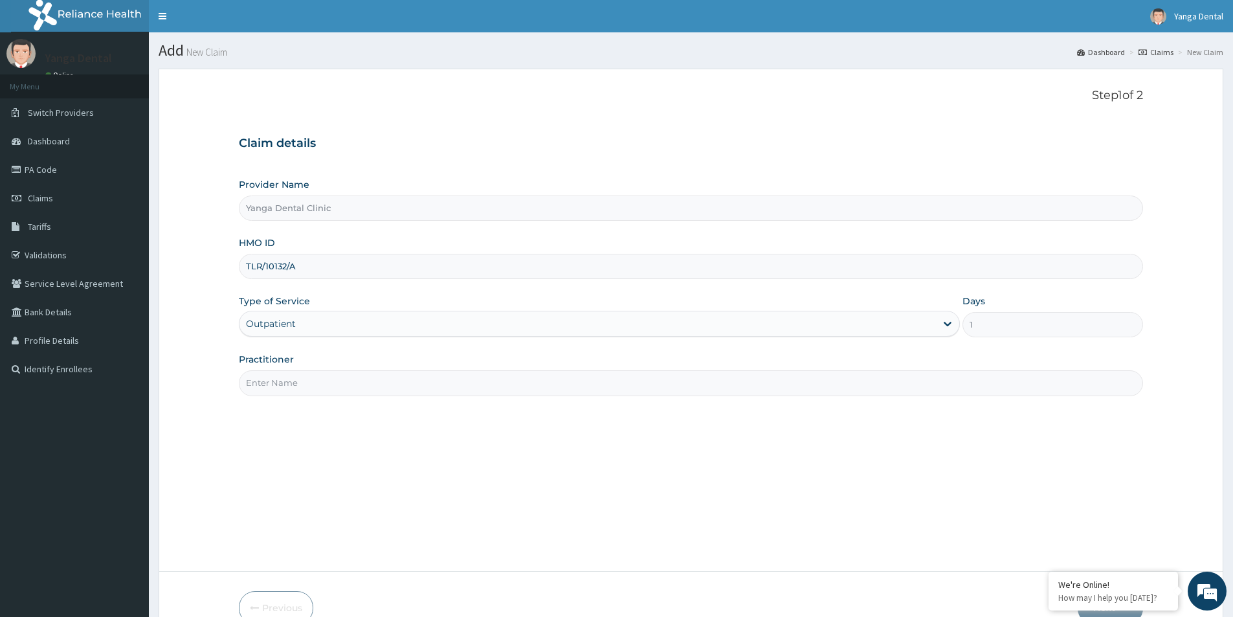
click at [502, 377] on input "Practitioner" at bounding box center [691, 382] width 904 height 25
type input "Ehis"
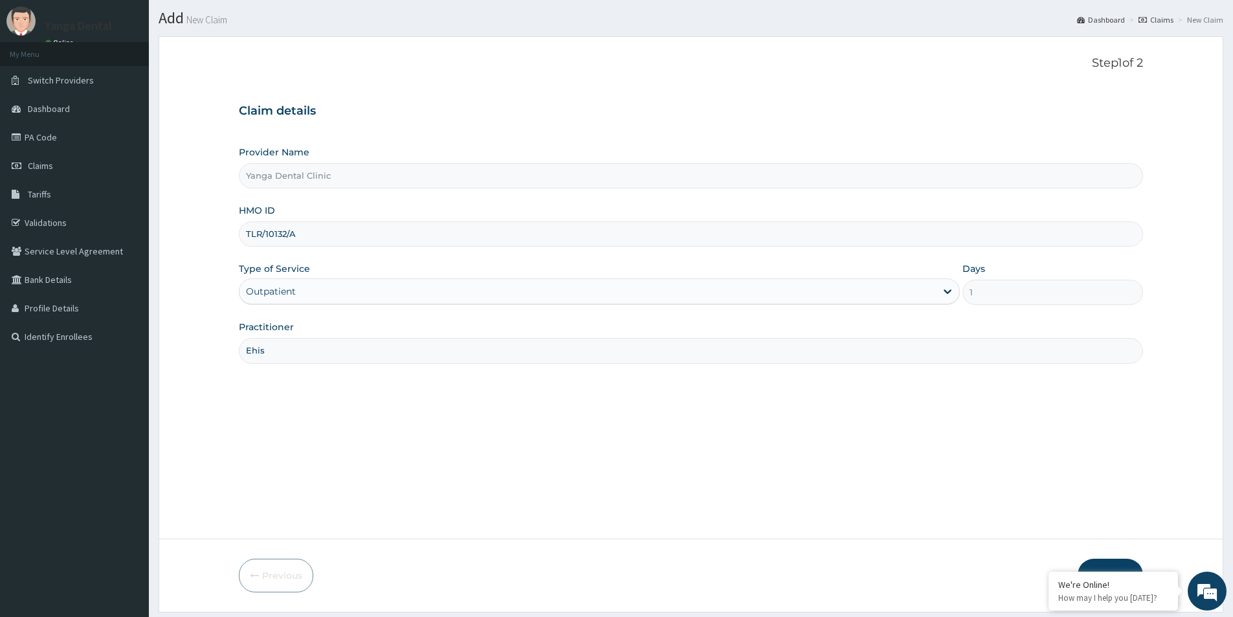
scroll to position [71, 0]
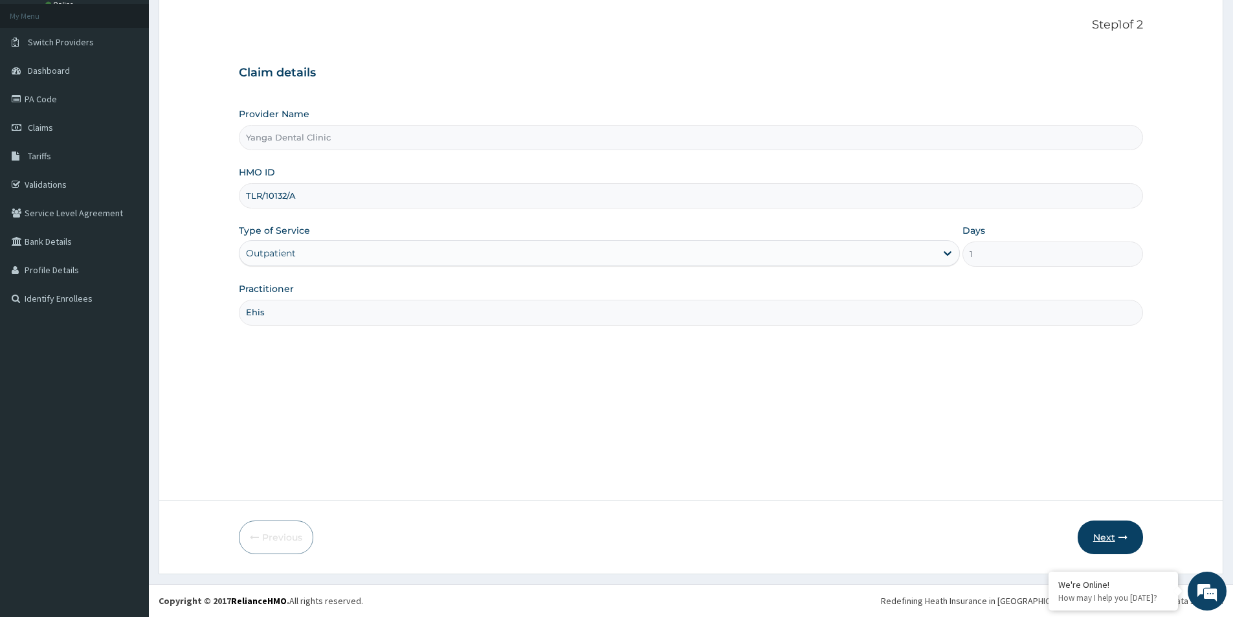
click at [1100, 537] on button "Next" at bounding box center [1109, 537] width 65 height 34
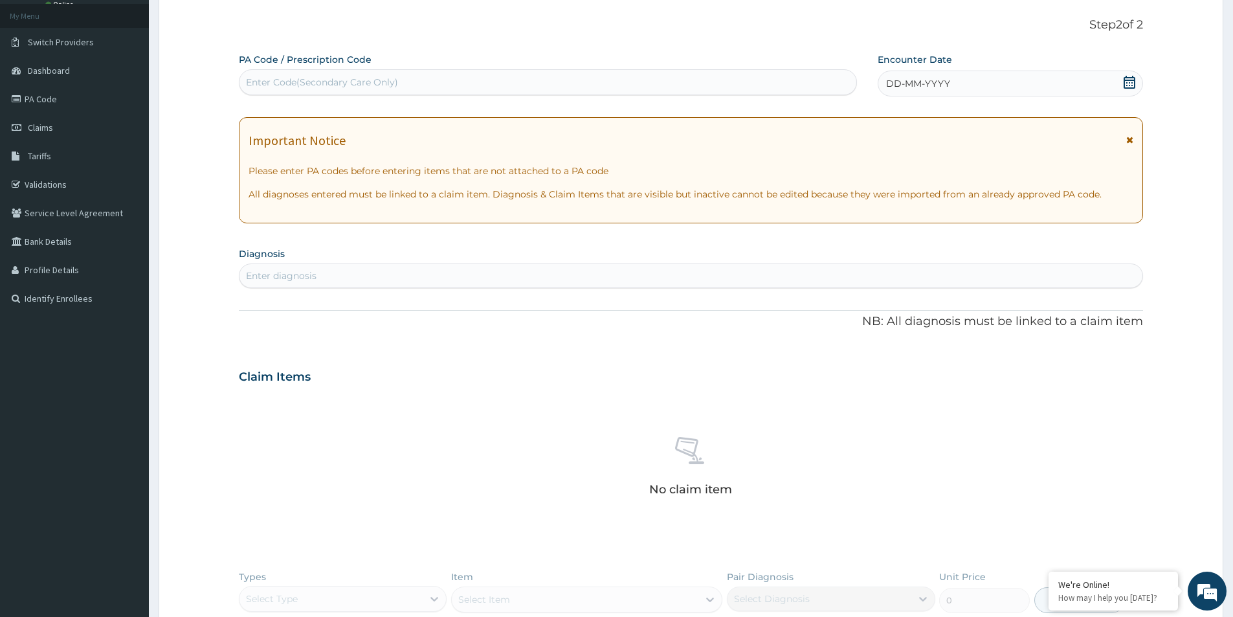
click at [509, 80] on div "Enter Code(Secondary Care Only)" at bounding box center [547, 82] width 617 height 21
click at [721, 83] on div "Enter Code(Secondary Care Only)" at bounding box center [547, 82] width 617 height 21
paste input "PA/C9C9F2"
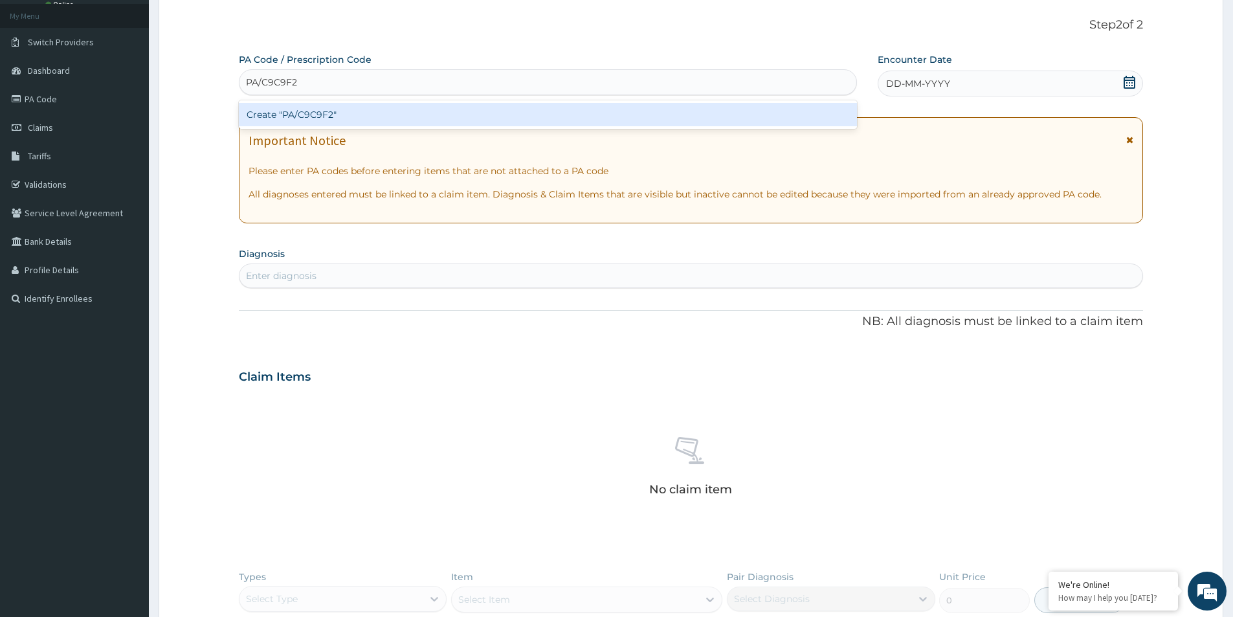
type input "PA/C9C9F2"
click at [978, 81] on div "PA Code / Prescription Code option Create "PA/C9C9F2" focused, 1 of 1. 1 result…" at bounding box center [691, 381] width 904 height 657
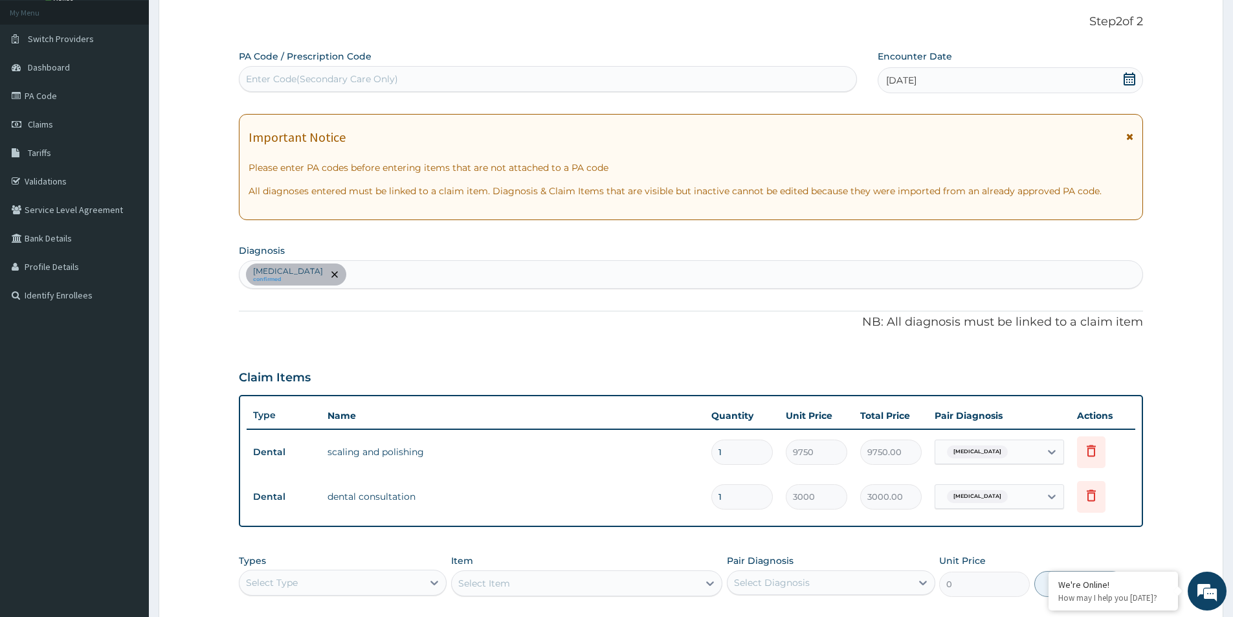
scroll to position [287, 0]
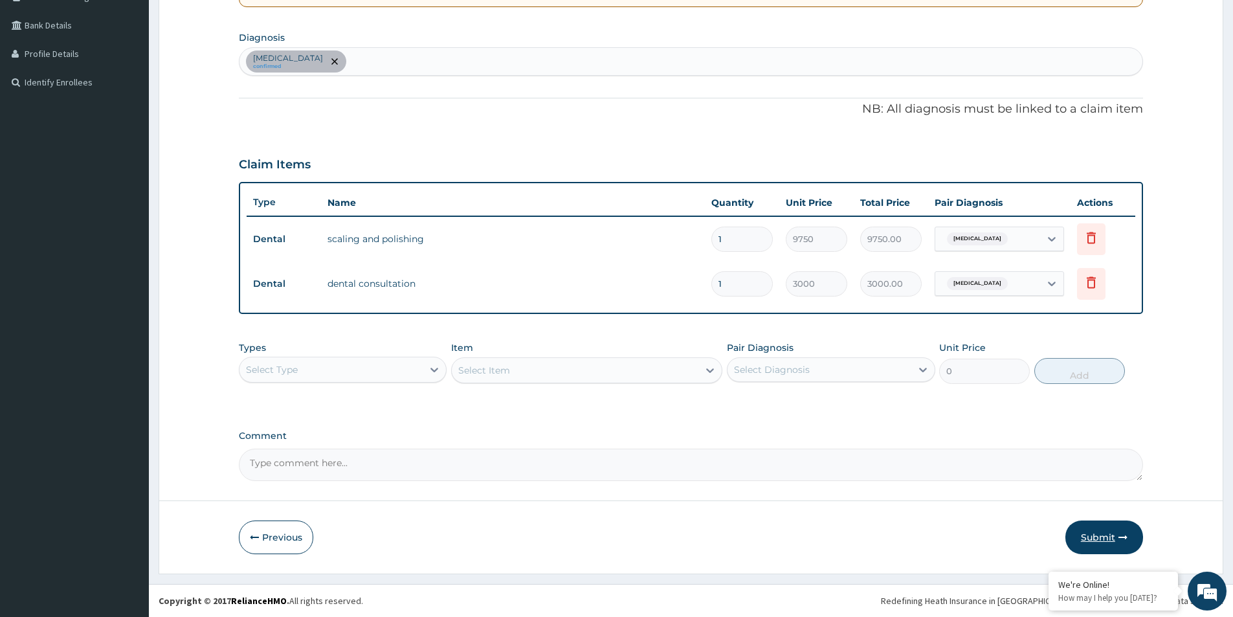
click at [1113, 527] on button "Submit" at bounding box center [1104, 537] width 78 height 34
click at [1113, 527] on div "Step 2 of 2 PA Code / Prescription Code Enter Code(Secondary Care Only) Encount…" at bounding box center [691, 177] width 1064 height 791
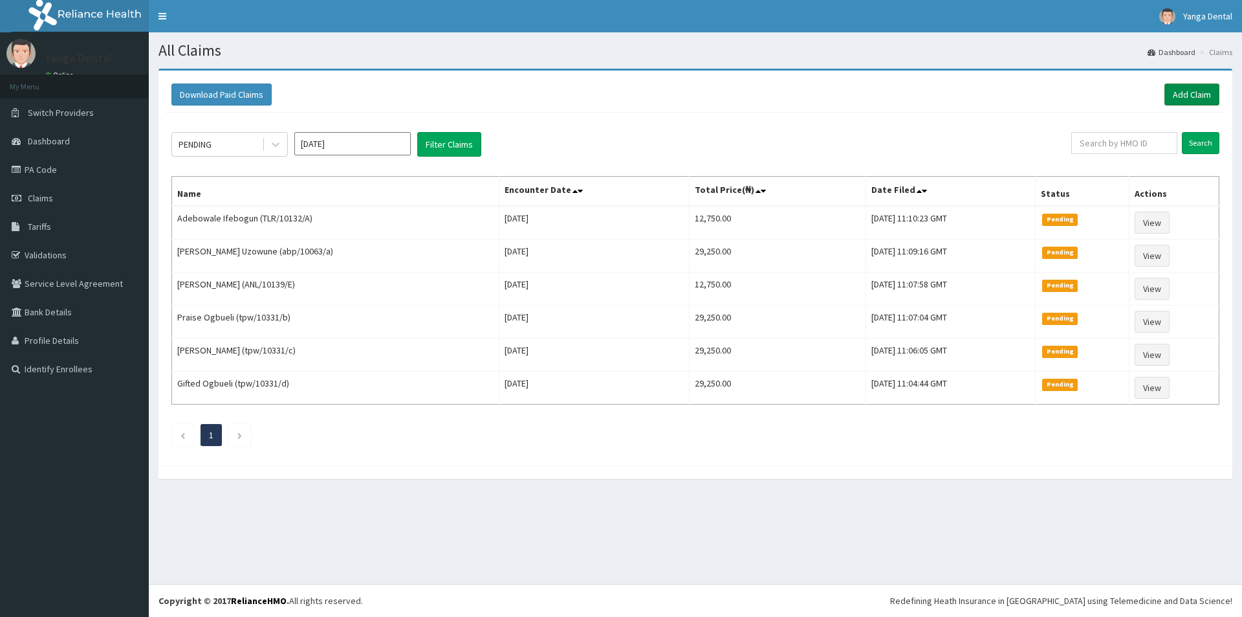
click at [1198, 101] on link "Add Claim" at bounding box center [1192, 94] width 55 height 22
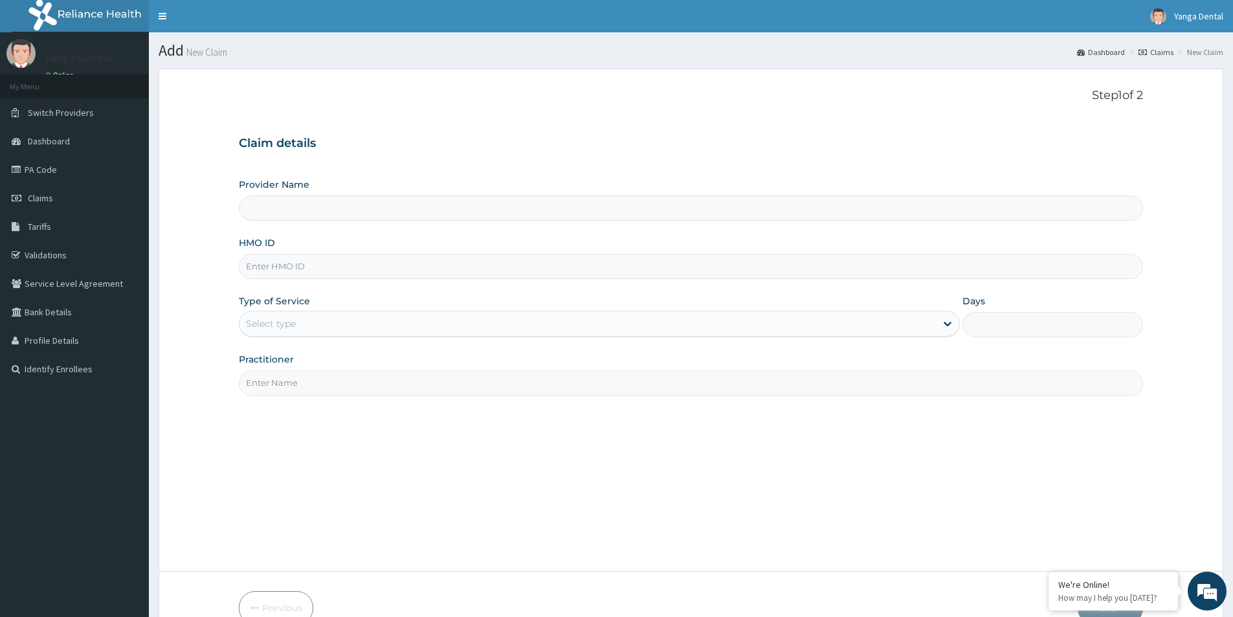
click at [486, 274] on input "HMO ID" at bounding box center [691, 266] width 904 height 25
paste input "TLR/10132/B"
type input "TLR/10132/B"
type input "Yanga Dental Clinic"
type input "TLR/10132/B"
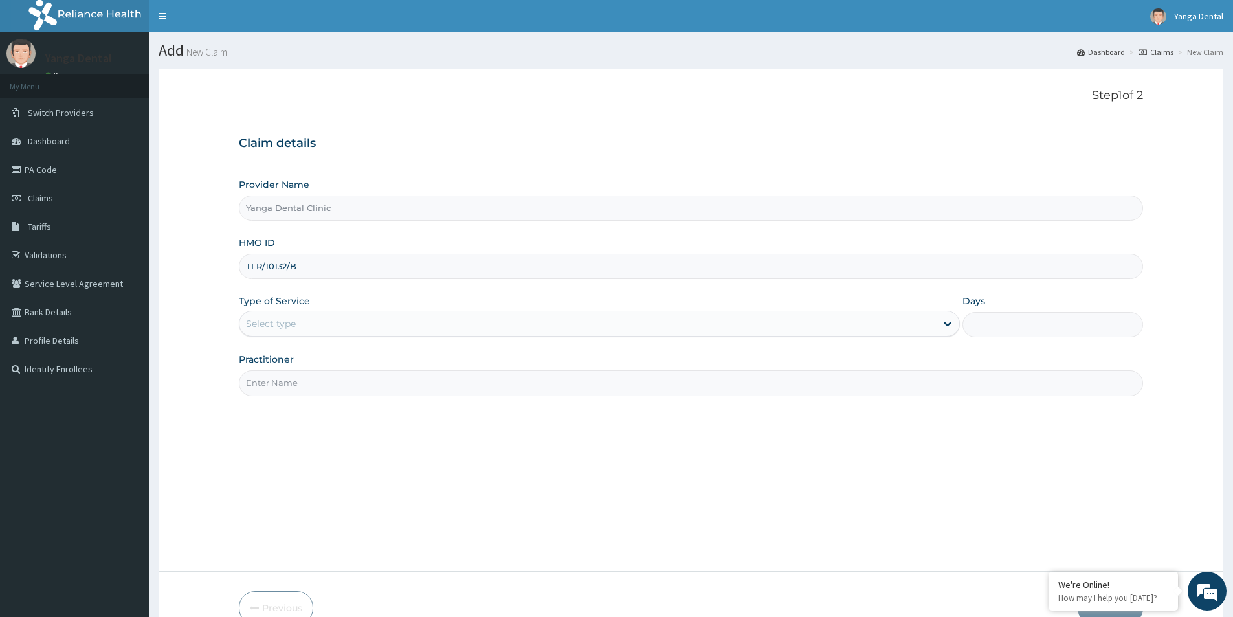
click at [732, 329] on div "Select type" at bounding box center [587, 323] width 696 height 21
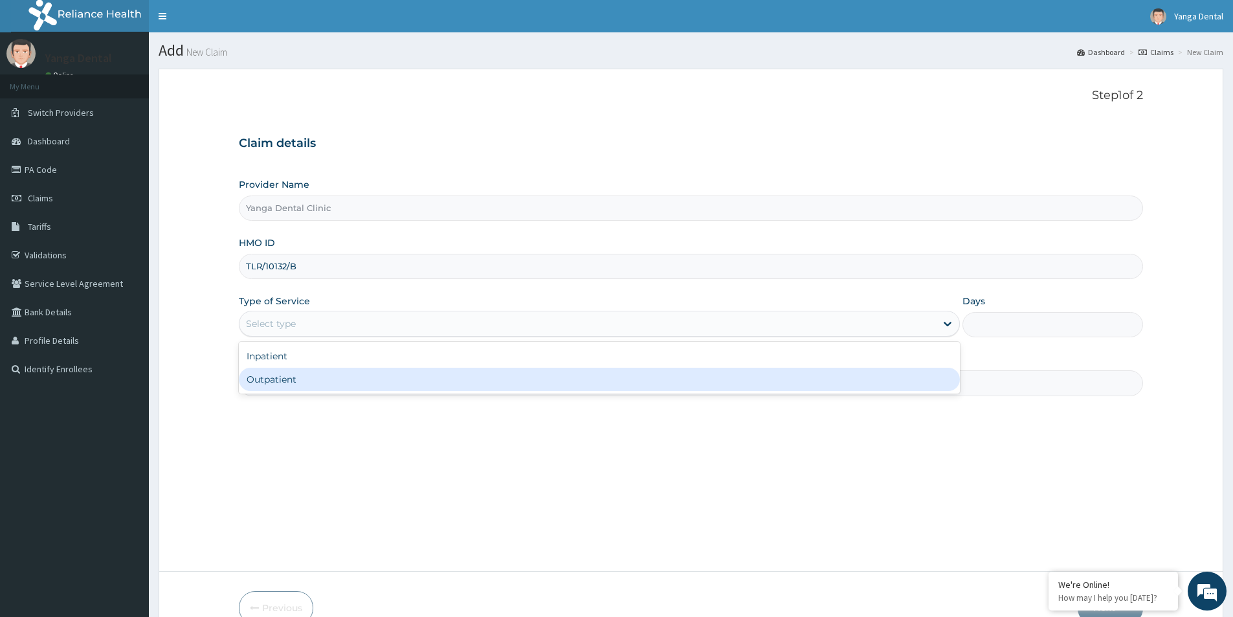
click at [741, 379] on div "Outpatient" at bounding box center [599, 379] width 721 height 23
type input "1"
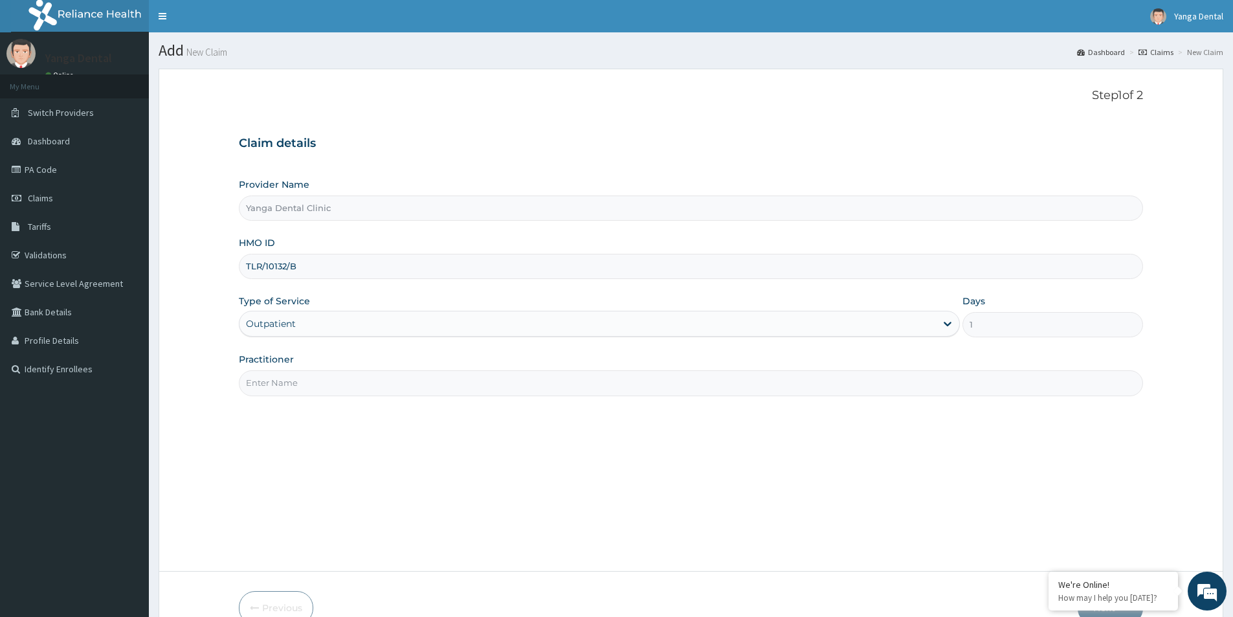
click at [741, 379] on input "Practitioner" at bounding box center [691, 382] width 904 height 25
type input "Ehis"
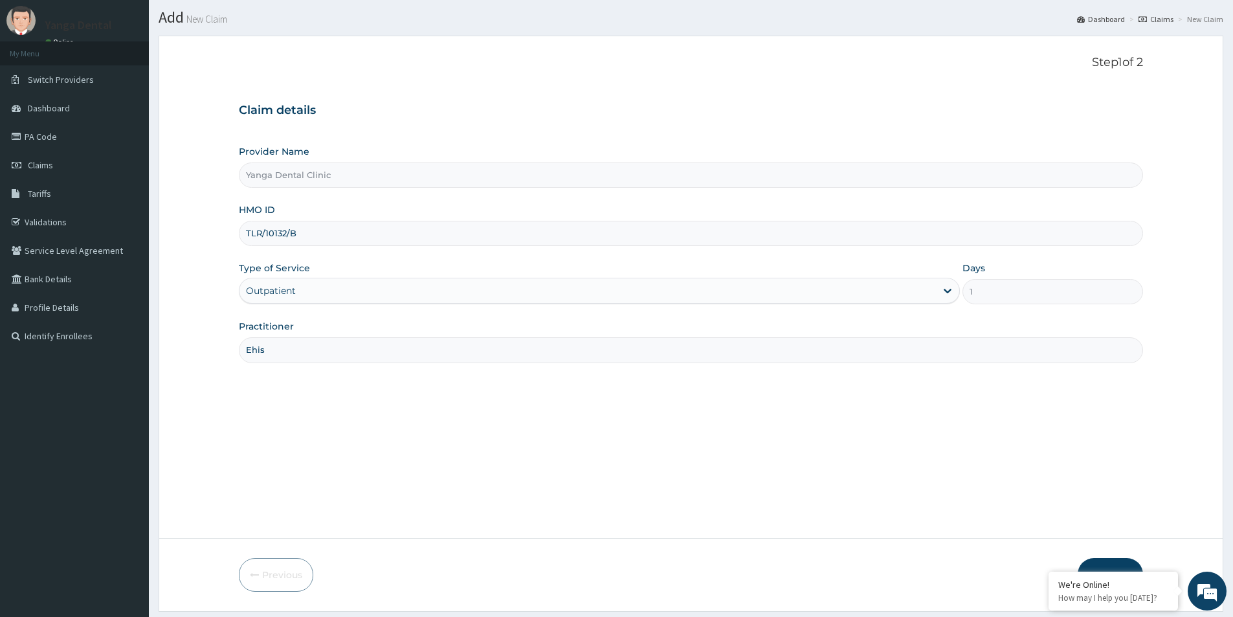
scroll to position [71, 0]
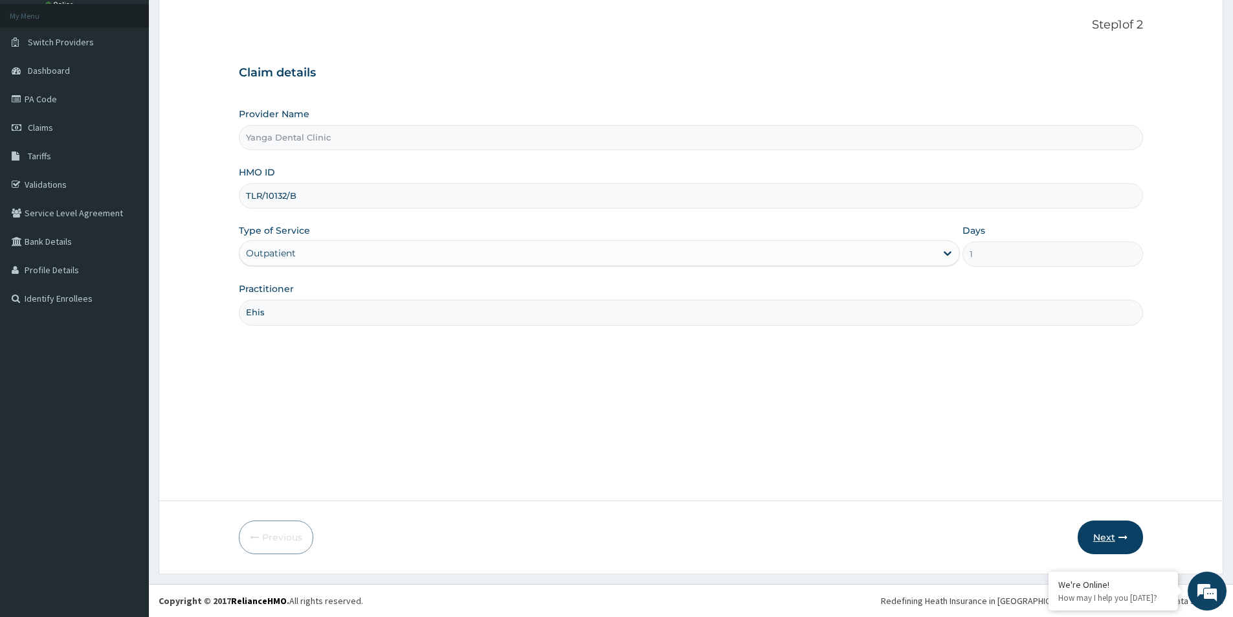
click at [1116, 533] on button "Next" at bounding box center [1109, 537] width 65 height 34
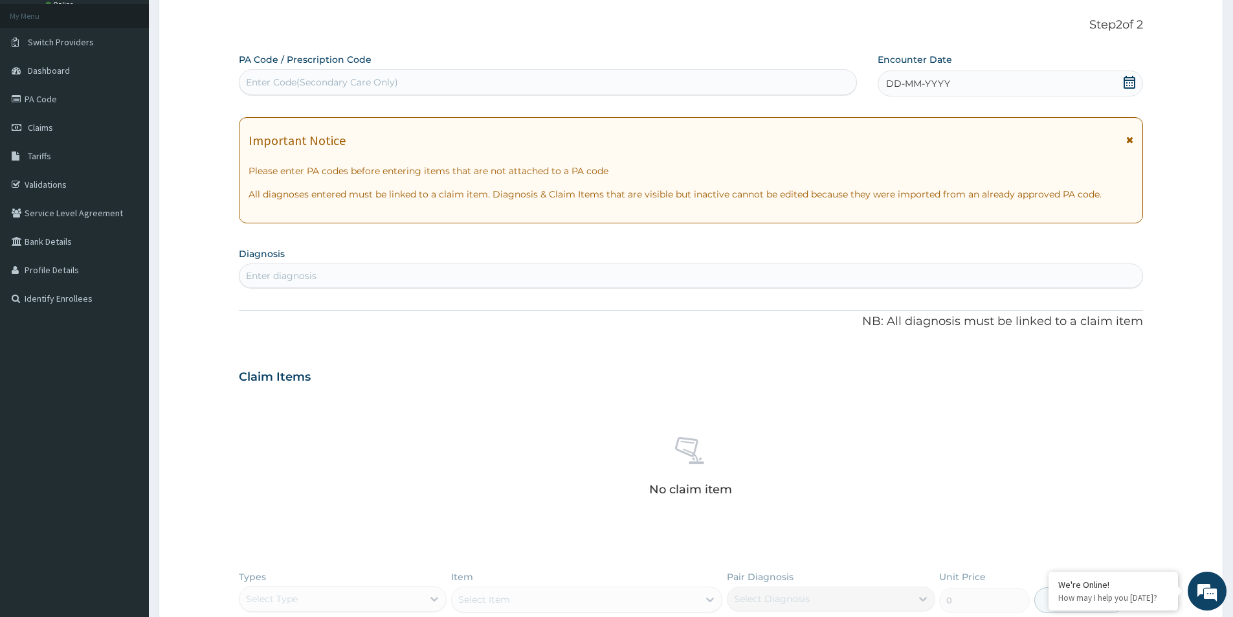
scroll to position [0, 0]
click at [648, 85] on div "Enter Code(Secondary Care Only)" at bounding box center [547, 82] width 617 height 21
paste input "PA/87400B"
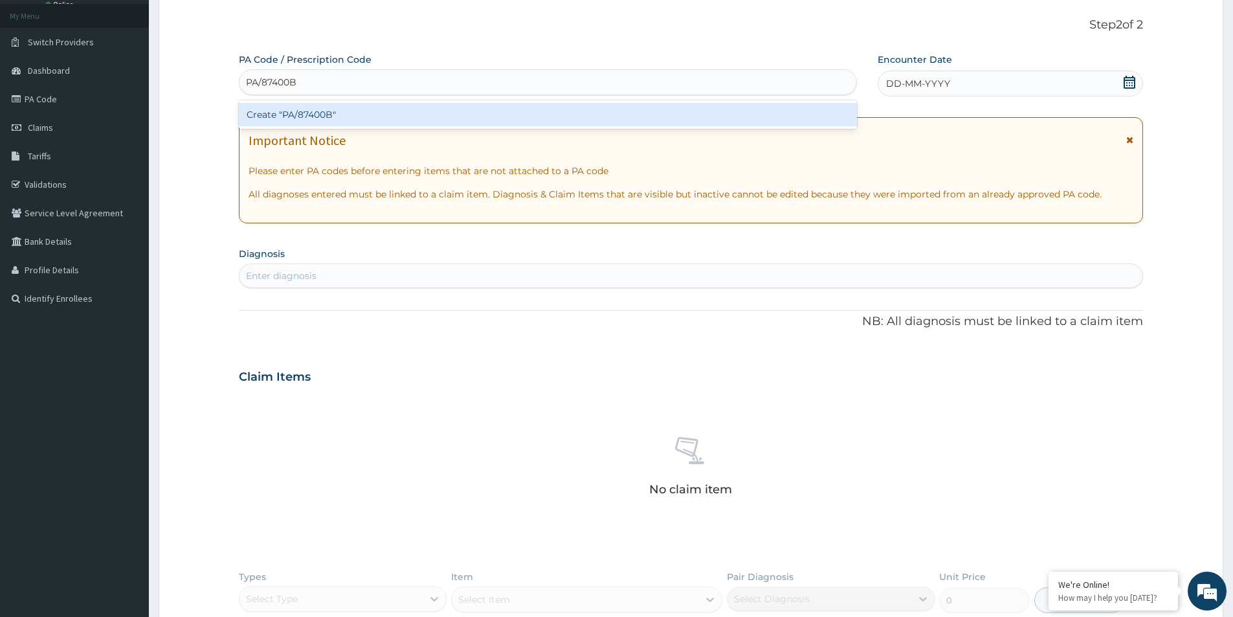
type input "PA/87400B"
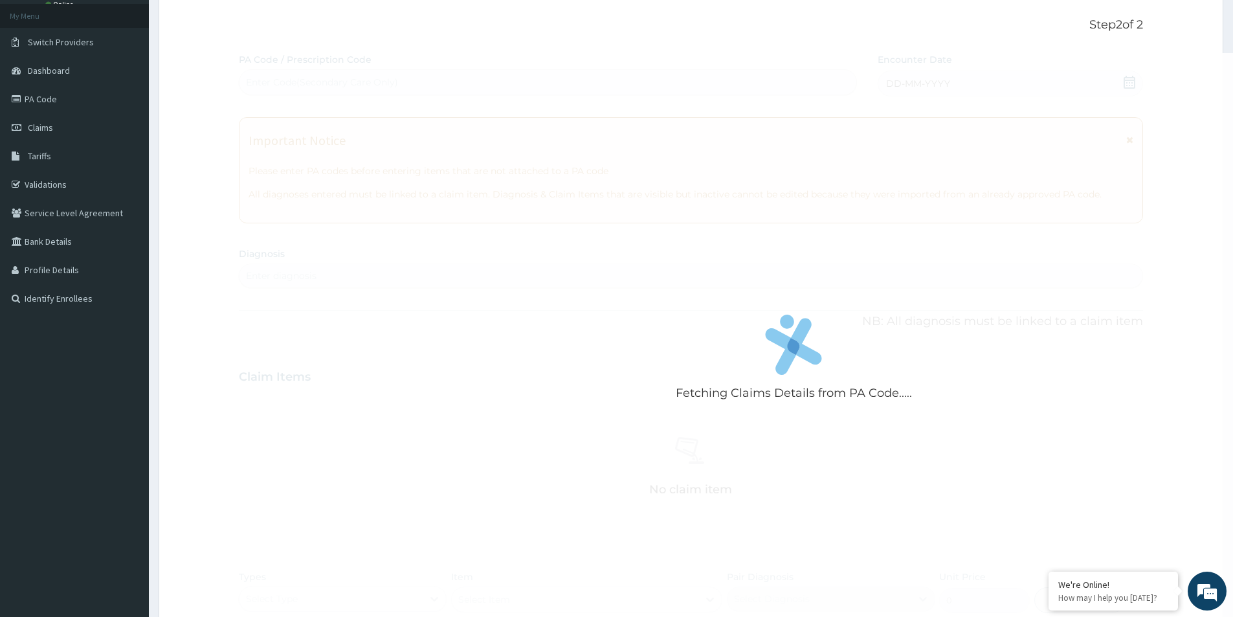
click at [1019, 81] on div "Fetching Claims Details from PA Code..... PA Code / Prescription Code Enter Cod…" at bounding box center [691, 381] width 904 height 657
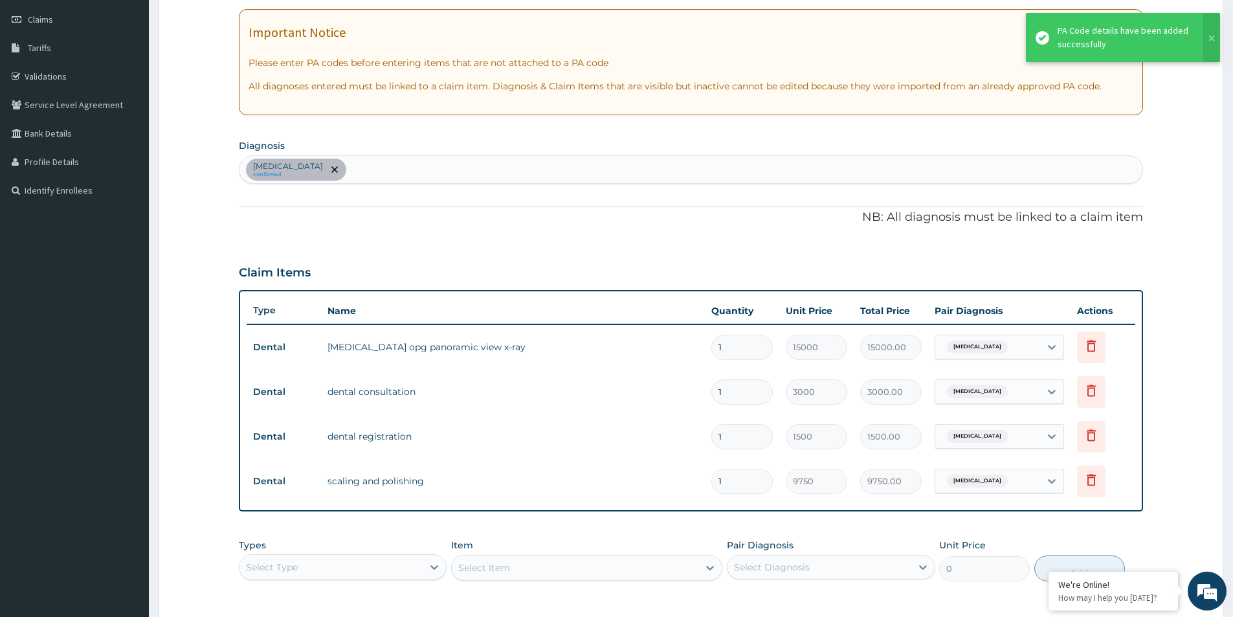
scroll to position [376, 0]
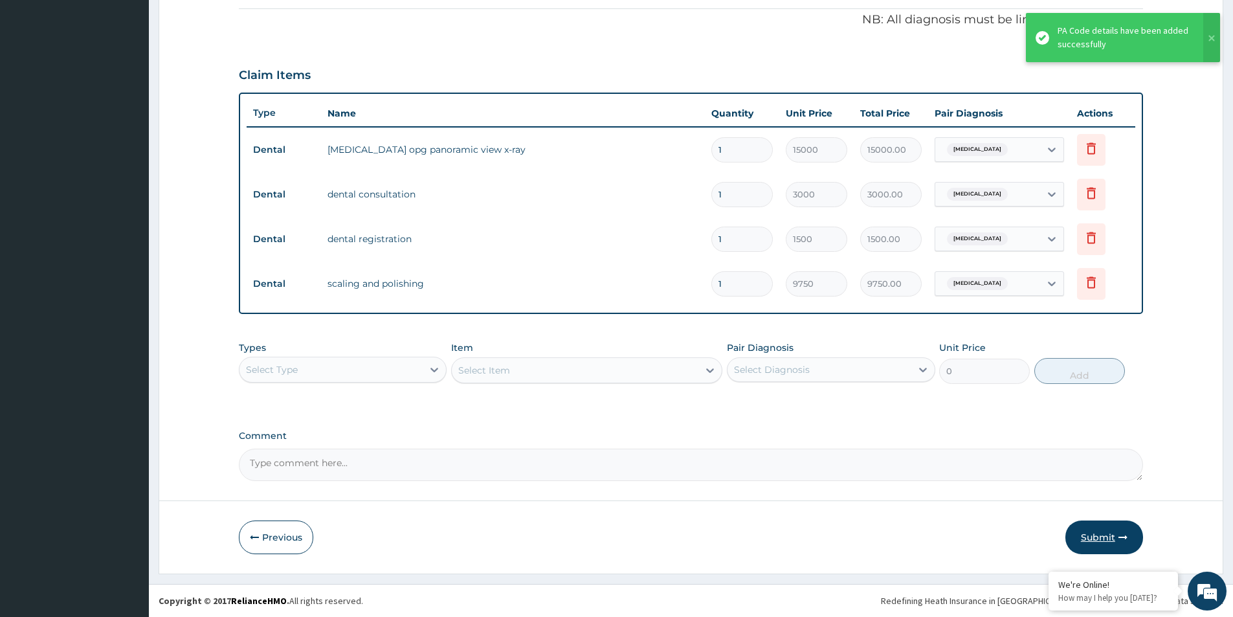
click at [1107, 533] on button "Submit" at bounding box center [1104, 537] width 78 height 34
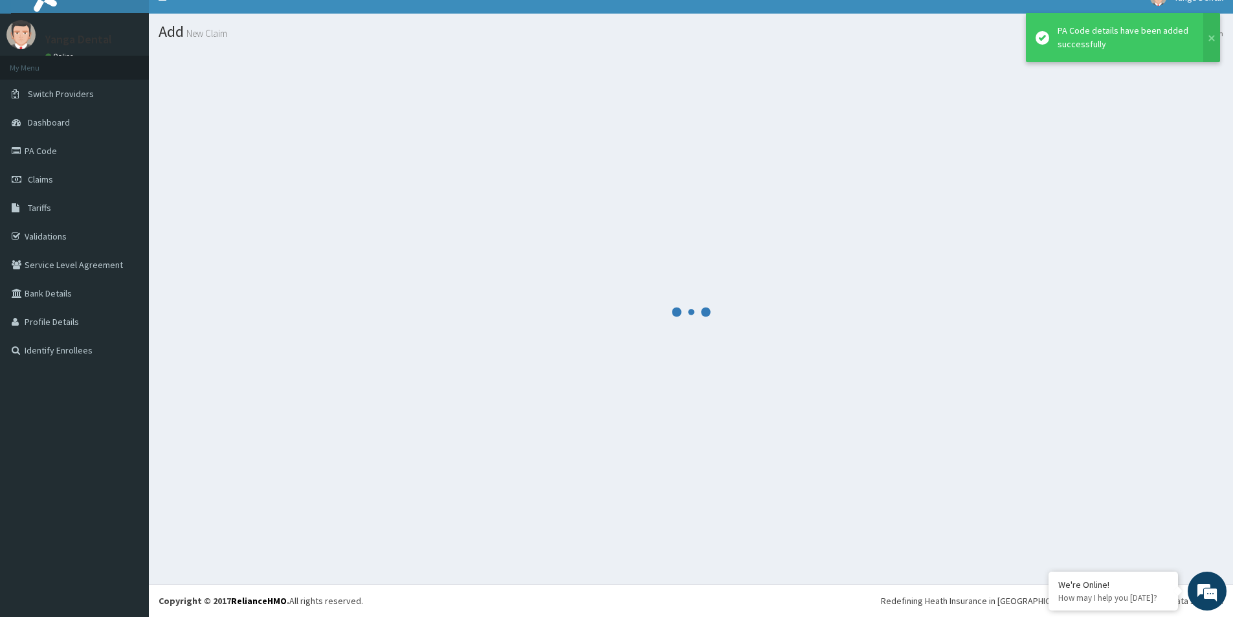
scroll to position [19, 0]
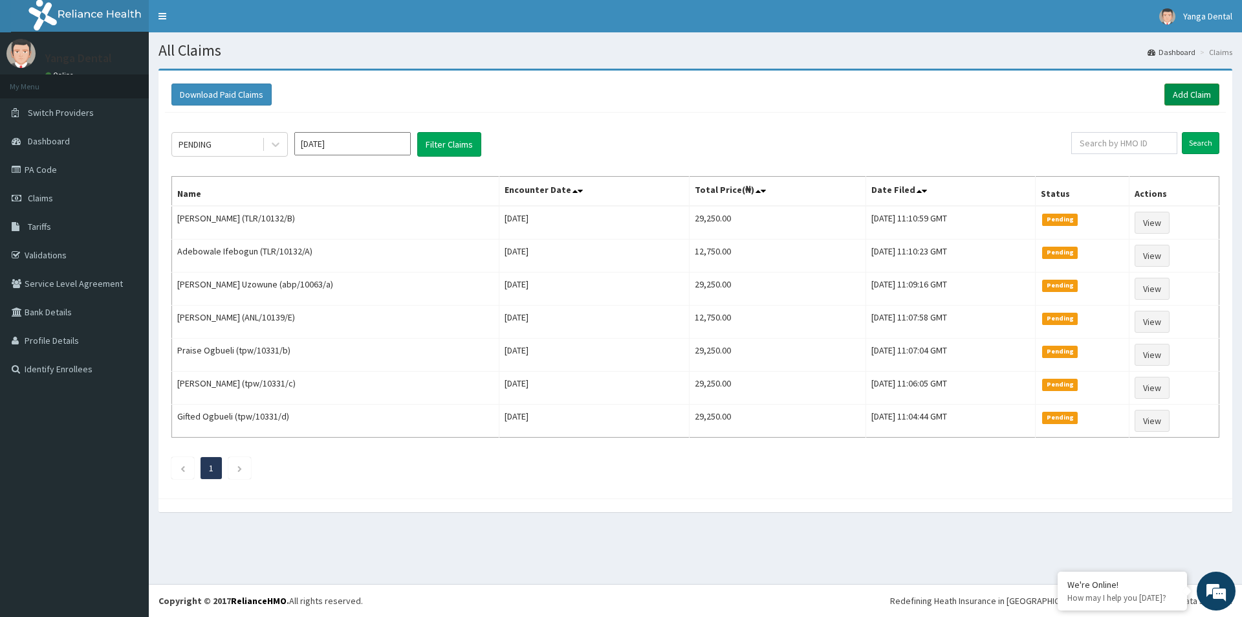
click at [1174, 96] on link "Add Claim" at bounding box center [1192, 94] width 55 height 22
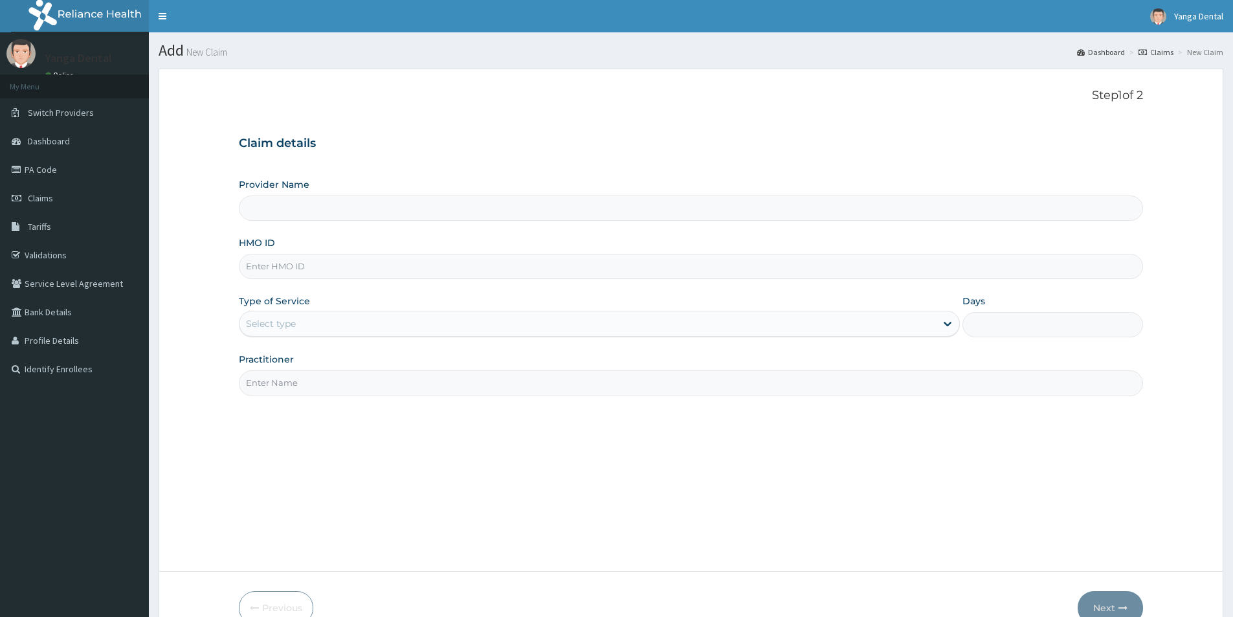
click at [307, 269] on input "HMO ID" at bounding box center [691, 266] width 904 height 25
paste input "NBC/10898/A"
type input "NBC/10898/A"
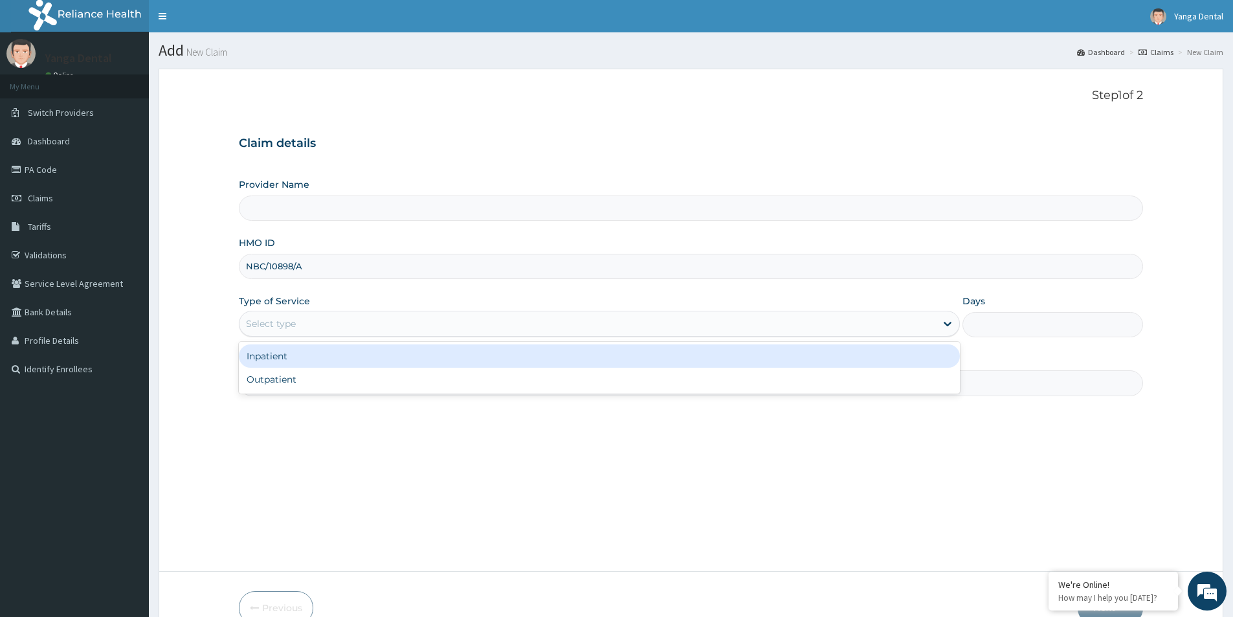
click at [368, 320] on div "Select type" at bounding box center [587, 323] width 696 height 21
type input "Yanga Dental Clinic"
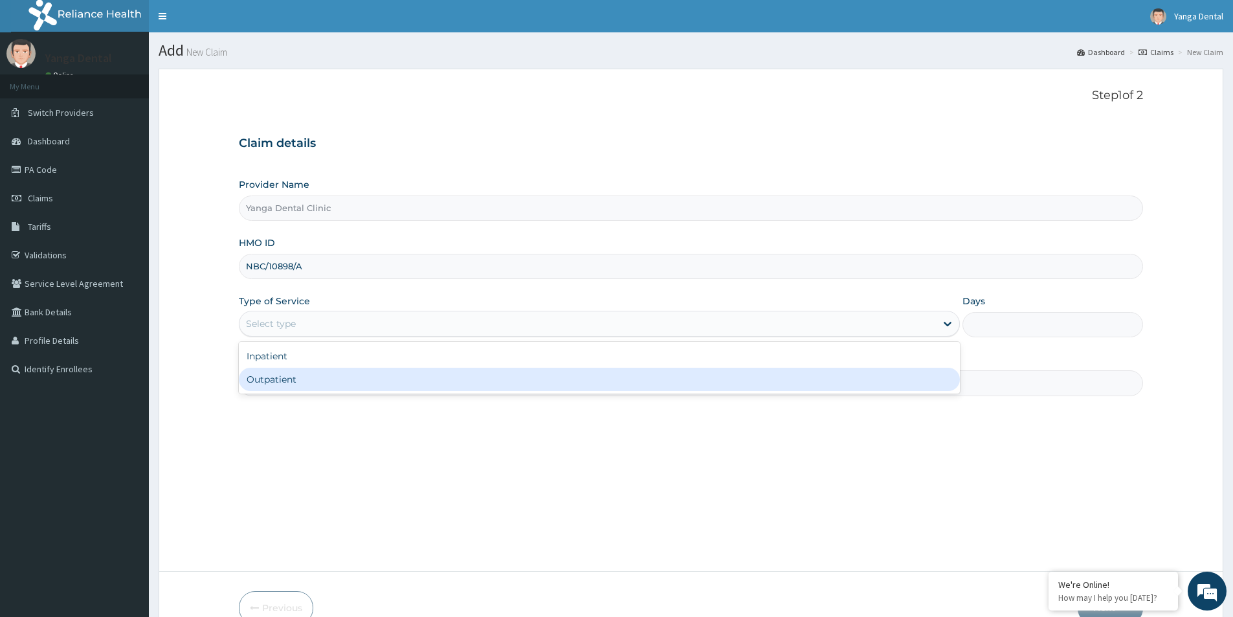
click at [357, 381] on div "Outpatient" at bounding box center [599, 379] width 721 height 23
type input "1"
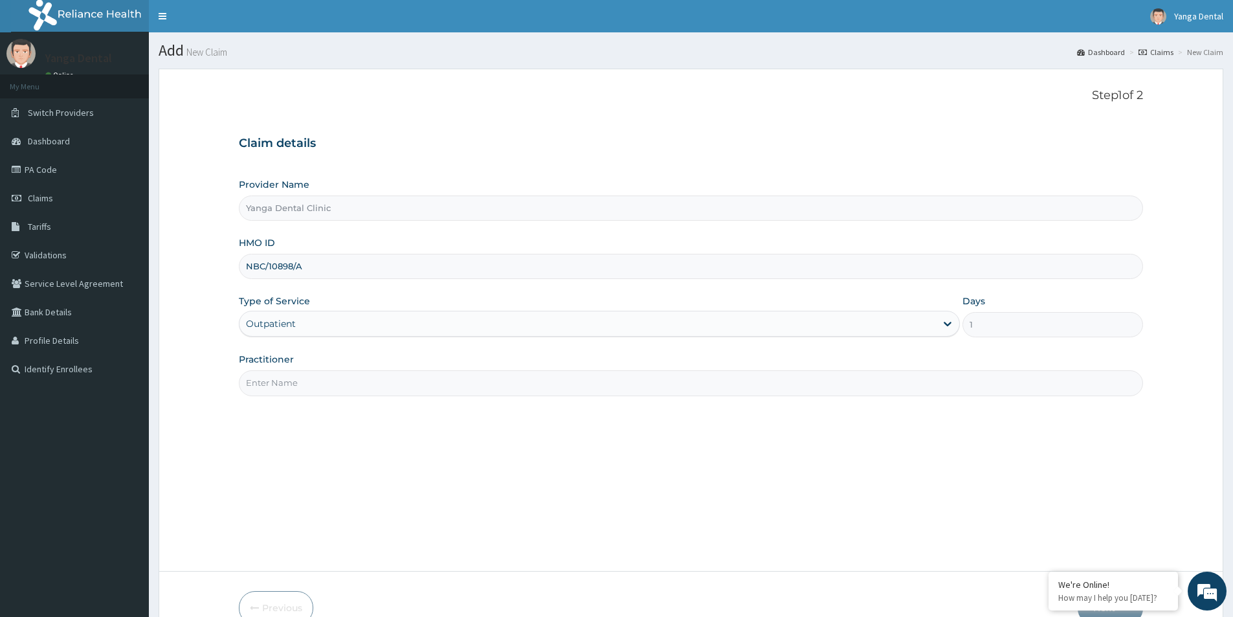
click at [358, 377] on input "Practitioner" at bounding box center [691, 382] width 904 height 25
type input "Ehis"
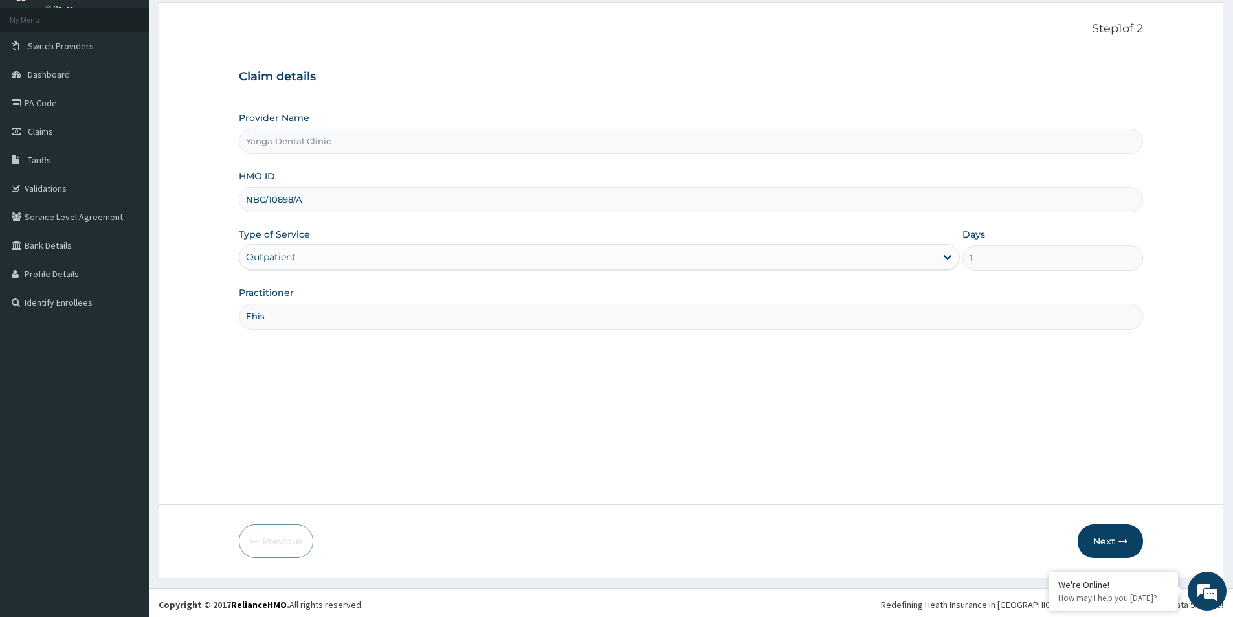
scroll to position [71, 0]
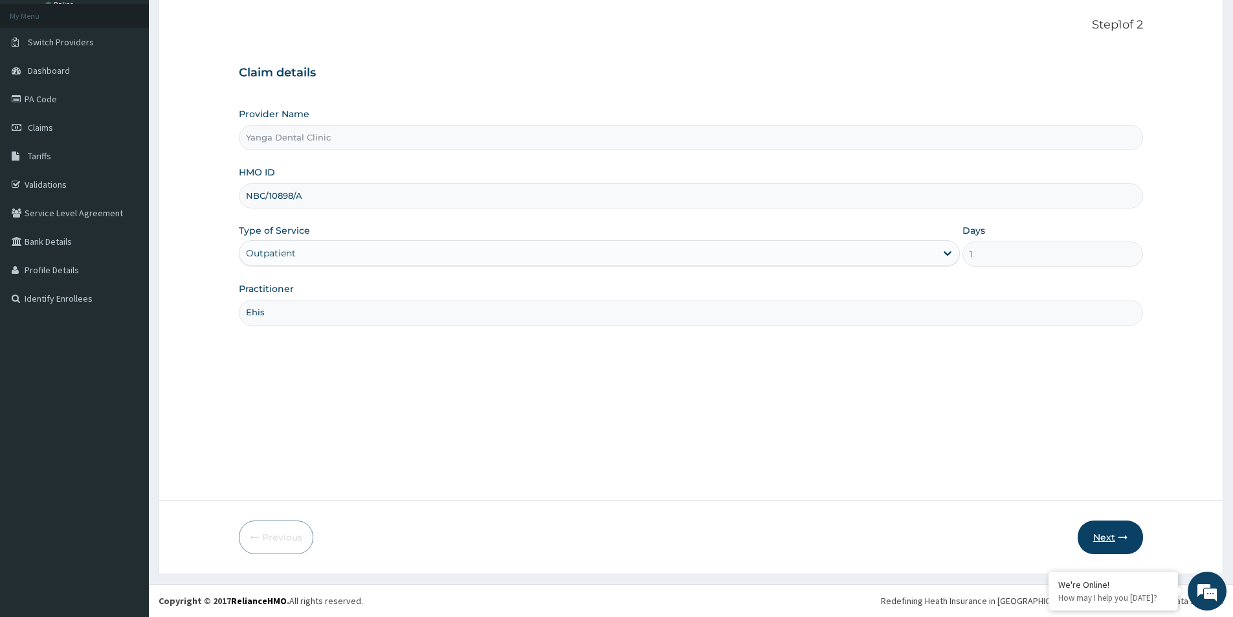
click at [1116, 537] on button "Next" at bounding box center [1109, 537] width 65 height 34
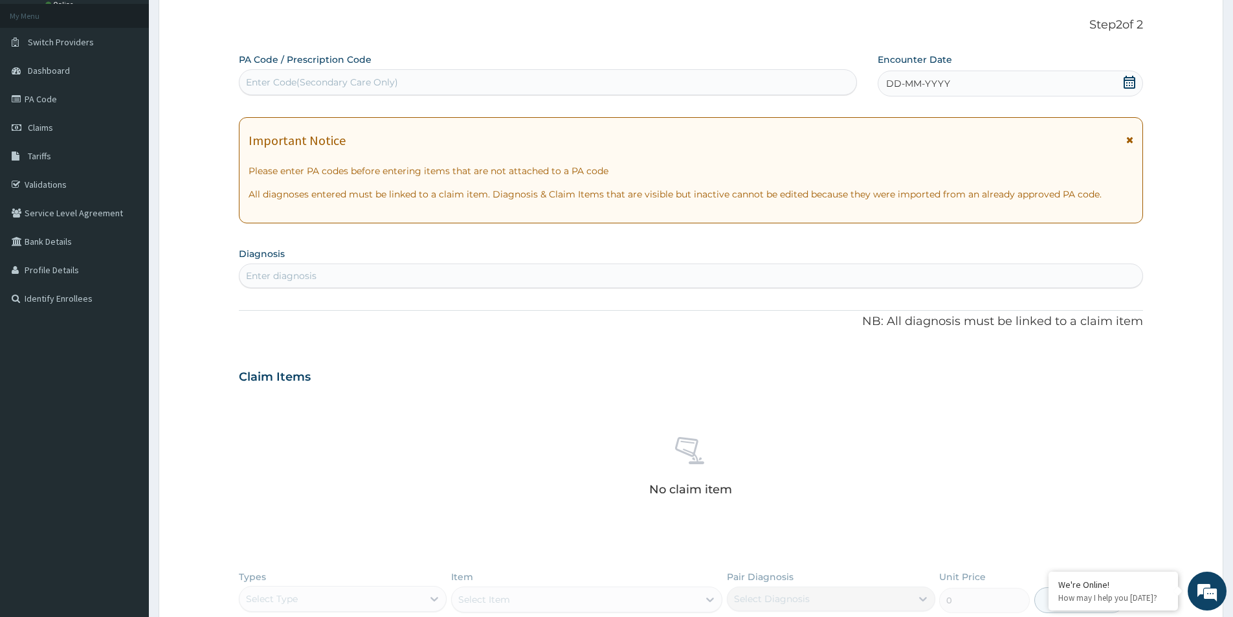
scroll to position [0, 0]
click at [272, 86] on div "Enter Code(Secondary Care Only)" at bounding box center [322, 82] width 152 height 13
paste input "PA/229C82"
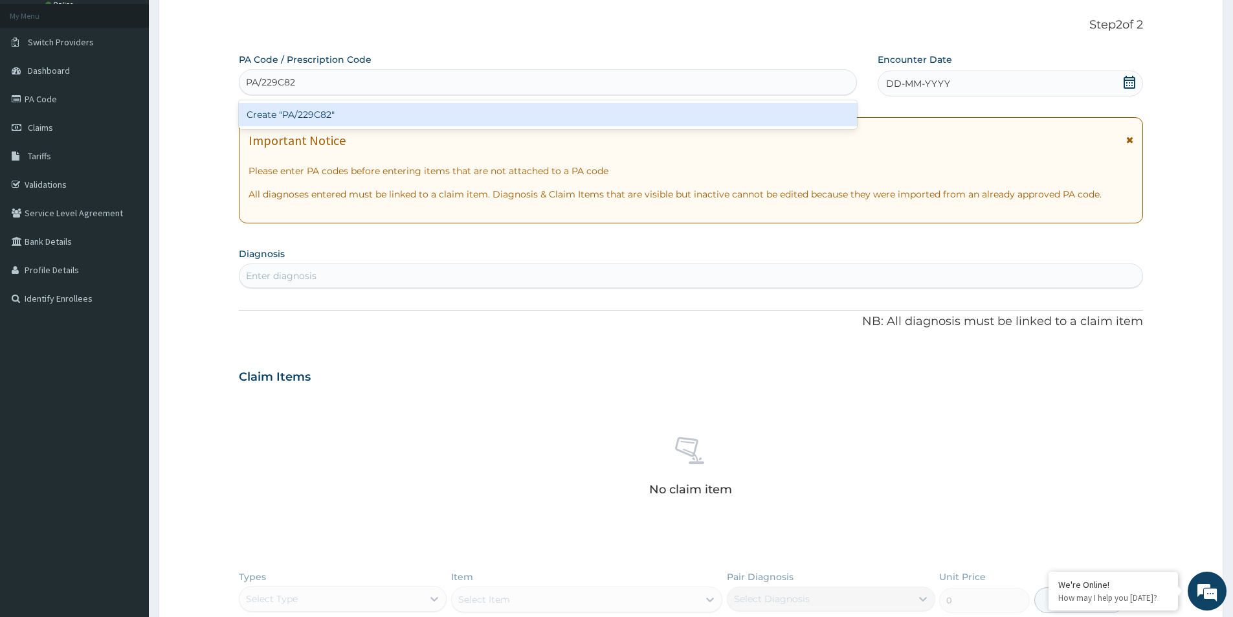
type input "PA/229C82"
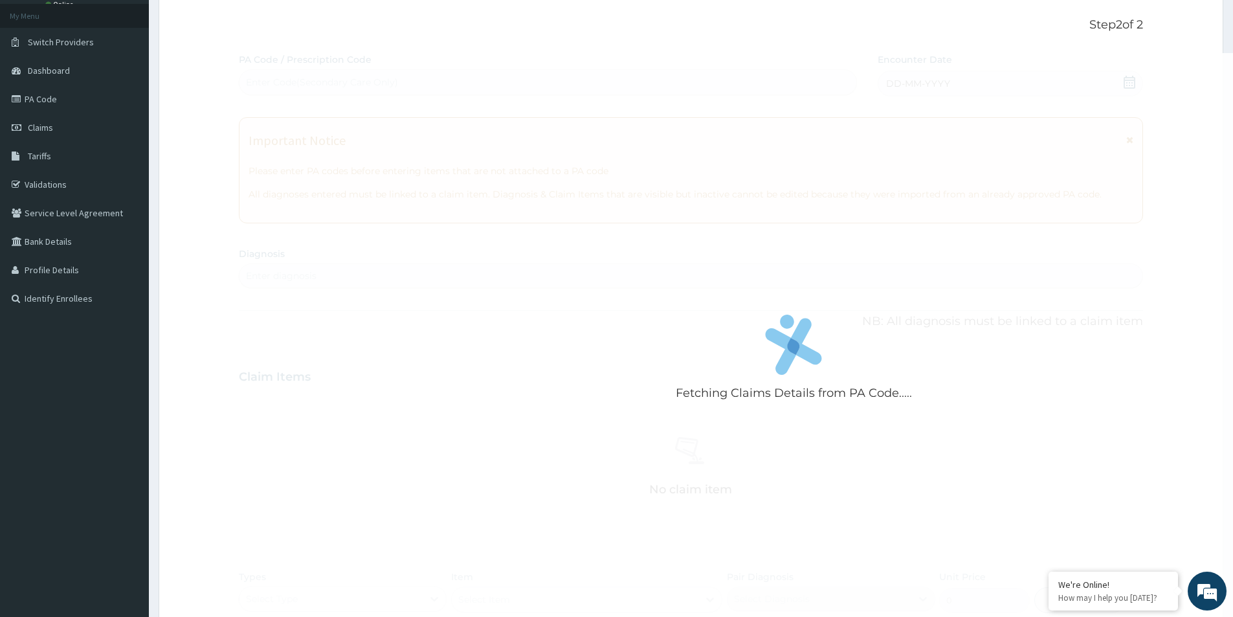
click at [1033, 75] on div "Fetching Claims Details from PA Code..... PA Code / Prescription Code Enter Cod…" at bounding box center [691, 381] width 904 height 657
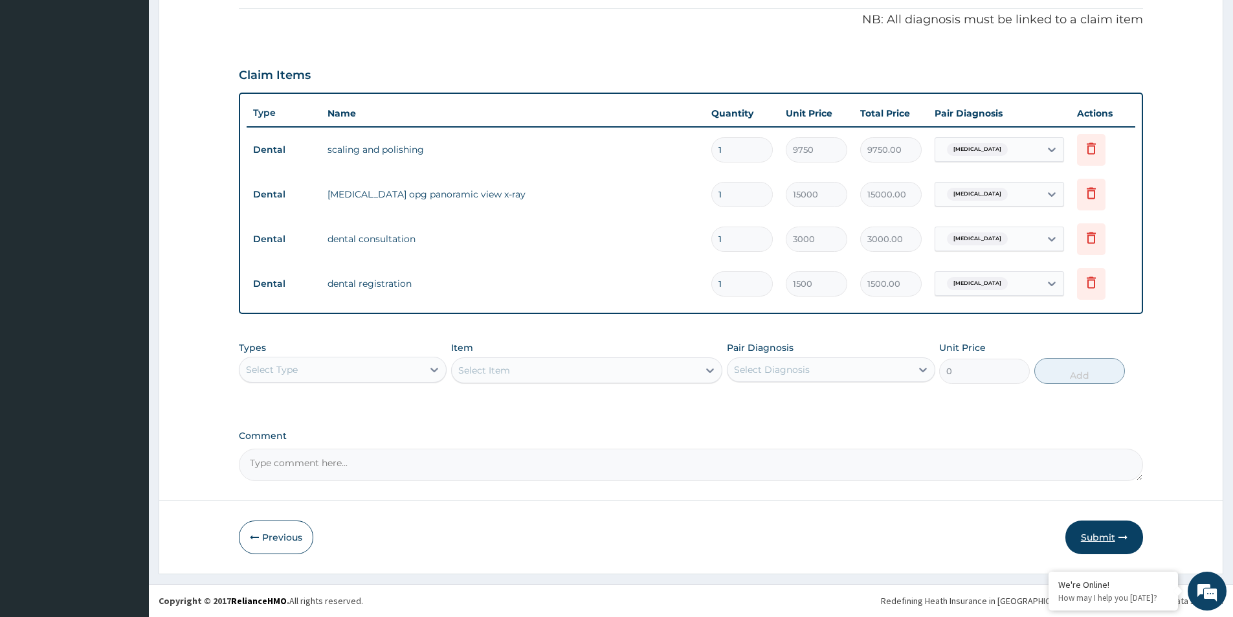
click at [1103, 526] on button "Submit" at bounding box center [1104, 537] width 78 height 34
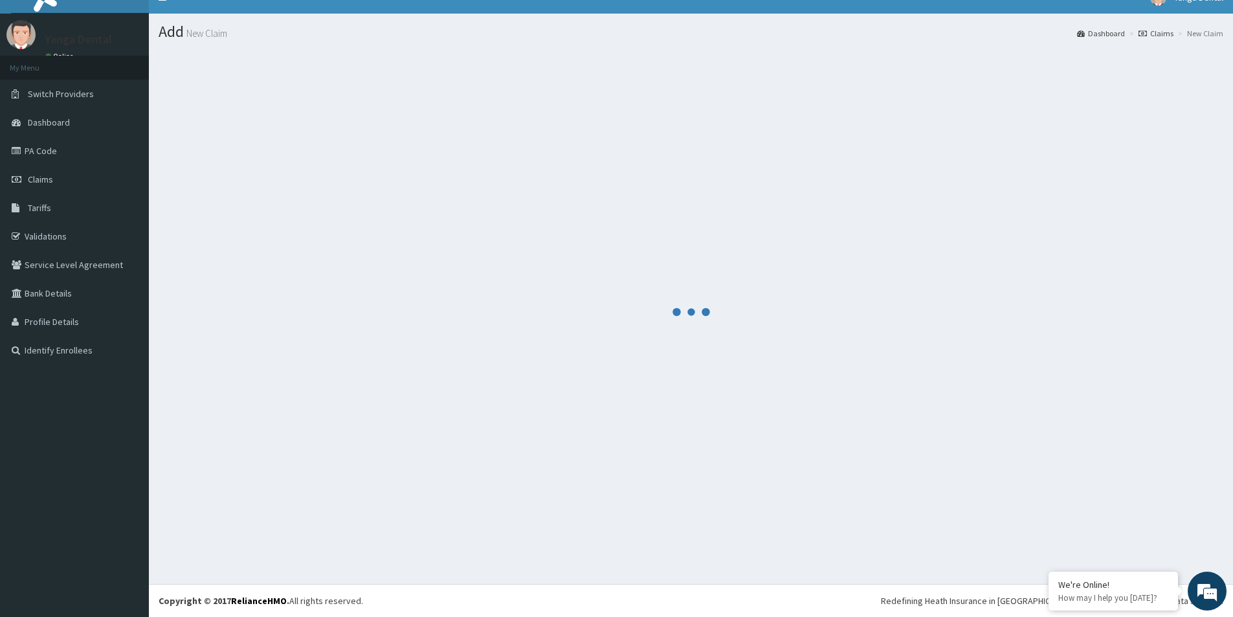
scroll to position [376, 0]
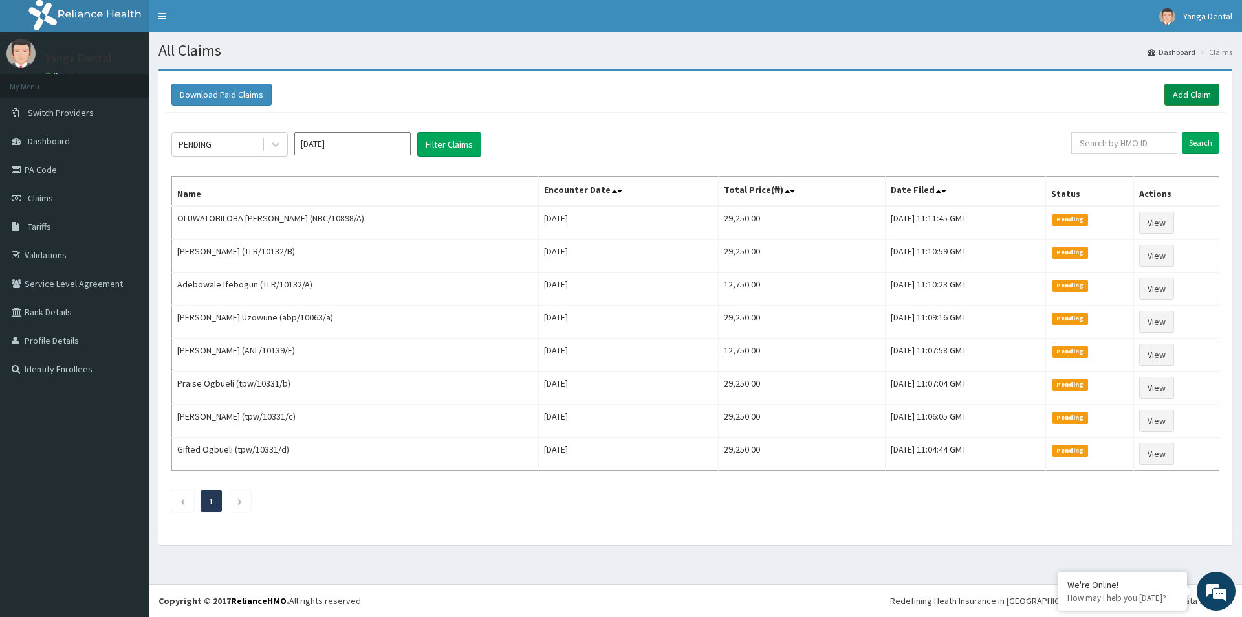
click at [1194, 93] on link "Add Claim" at bounding box center [1192, 94] width 55 height 22
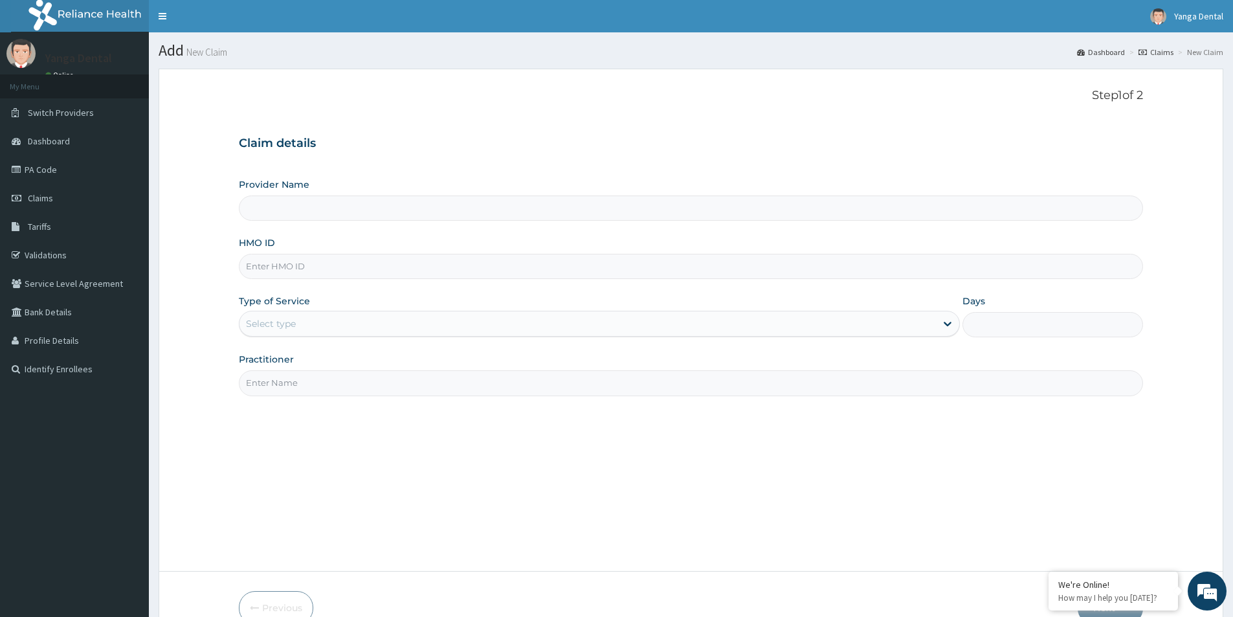
click at [340, 262] on input "HMO ID" at bounding box center [691, 266] width 904 height 25
paste input "Enp/12081/A"
type input "Enp/12081/A"
type input "Yanga Dental Clinic"
drag, startPoint x: 267, startPoint y: 267, endPoint x: 248, endPoint y: 267, distance: 19.4
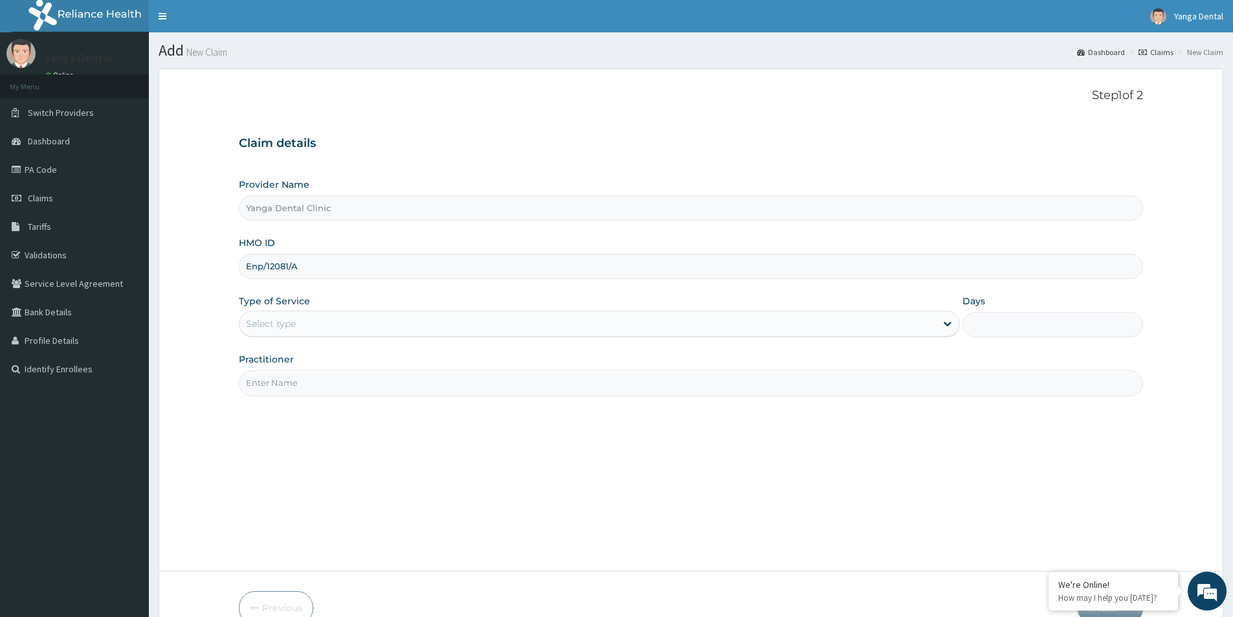
click at [248, 267] on input "Enp/12081/A" at bounding box center [691, 266] width 904 height 25
type input "Enp/12081/A"
click at [292, 314] on div "Select type" at bounding box center [587, 323] width 696 height 21
click at [301, 329] on div "Select type" at bounding box center [587, 323] width 696 height 21
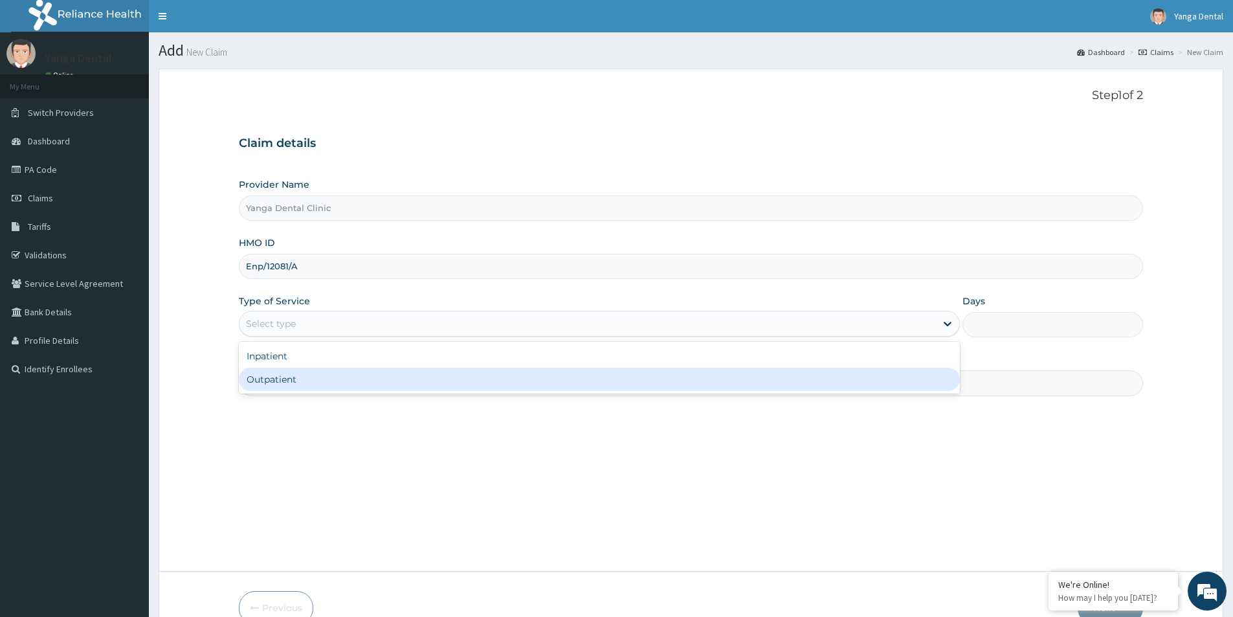
click at [297, 379] on div "Outpatient" at bounding box center [599, 379] width 721 height 23
type input "1"
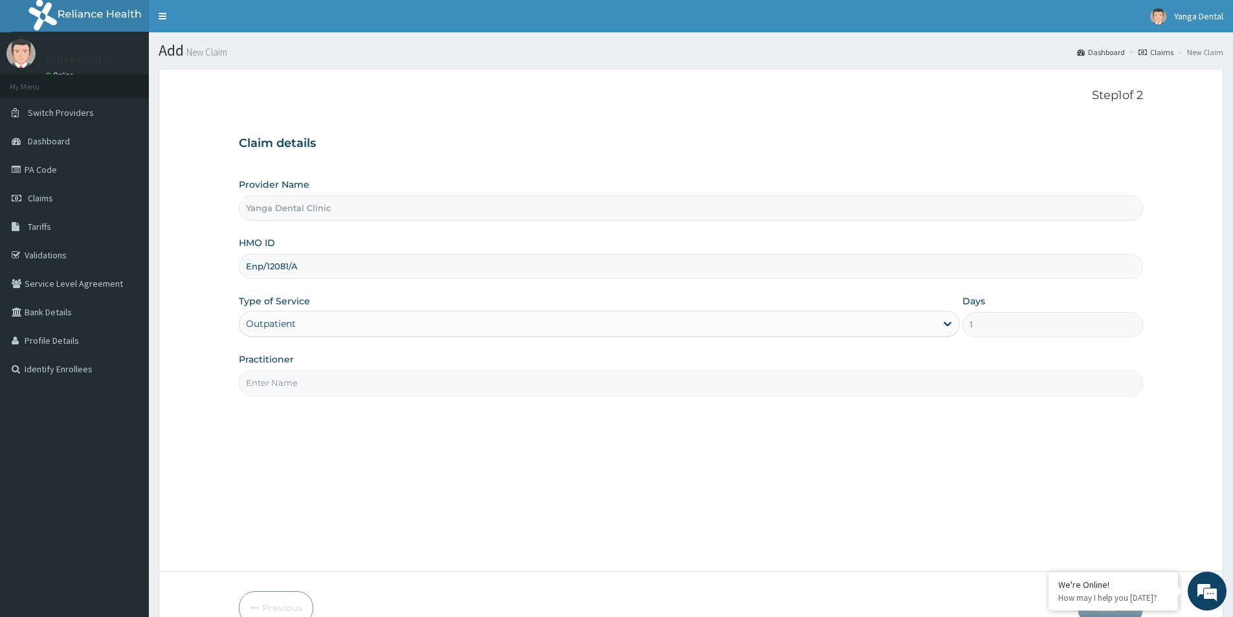
click at [296, 371] on input "Practitioner" at bounding box center [691, 382] width 904 height 25
type input "Ehis"
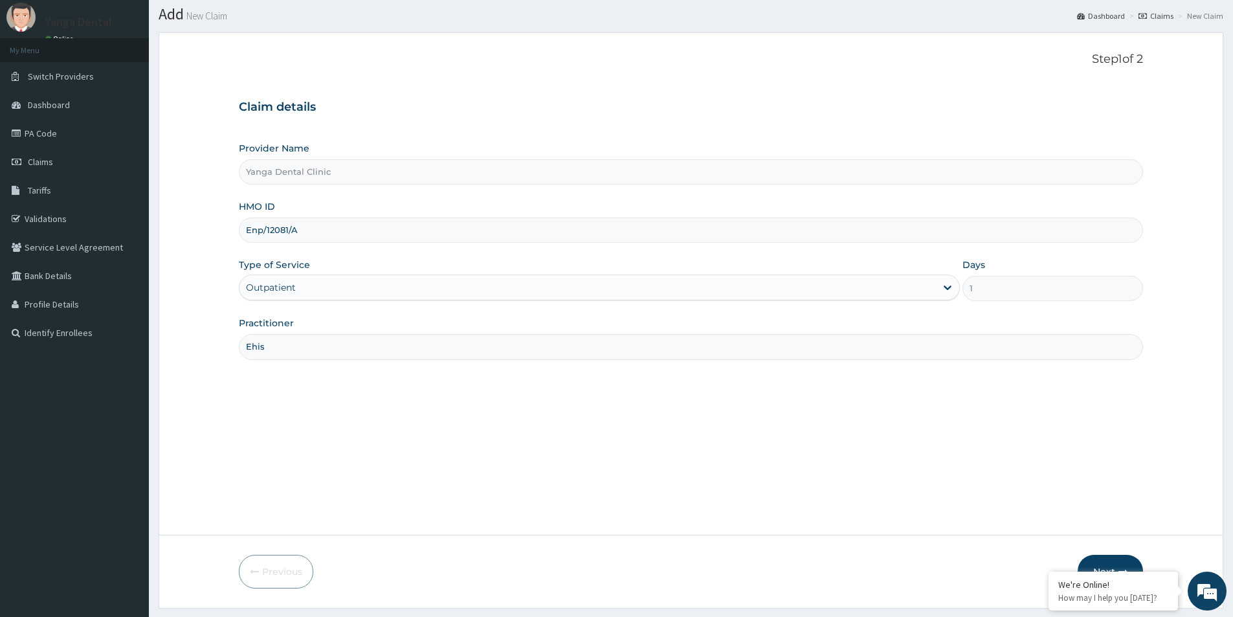
scroll to position [71, 0]
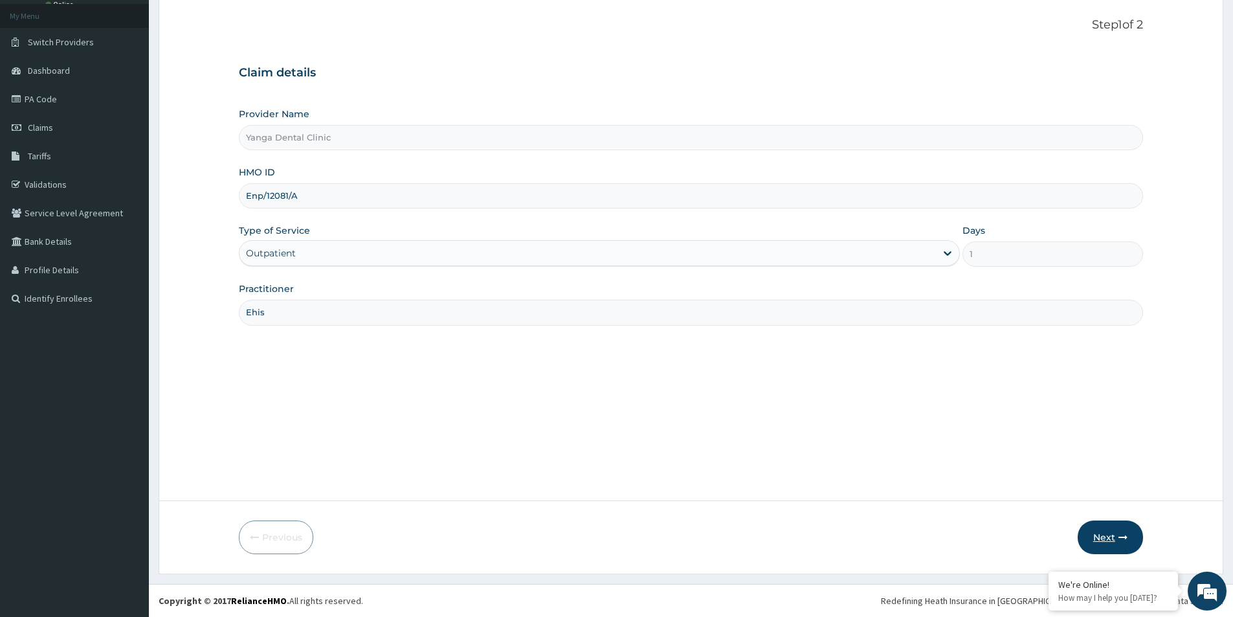
click at [1106, 538] on button "Next" at bounding box center [1109, 537] width 65 height 34
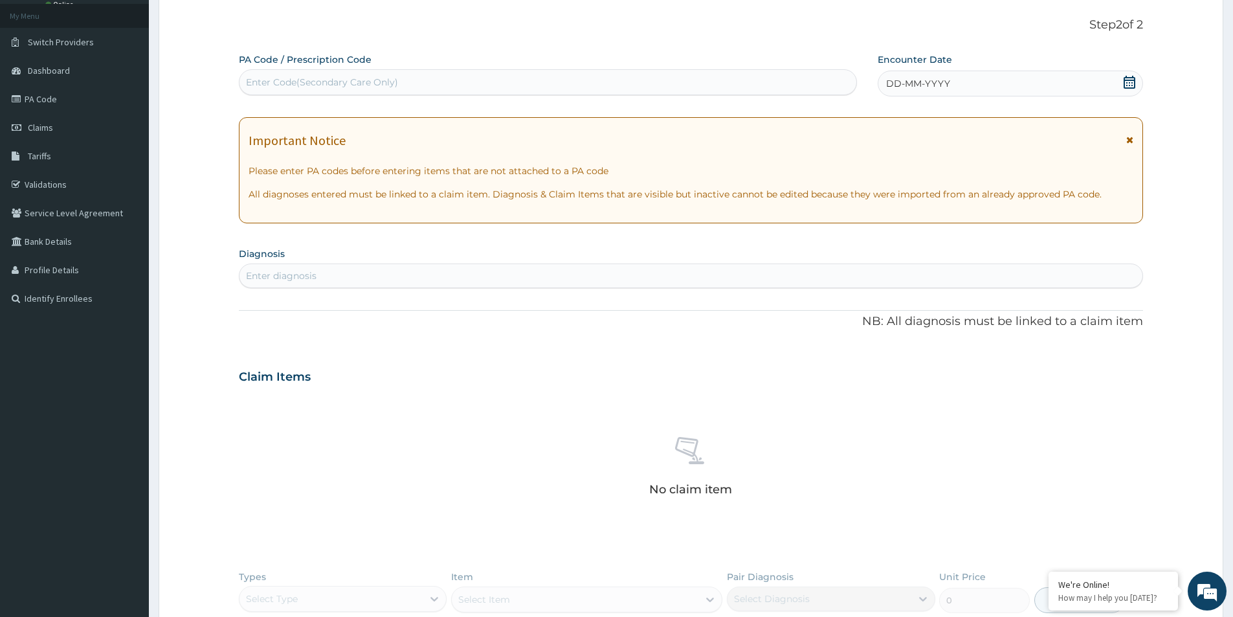
click at [372, 80] on div "Enter Code(Secondary Care Only)" at bounding box center [322, 82] width 152 height 13
paste input "PA/50AE80"
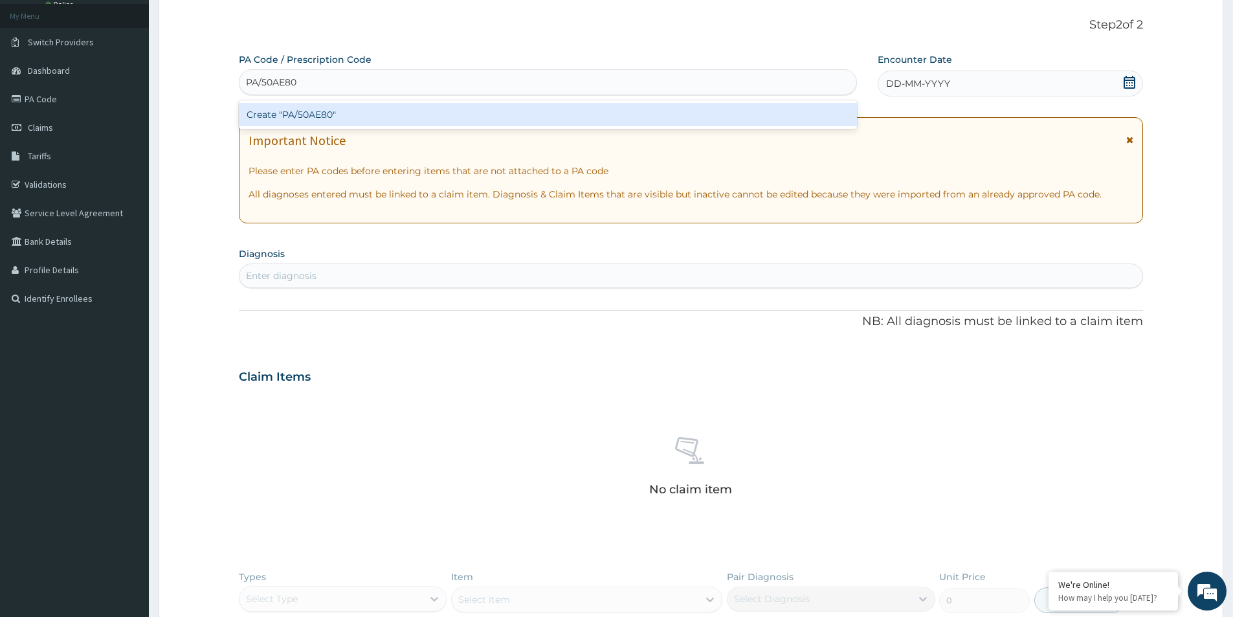
type input "PA/50AE80"
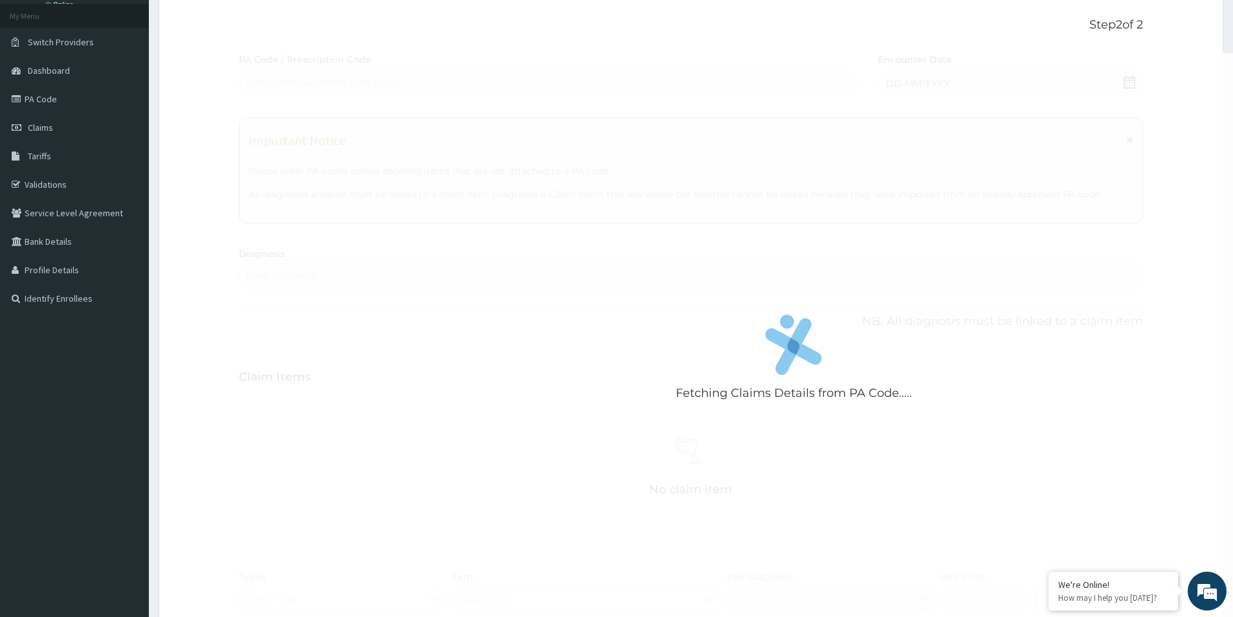
click at [1009, 77] on div "Fetching Claims Details from PA Code..... PA Code / Prescription Code Enter Cod…" at bounding box center [691, 381] width 904 height 657
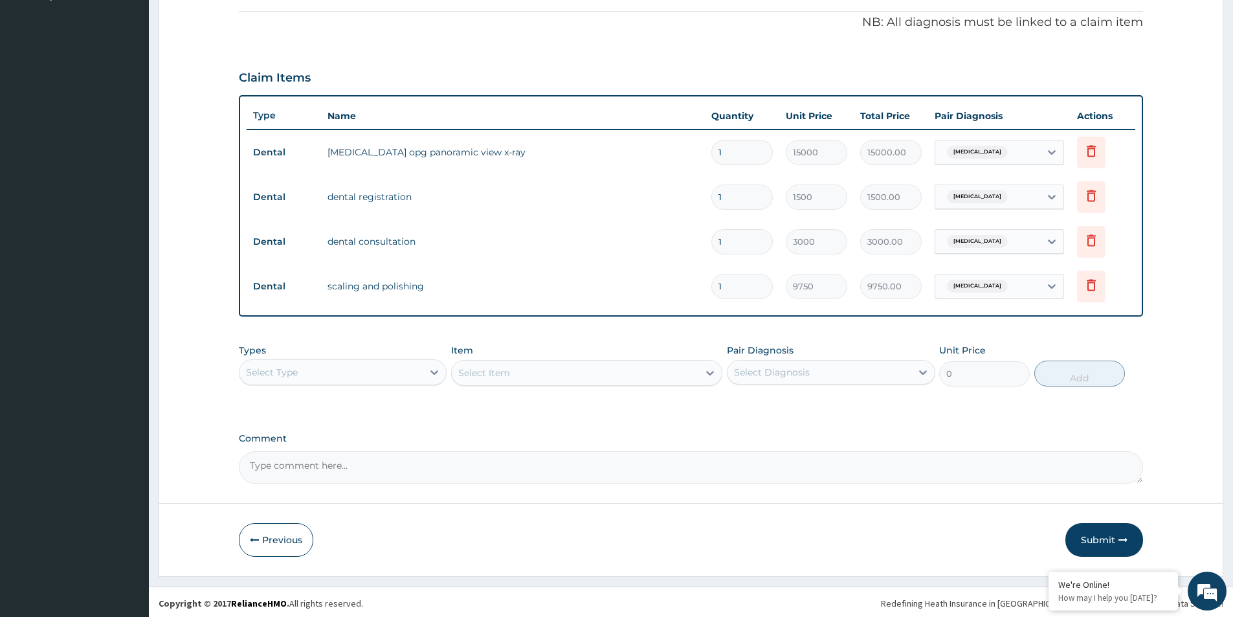
scroll to position [376, 0]
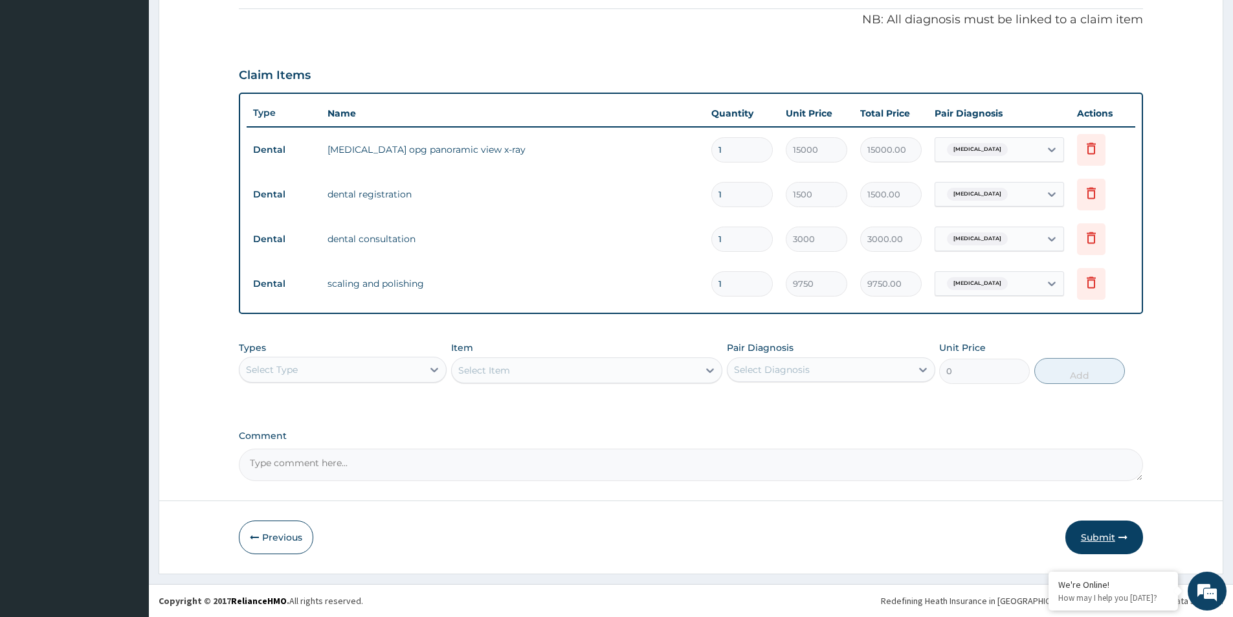
click at [1099, 531] on button "Submit" at bounding box center [1104, 537] width 78 height 34
click at [1099, 531] on div "Step 2 of 2 PA Code / Prescription Code Enter Code(Secondary Care Only) Encount…" at bounding box center [691, 133] width 1064 height 881
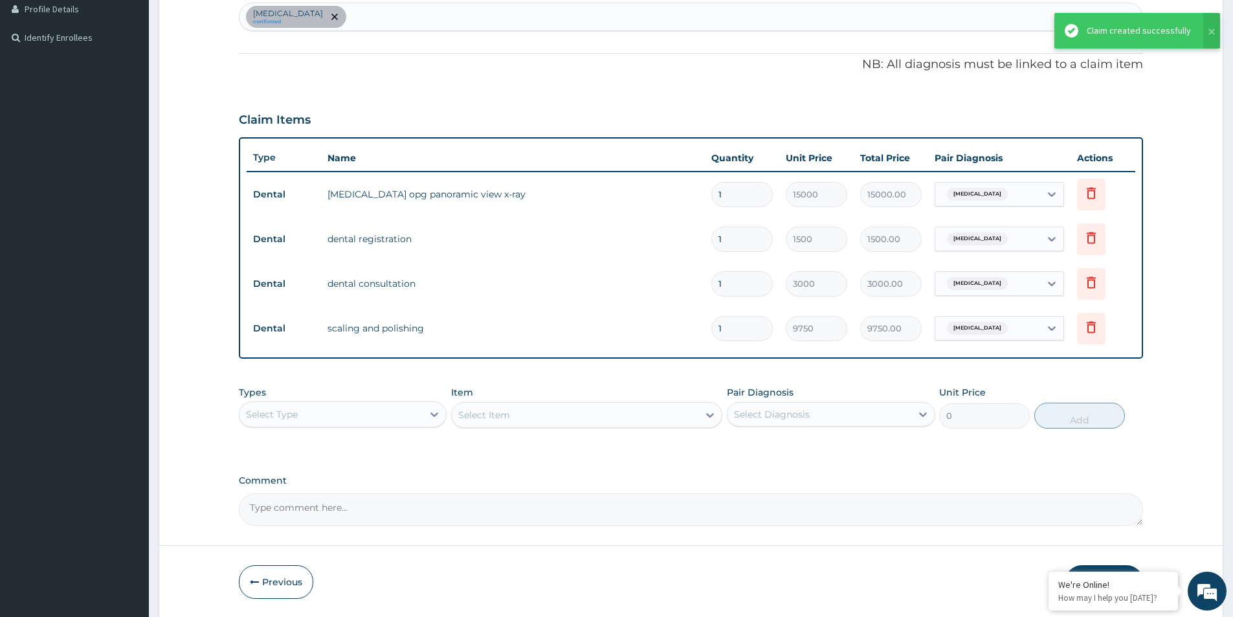
scroll to position [214, 0]
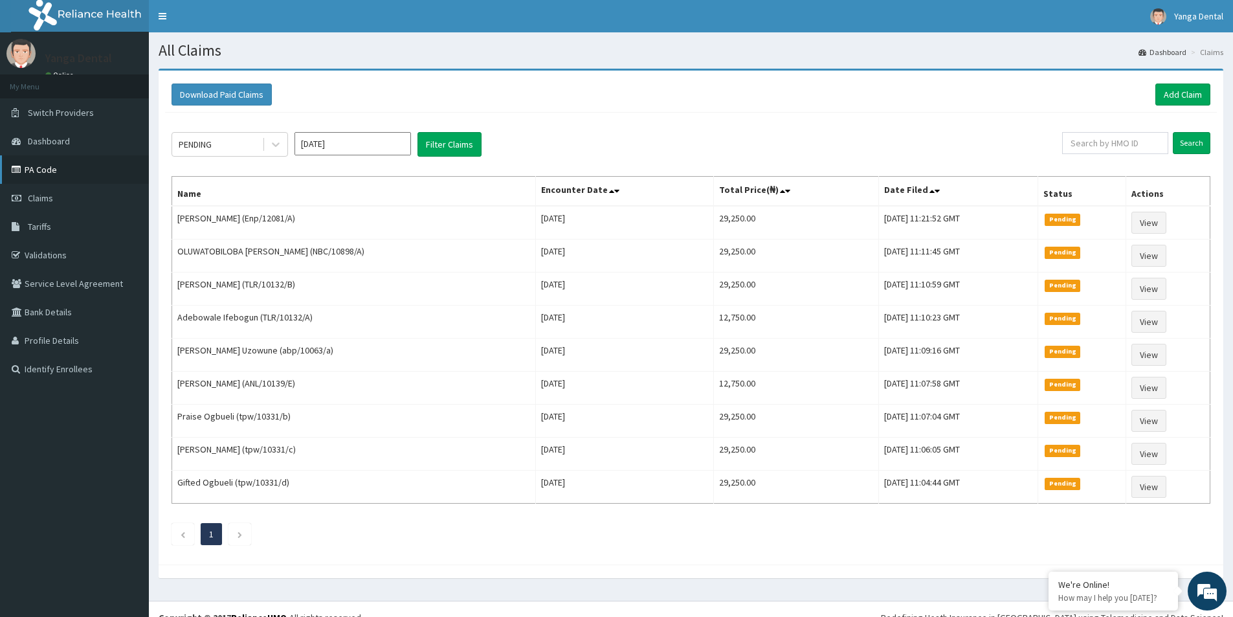
click at [111, 169] on link "PA Code" at bounding box center [74, 169] width 149 height 28
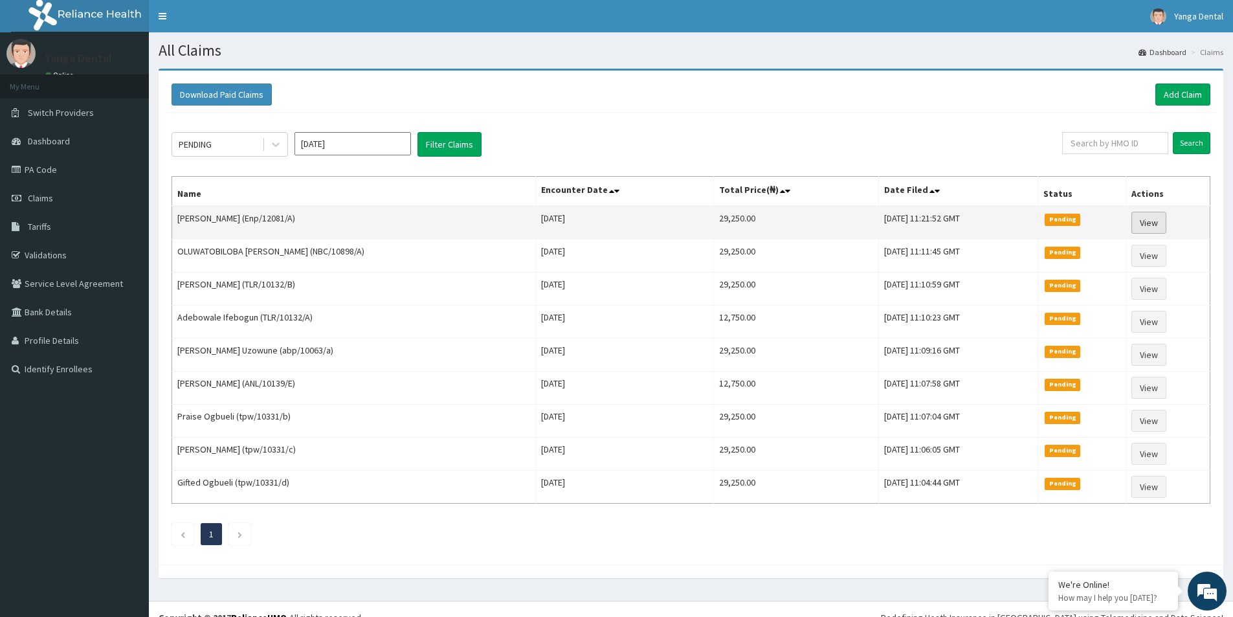
click at [1154, 228] on link "View" at bounding box center [1148, 223] width 35 height 22
